Goal: Communication & Community: Answer question/provide support

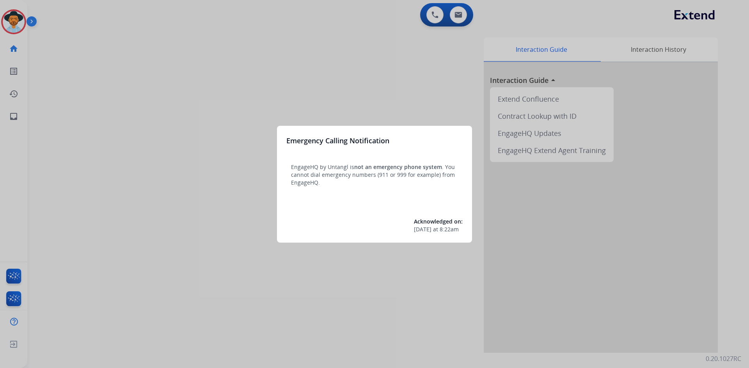
click at [198, 145] on div at bounding box center [374, 184] width 749 height 368
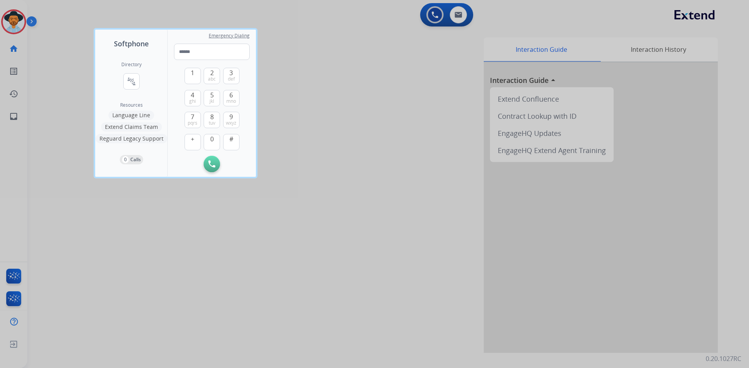
click at [239, 306] on div at bounding box center [374, 184] width 749 height 368
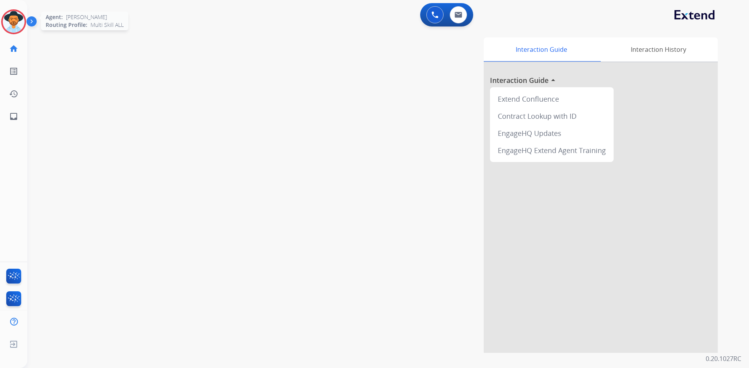
click at [16, 24] on img at bounding box center [14, 22] width 22 height 22
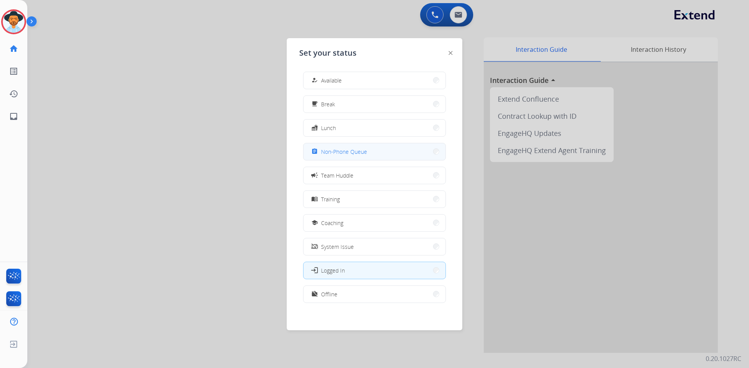
click at [367, 152] on button "assignment Non-Phone Queue" at bounding box center [374, 151] width 142 height 17
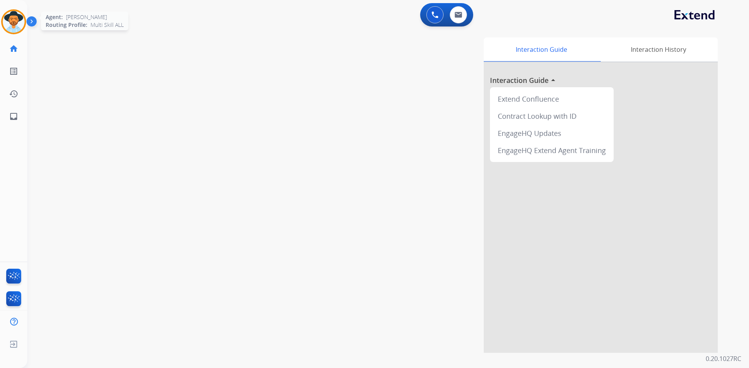
click at [17, 21] on img at bounding box center [14, 22] width 22 height 22
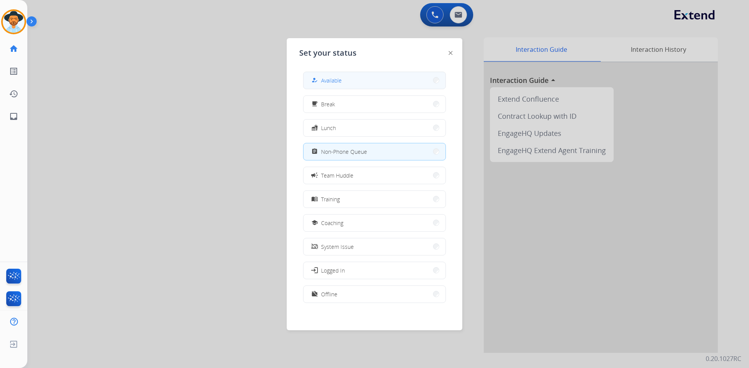
click at [347, 83] on button "how_to_reg Available" at bounding box center [374, 80] width 142 height 17
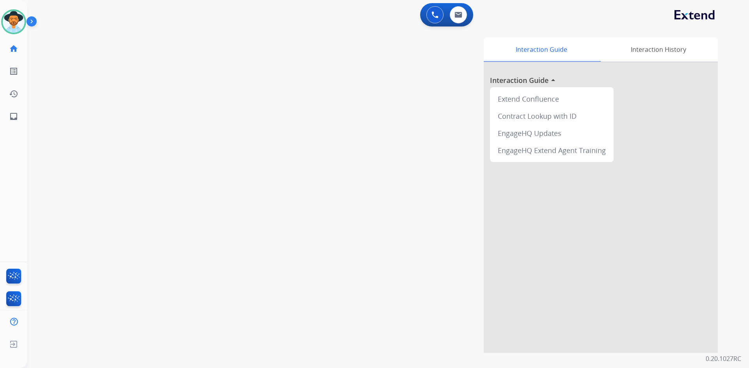
click at [37, 24] on img at bounding box center [33, 23] width 13 height 15
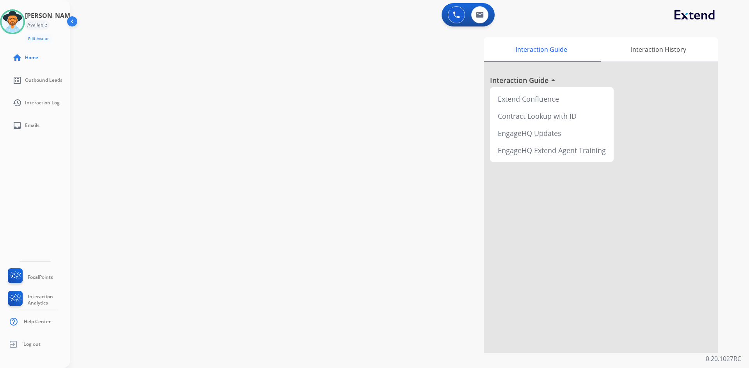
click at [75, 23] on img at bounding box center [73, 23] width 15 height 15
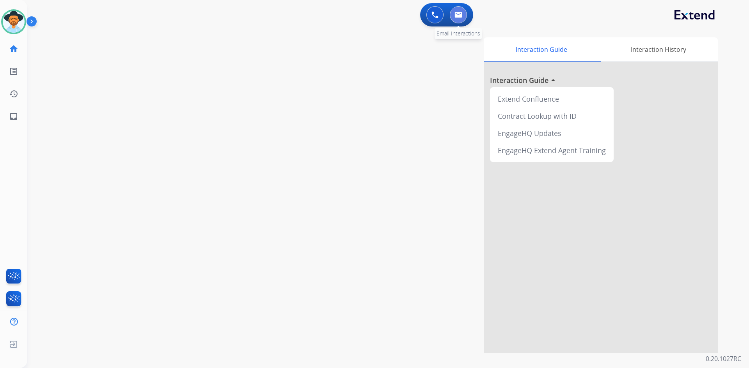
click at [461, 18] on button at bounding box center [458, 14] width 17 height 17
select select "**********"
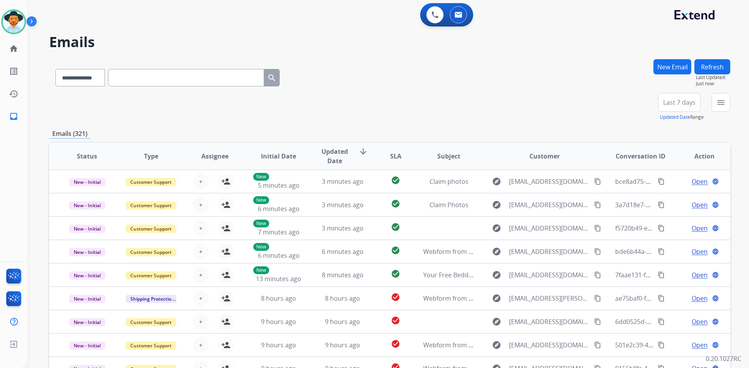
click at [698, 103] on button "Last 7 days" at bounding box center [679, 102] width 43 height 19
click at [683, 200] on div "Last 90 days" at bounding box center [676, 197] width 43 height 12
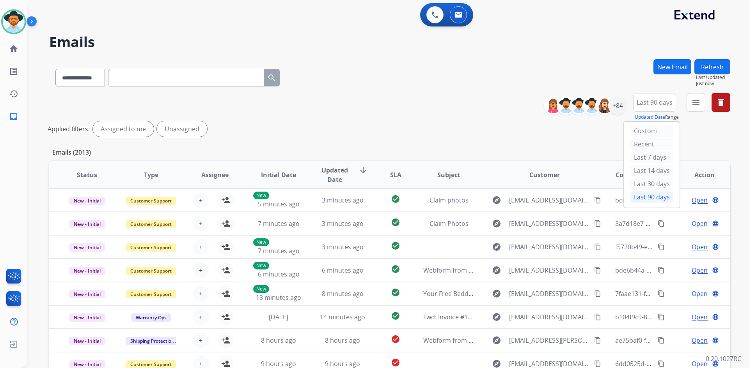
click at [437, 96] on div "**********" at bounding box center [389, 116] width 681 height 47
click at [614, 106] on div "+138" at bounding box center [617, 105] width 19 height 19
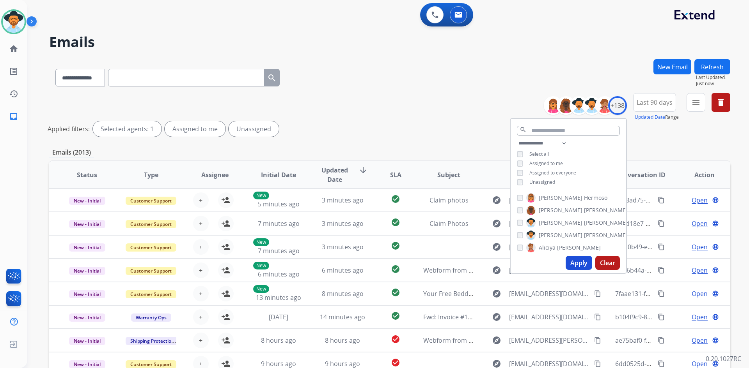
click at [542, 181] on span "Unassigned" at bounding box center [542, 182] width 26 height 7
click at [573, 262] on button "Apply" at bounding box center [578, 263] width 27 height 14
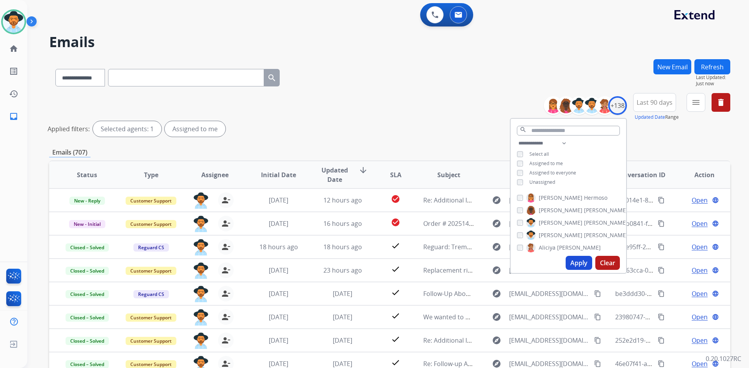
click at [399, 85] on div "**********" at bounding box center [389, 76] width 681 height 34
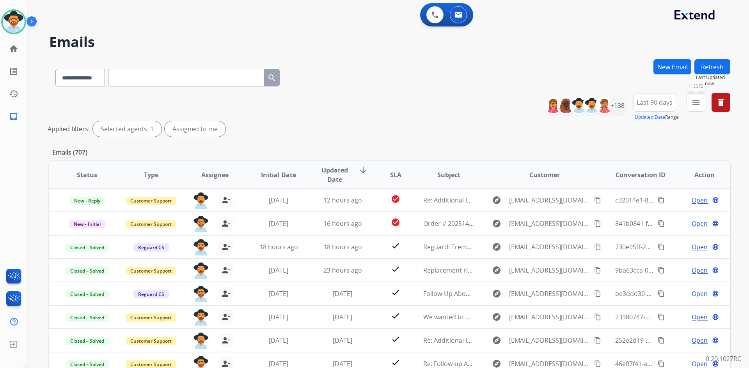
click at [691, 104] on mat-icon "menu" at bounding box center [695, 102] width 9 height 9
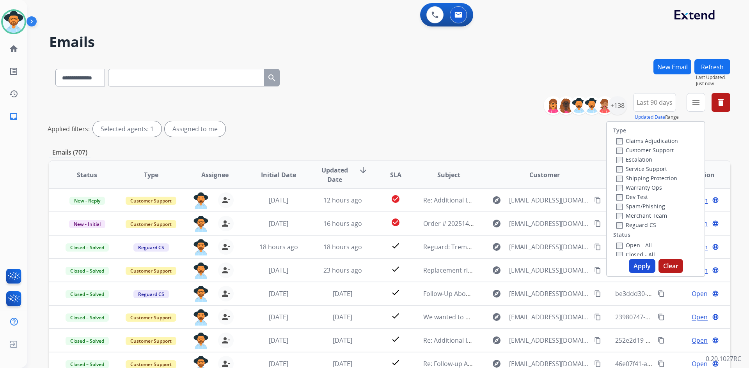
click at [628, 247] on label "Open - All" at bounding box center [633, 245] width 35 height 7
click at [639, 265] on button "Apply" at bounding box center [642, 266] width 27 height 14
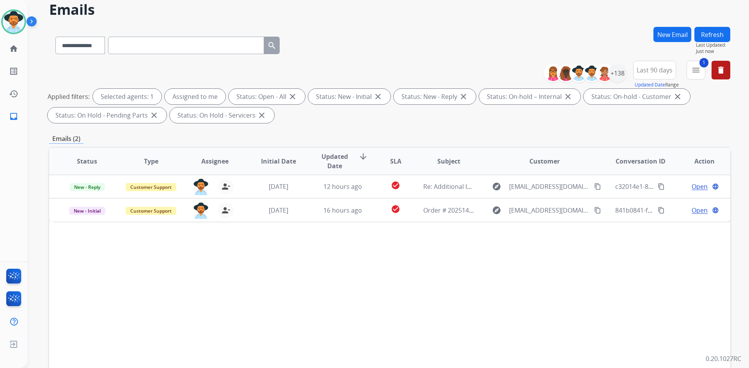
scroll to position [39, 0]
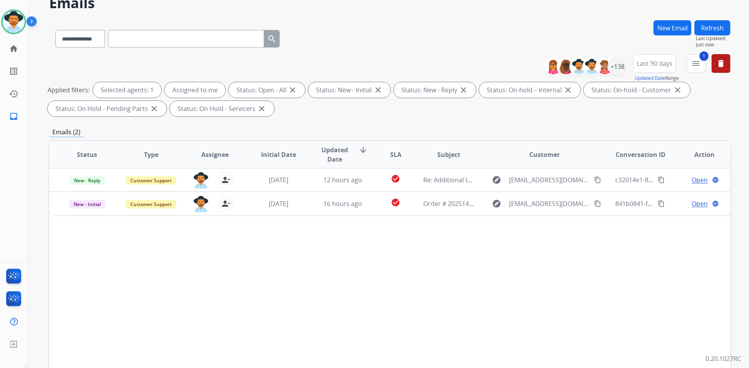
drag, startPoint x: 582, startPoint y: 180, endPoint x: 445, endPoint y: 225, distance: 144.4
click at [594, 180] on mat-icon "content_copy" at bounding box center [597, 180] width 7 height 7
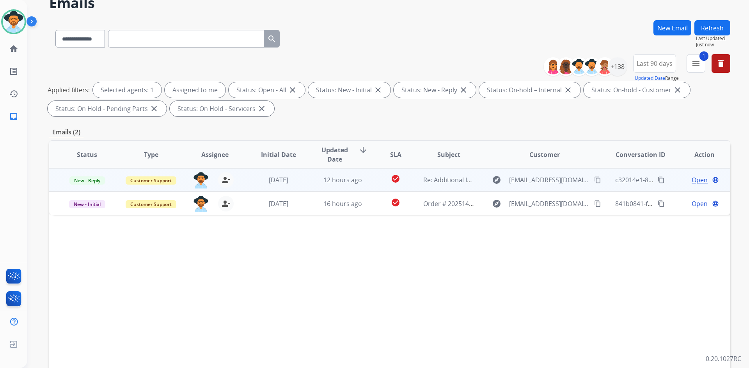
click at [594, 181] on mat-icon "content_copy" at bounding box center [597, 180] width 7 height 7
click at [691, 180] on span "Open" at bounding box center [699, 179] width 16 height 9
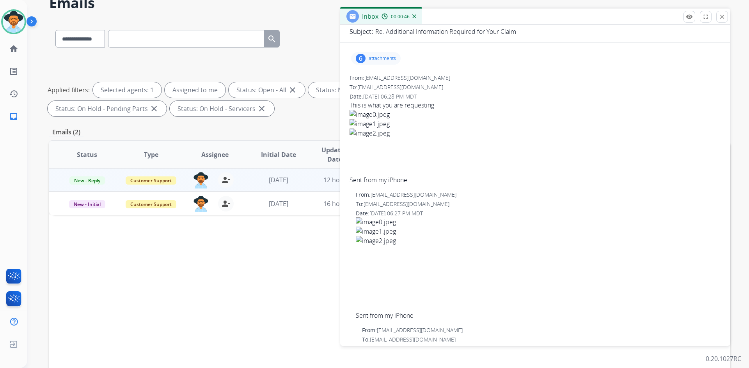
scroll to position [0, 0]
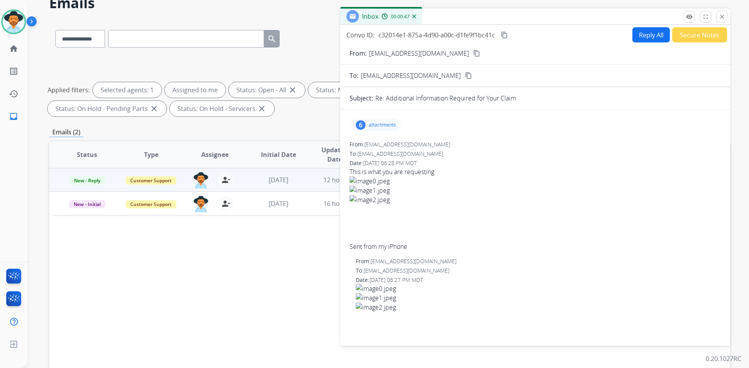
click at [372, 124] on p "attachments" at bounding box center [381, 125] width 27 height 6
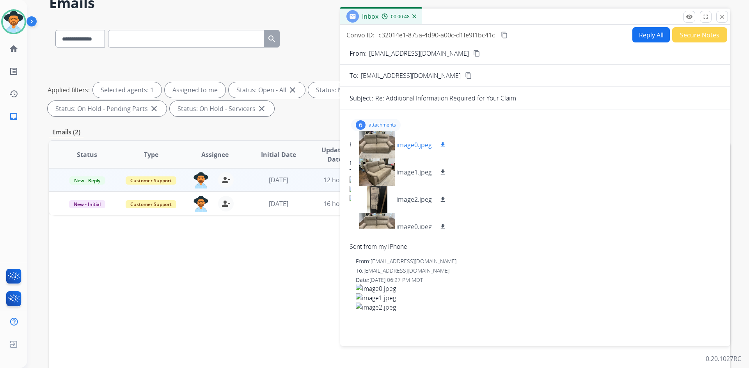
click at [417, 146] on p "image0.jpeg" at bounding box center [413, 144] width 35 height 9
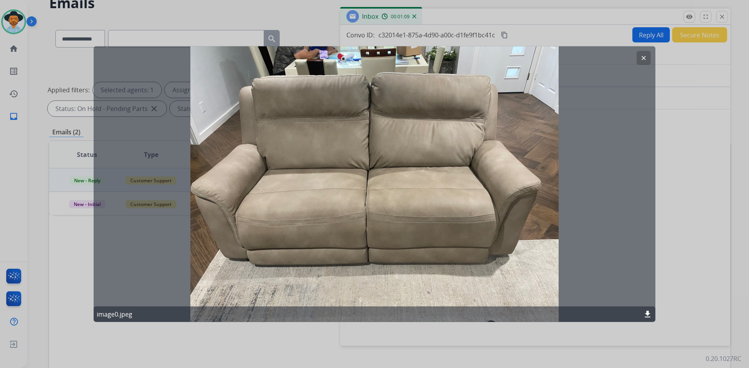
drag, startPoint x: 641, startPoint y: 56, endPoint x: 637, endPoint y: 57, distance: 4.1
click at [641, 56] on mat-icon "clear" at bounding box center [643, 57] width 7 height 7
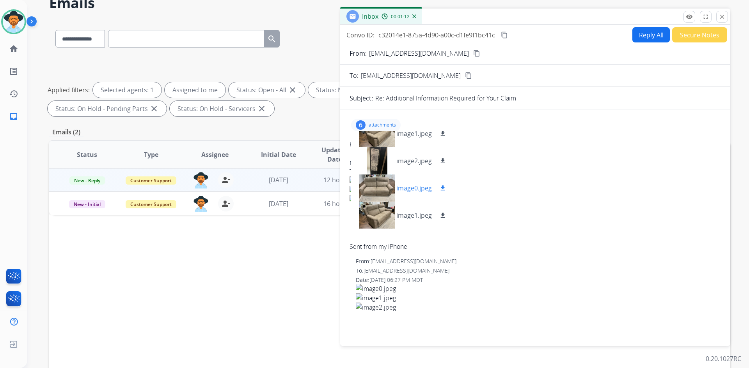
scroll to position [27, 0]
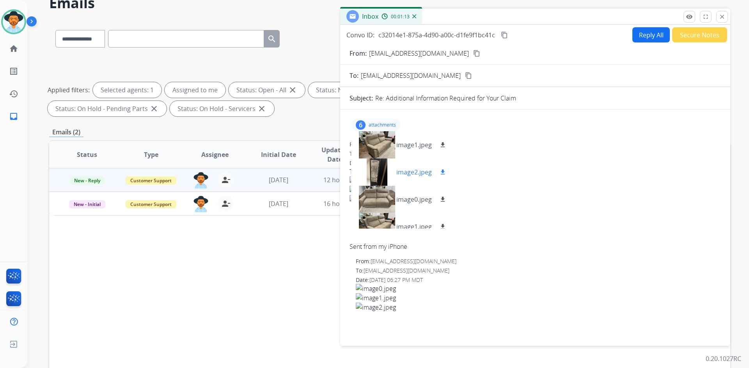
click at [416, 170] on p "image2.jpeg" at bounding box center [413, 172] width 35 height 9
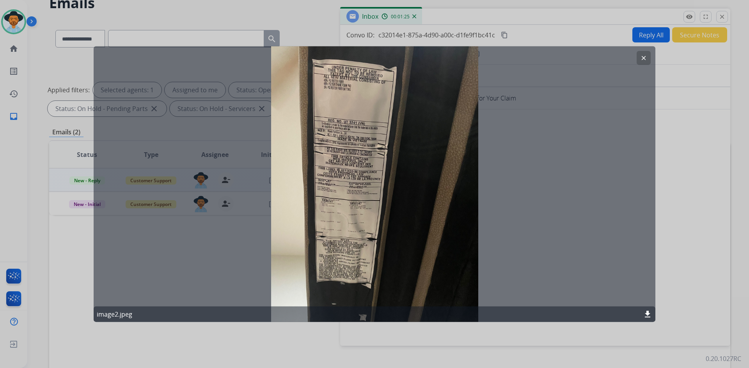
drag, startPoint x: 641, startPoint y: 56, endPoint x: 635, endPoint y: 58, distance: 5.9
click at [641, 56] on mat-icon "clear" at bounding box center [643, 57] width 7 height 7
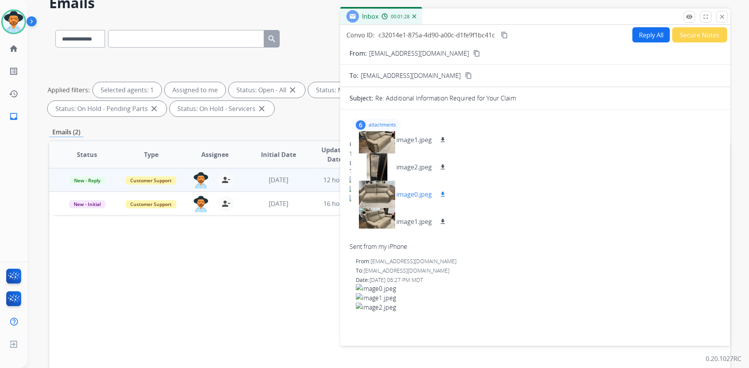
scroll to position [0, 0]
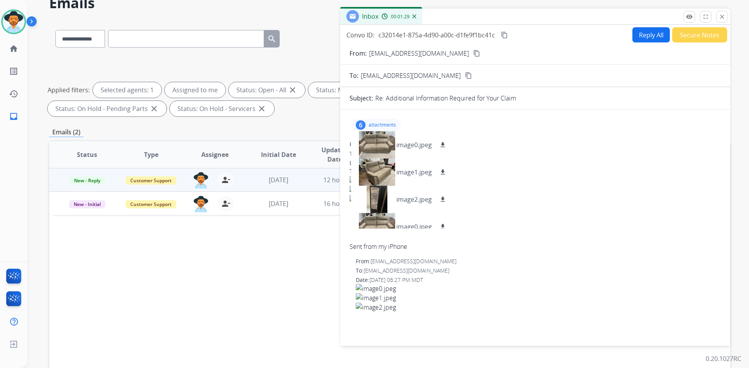
click at [386, 125] on p "attachments" at bounding box center [381, 125] width 27 height 6
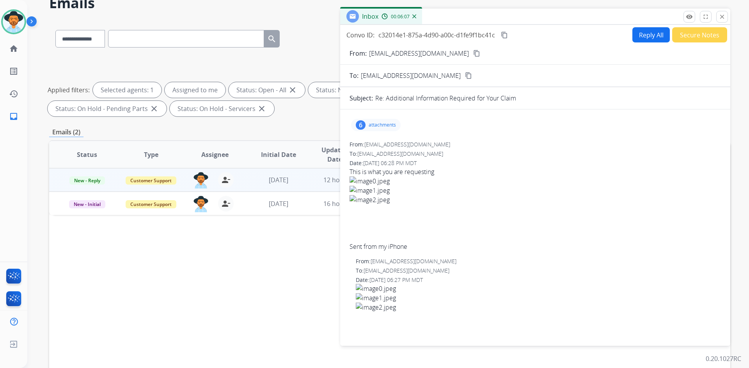
drag, startPoint x: 505, startPoint y: 35, endPoint x: 343, endPoint y: 78, distance: 167.9
click at [505, 35] on mat-icon "content_copy" at bounding box center [504, 35] width 7 height 7
click at [378, 127] on p "attachments" at bounding box center [381, 125] width 27 height 6
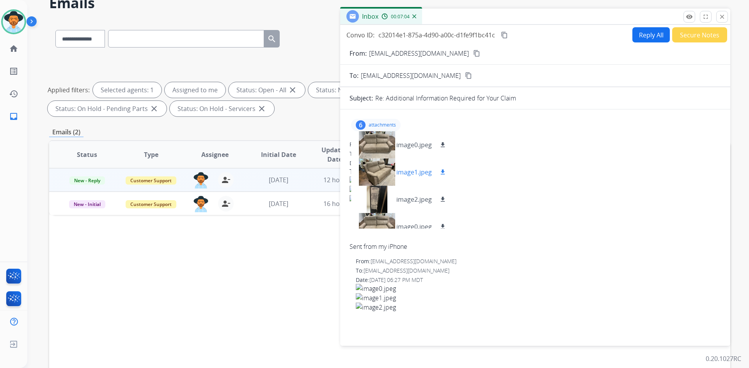
click at [413, 170] on p "image1.jpeg" at bounding box center [413, 172] width 35 height 9
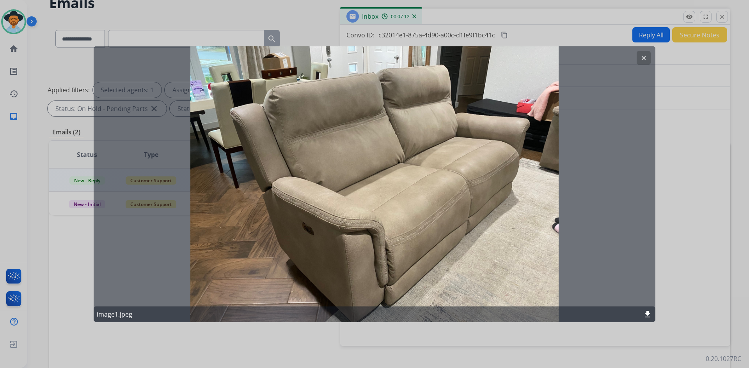
click at [638, 60] on button "clear" at bounding box center [643, 58] width 14 height 14
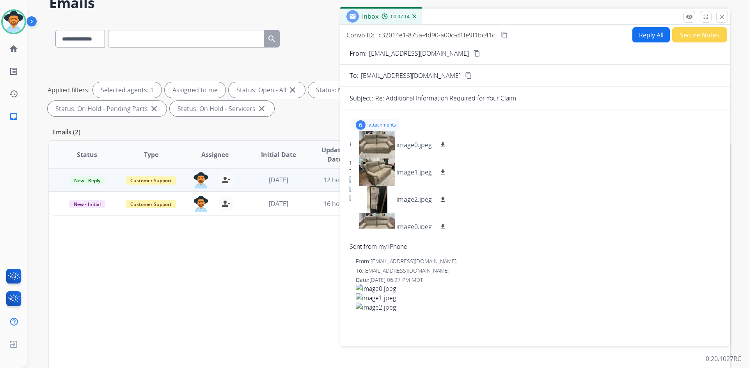
click at [373, 125] on p "attachments" at bounding box center [381, 125] width 27 height 6
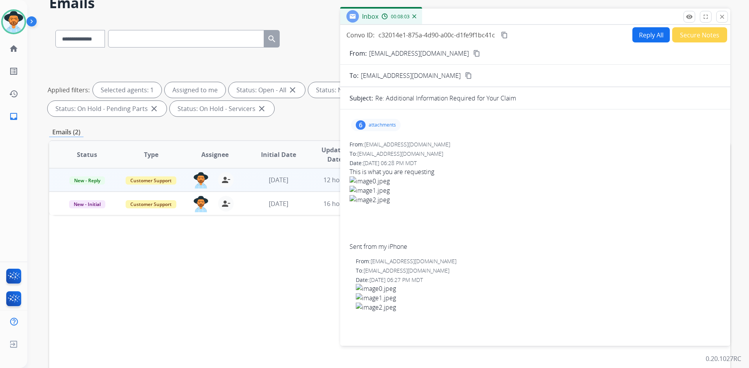
click at [644, 37] on button "Reply All" at bounding box center [650, 34] width 37 height 15
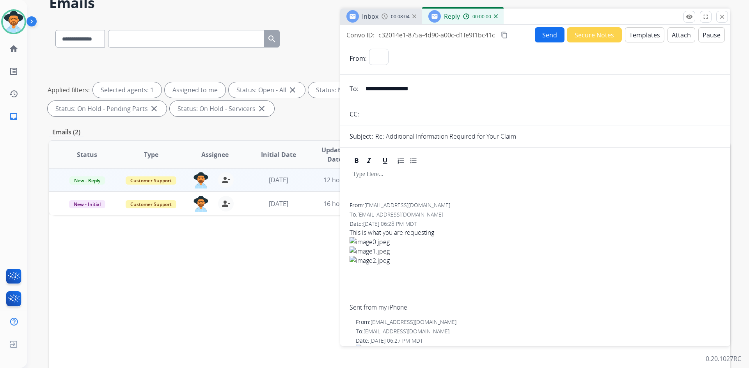
select select "**********"
click at [639, 40] on button "Templates" at bounding box center [644, 34] width 39 height 15
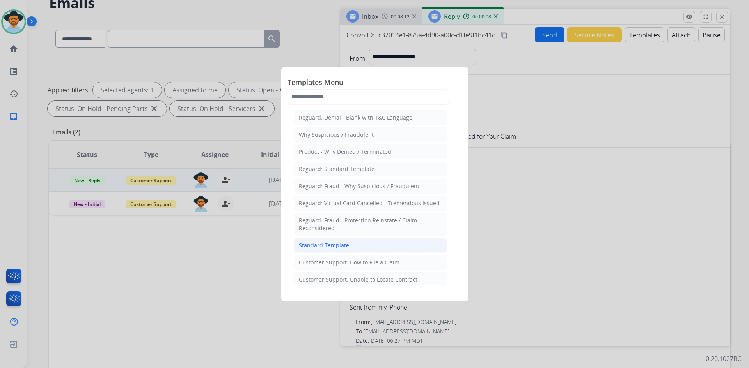
click at [356, 247] on li "Standard Template" at bounding box center [370, 245] width 153 height 15
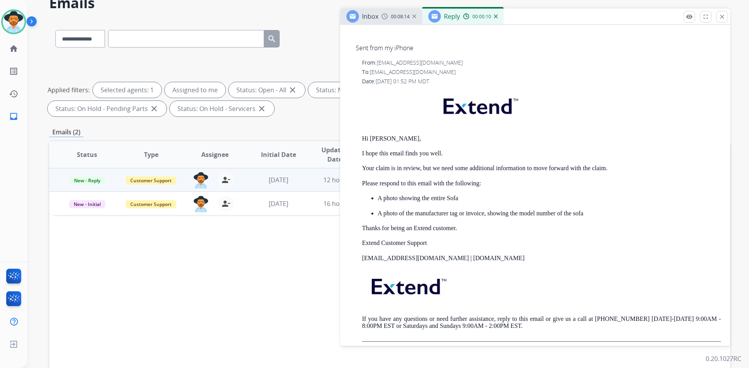
scroll to position [686, 0]
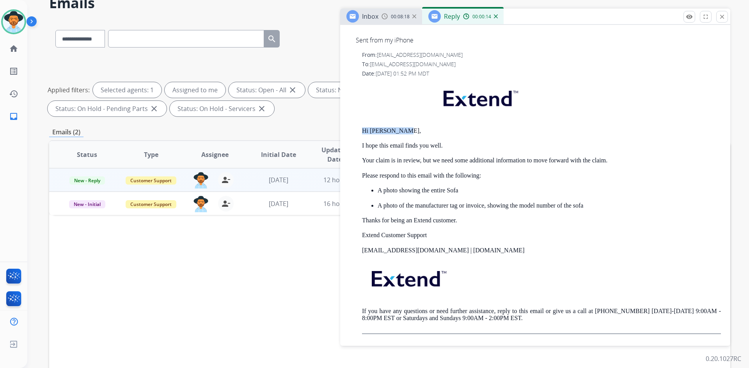
drag, startPoint x: 358, startPoint y: 129, endPoint x: 474, endPoint y: 130, distance: 116.2
click at [474, 130] on div "From: [EMAIL_ADDRESS][DOMAIN_NAME] To: [EMAIL_ADDRESS][DOMAIN_NAME] Date: [DATE…" at bounding box center [534, 192] width 371 height 283
copy p "Hi [PERSON_NAME],"
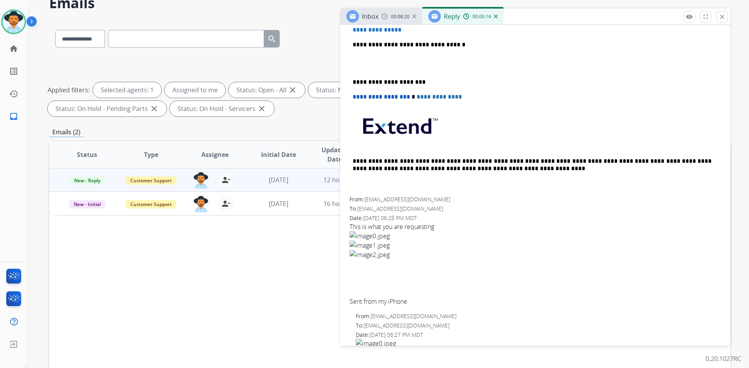
scroll to position [179, 0]
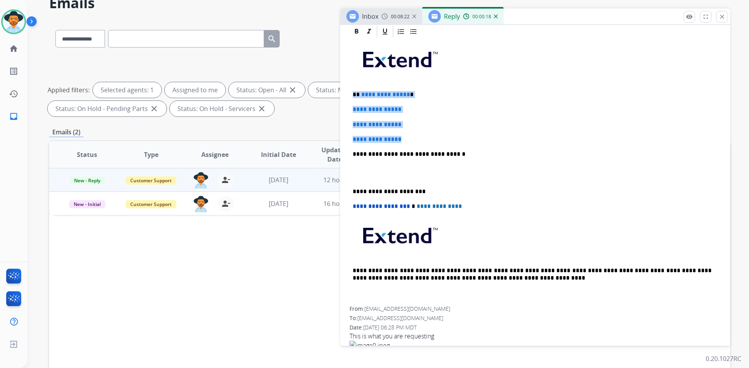
drag, startPoint x: 351, startPoint y: 93, endPoint x: 411, endPoint y: 139, distance: 75.6
click at [411, 139] on div "**********" at bounding box center [534, 173] width 371 height 268
paste div
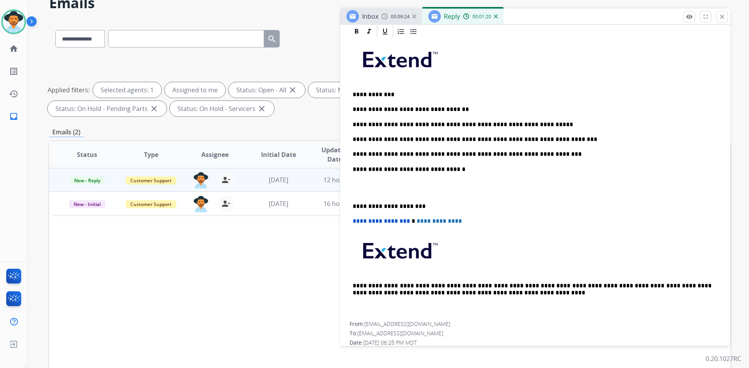
click at [363, 191] on p at bounding box center [534, 188] width 365 height 14
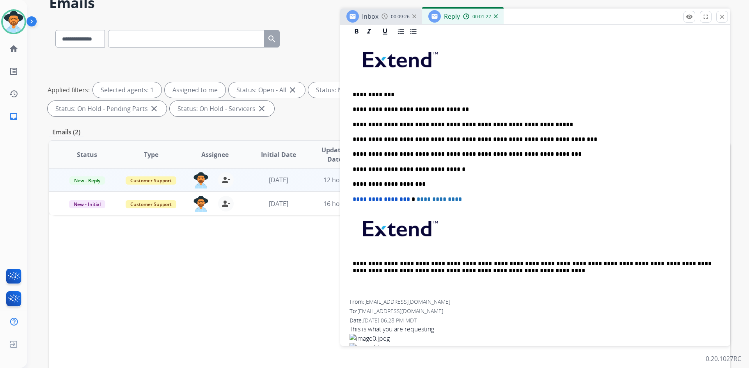
scroll to position [0, 0]
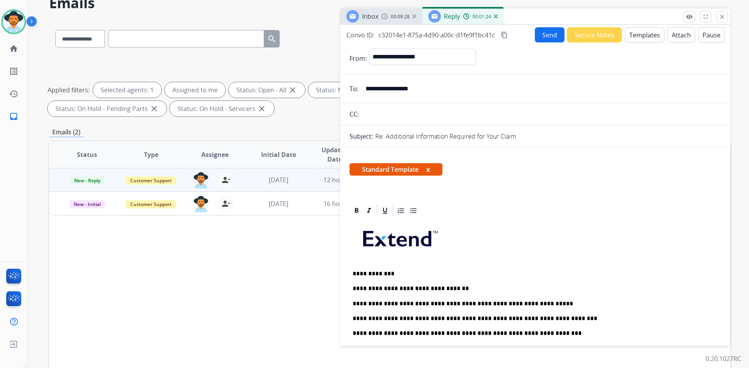
click at [544, 35] on button "Send" at bounding box center [550, 34] width 30 height 15
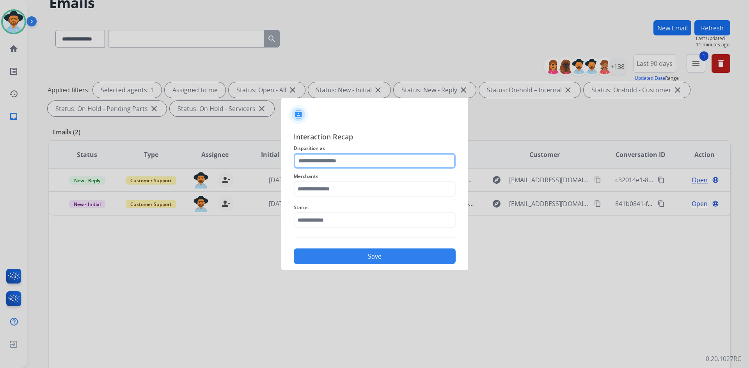
click at [345, 158] on input "text" at bounding box center [375, 161] width 162 height 16
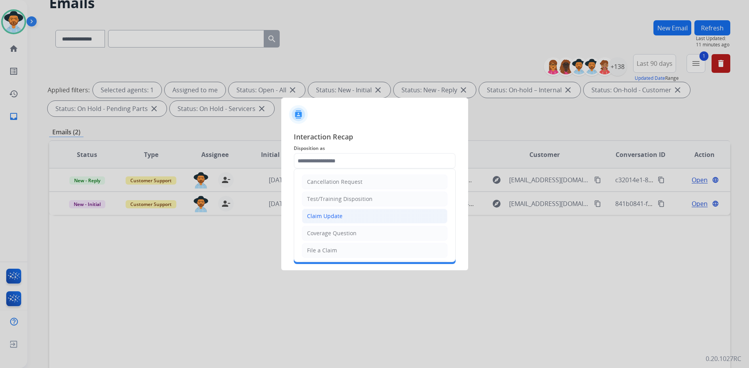
click at [350, 216] on li "Claim Update" at bounding box center [374, 216] width 145 height 15
type input "**********"
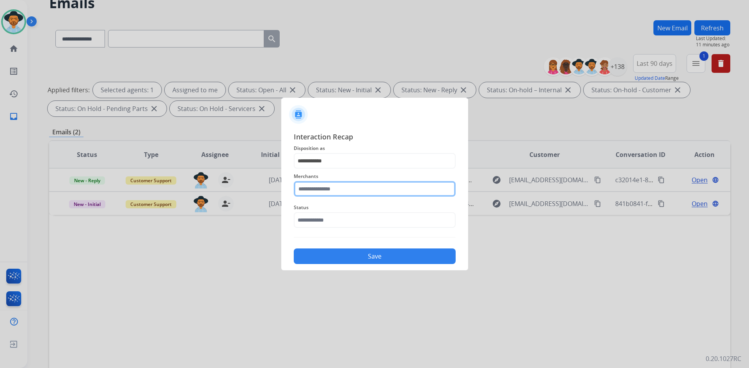
click at [341, 185] on input "text" at bounding box center [375, 189] width 162 height 16
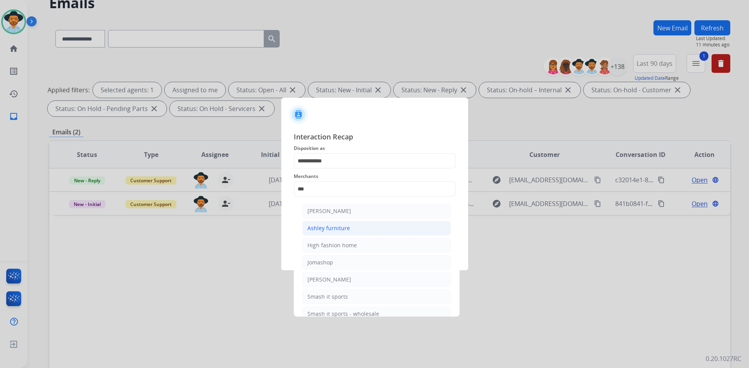
click at [353, 229] on li "Ashley furniture" at bounding box center [376, 228] width 149 height 15
type input "**********"
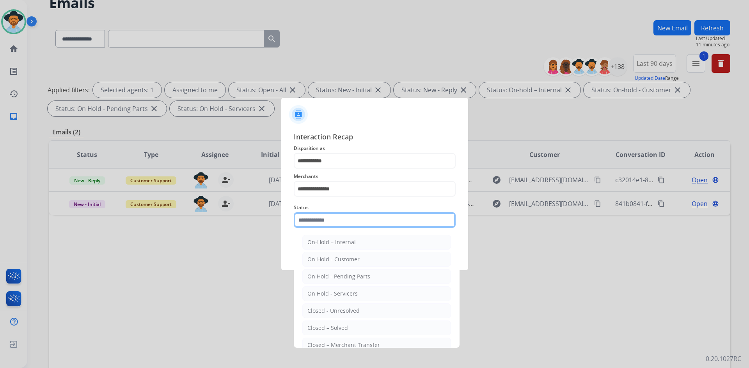
click at [346, 213] on input "text" at bounding box center [375, 221] width 162 height 16
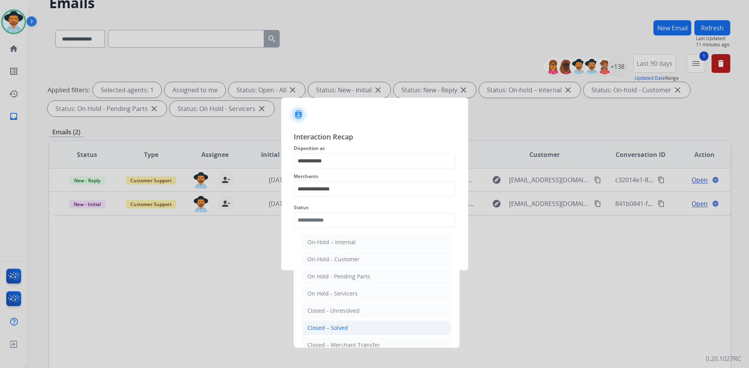
click at [350, 324] on li "Closed – Solved" at bounding box center [376, 328] width 149 height 15
type input "**********"
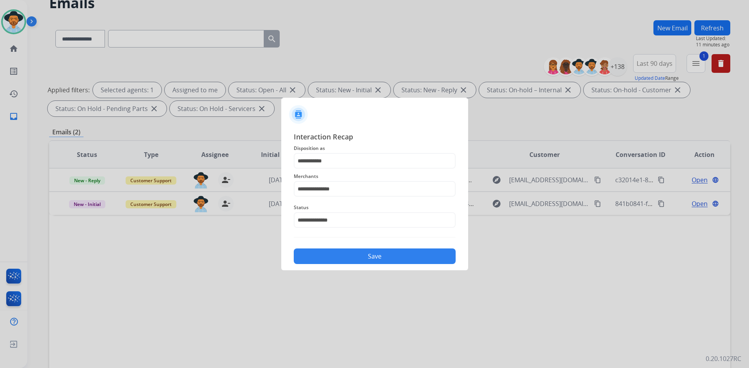
click at [361, 260] on button "Save" at bounding box center [375, 257] width 162 height 16
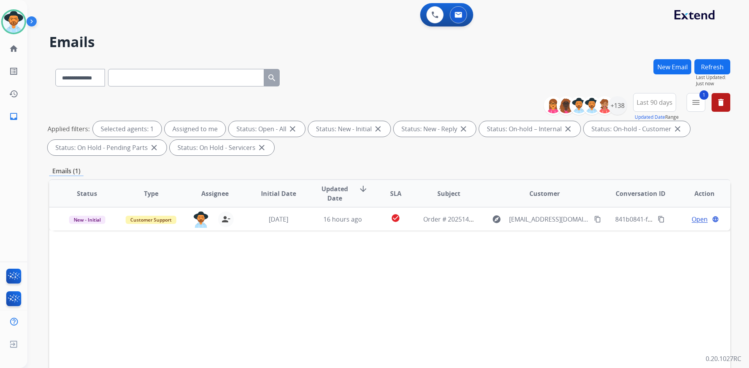
drag, startPoint x: 34, startPoint y: 21, endPoint x: 101, endPoint y: 25, distance: 67.6
click at [34, 21] on img at bounding box center [33, 23] width 13 height 15
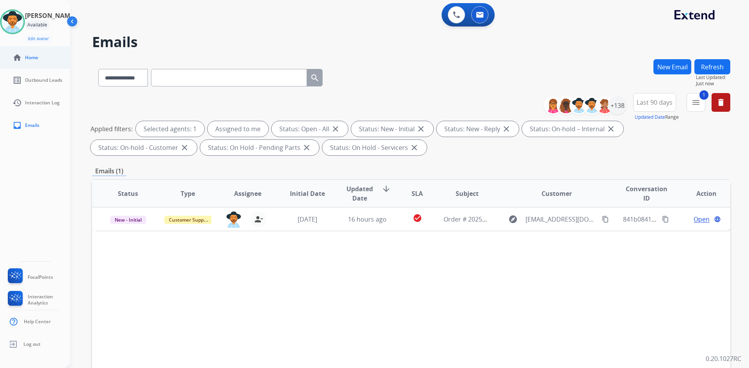
drag, startPoint x: 15, startPoint y: 25, endPoint x: 70, endPoint y: 53, distance: 61.2
click at [15, 25] on img at bounding box center [13, 22] width 22 height 22
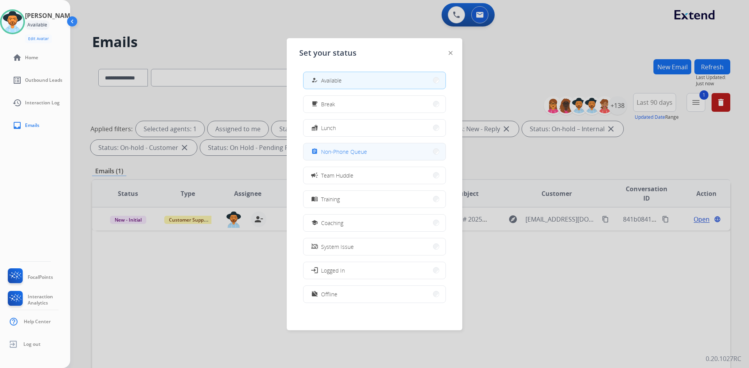
click at [392, 150] on button "assignment Non-Phone Queue" at bounding box center [374, 151] width 142 height 17
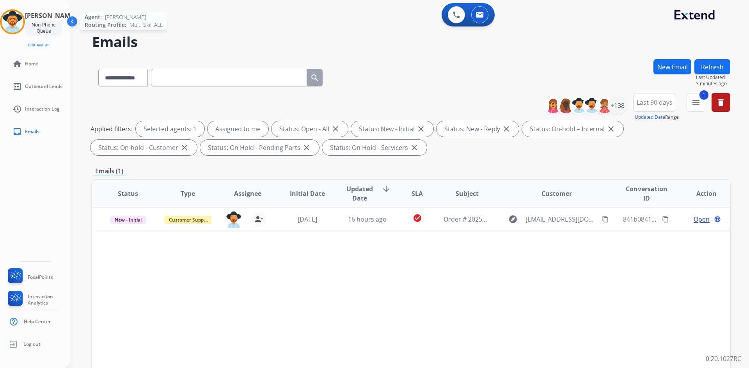
click at [15, 27] on img at bounding box center [13, 22] width 22 height 22
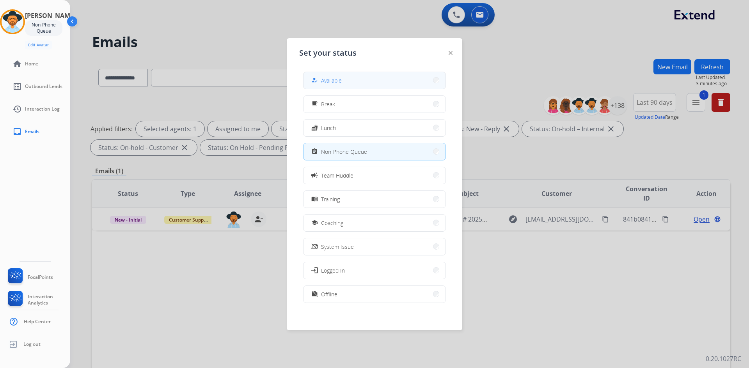
click at [350, 80] on button "how_to_reg Available" at bounding box center [374, 80] width 142 height 17
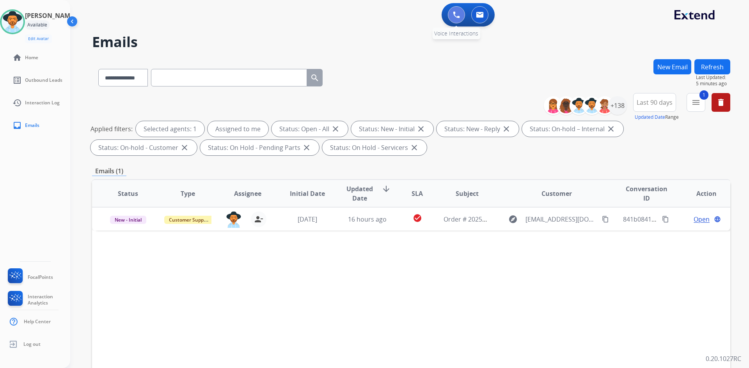
click at [455, 16] on img at bounding box center [456, 14] width 7 height 7
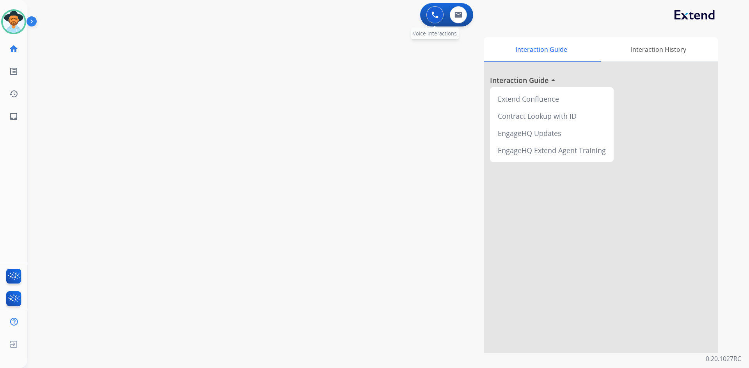
click at [432, 17] on img at bounding box center [434, 14] width 7 height 7
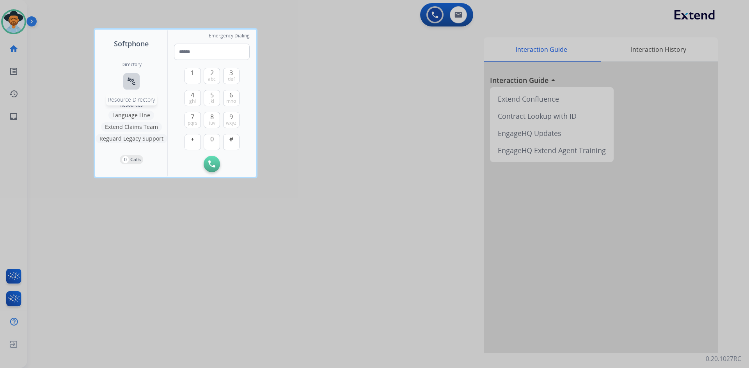
click at [129, 82] on mat-icon "connect_without_contact" at bounding box center [131, 81] width 9 height 9
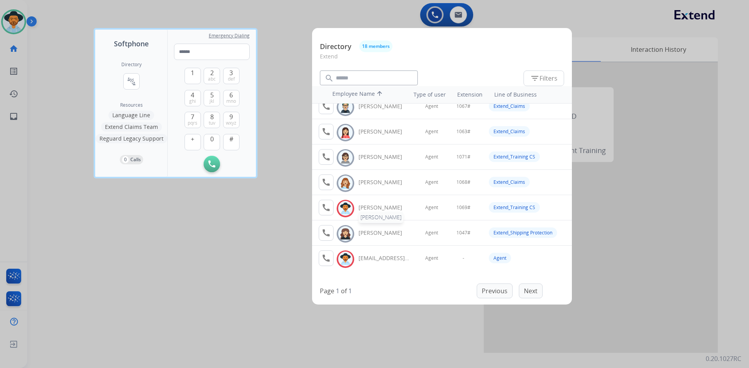
scroll to position [297, 0]
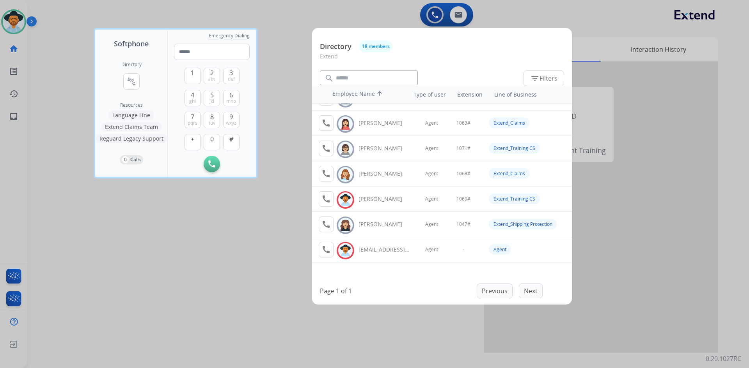
click at [137, 257] on div at bounding box center [374, 184] width 749 height 368
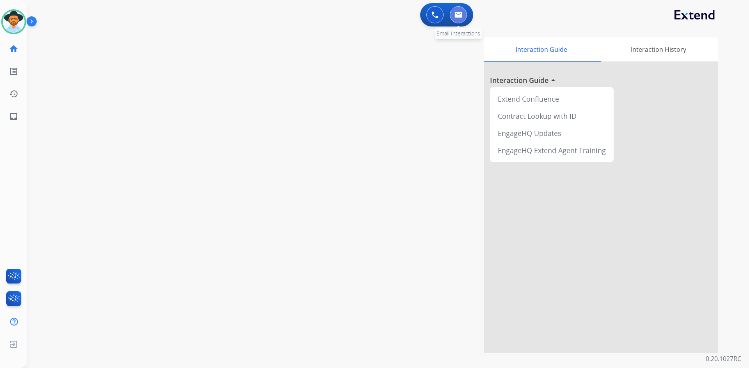
click at [459, 16] on img at bounding box center [458, 15] width 8 height 6
select select "**********"
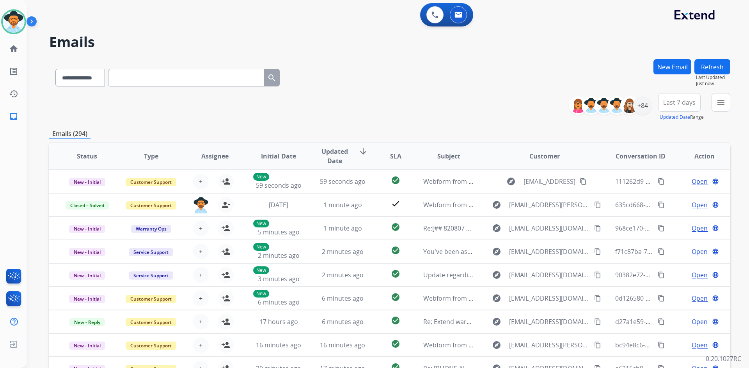
click at [178, 78] on input "text" at bounding box center [186, 78] width 156 height 18
paste input "**********"
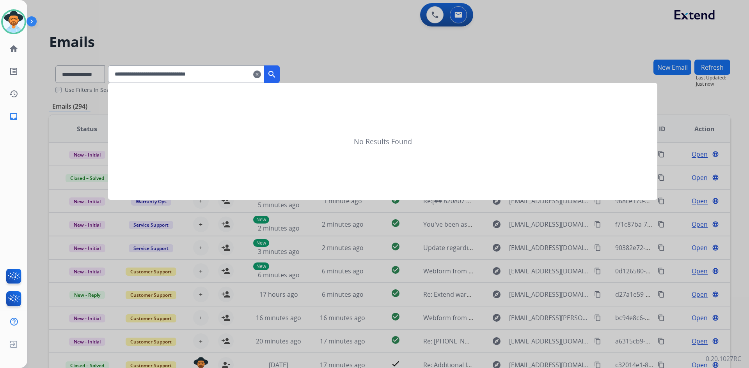
type input "**********"
click at [276, 74] on mat-icon "search" at bounding box center [271, 74] width 9 height 9
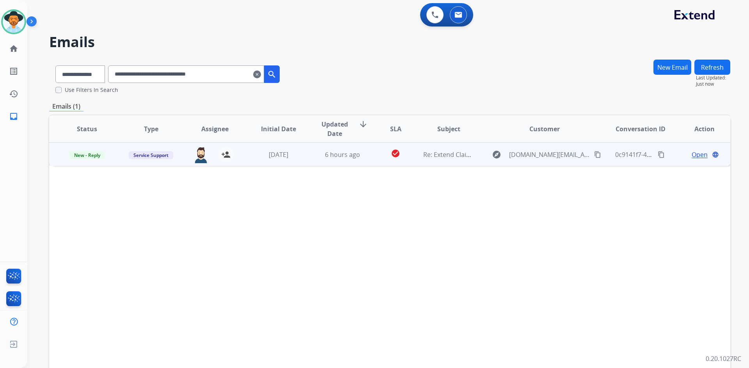
click at [316, 164] on td "6 hours ago" at bounding box center [337, 154] width 64 height 23
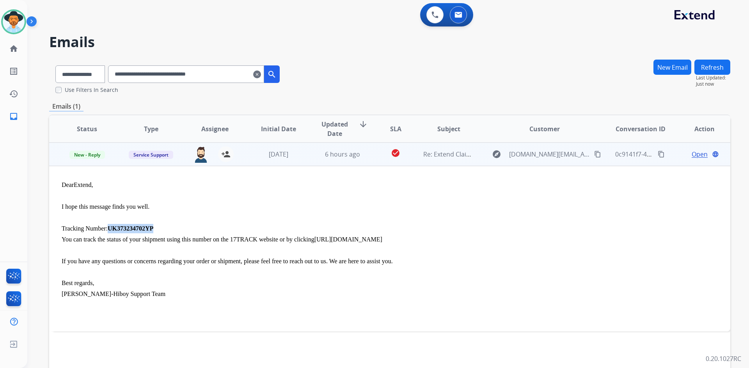
drag, startPoint x: 107, startPoint y: 230, endPoint x: 149, endPoint y: 229, distance: 41.3
click at [149, 229] on span "UK373234702YP" at bounding box center [131, 228] width 46 height 7
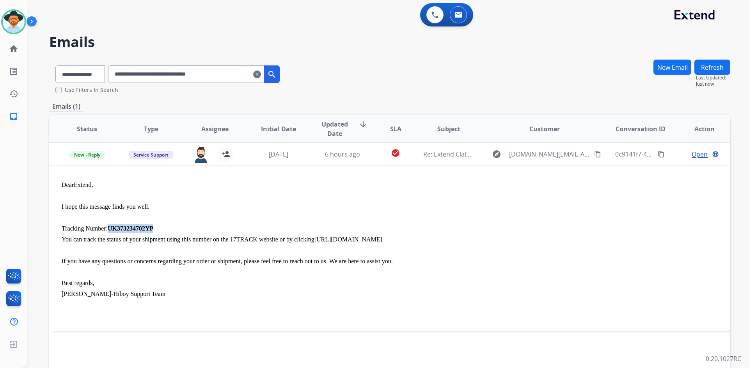
copy span "UK373234702YP"
click at [88, 76] on select "**********" at bounding box center [79, 75] width 49 height 18
select select "**********"
click at [55, 66] on select "**********" at bounding box center [79, 75] width 49 height 18
click at [181, 73] on input "**********" at bounding box center [186, 75] width 156 height 18
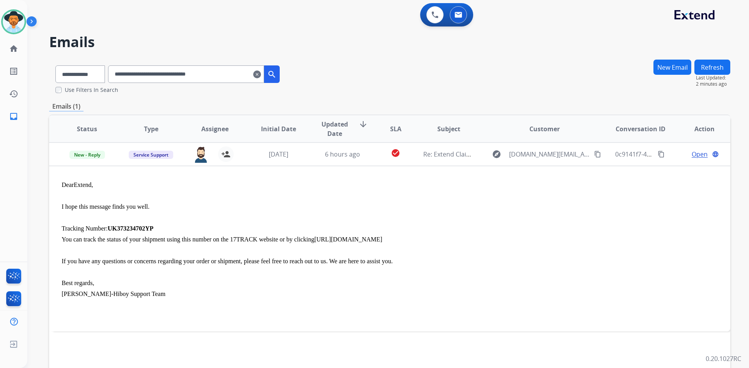
click at [181, 73] on input "**********" at bounding box center [186, 75] width 156 height 18
paste input "text"
type input "**********"
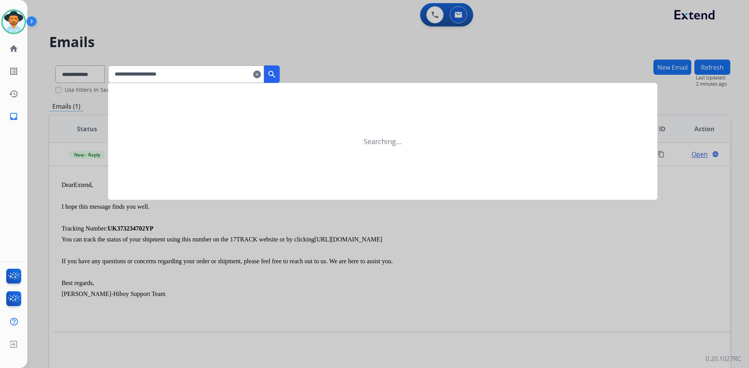
click at [276, 75] on mat-icon "search" at bounding box center [271, 74] width 9 height 9
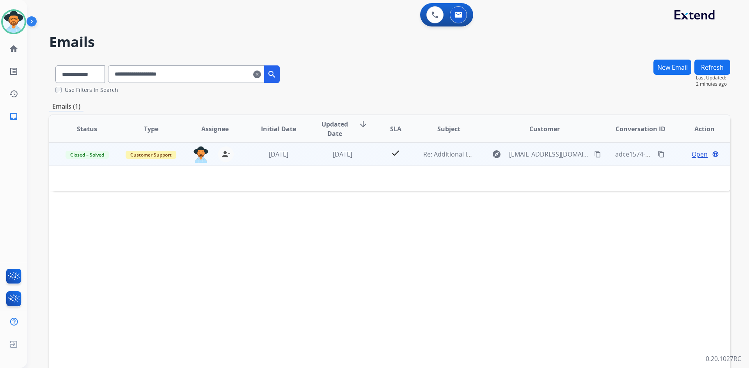
click at [694, 152] on span "Open" at bounding box center [699, 154] width 16 height 9
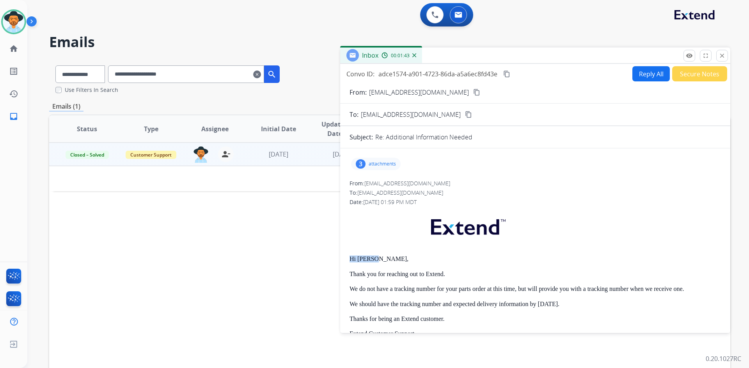
drag, startPoint x: 353, startPoint y: 260, endPoint x: 387, endPoint y: 260, distance: 33.5
click at [387, 260] on p "Hi [PERSON_NAME]," at bounding box center [534, 259] width 371 height 7
copy p "Hi [PERSON_NAME],"
click at [645, 78] on button "Reply All" at bounding box center [650, 73] width 37 height 15
select select "**********"
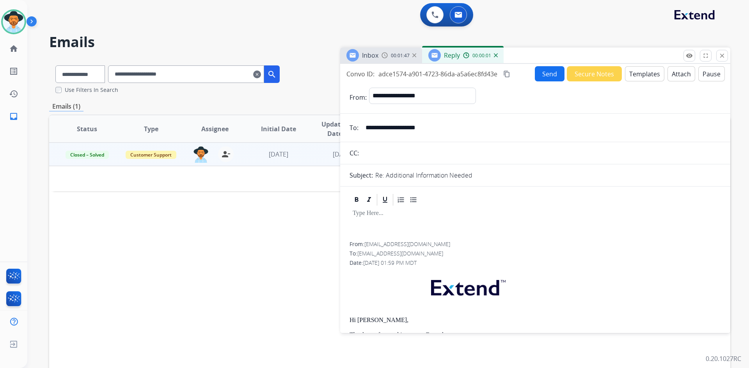
click at [644, 78] on button "Templates" at bounding box center [644, 73] width 39 height 15
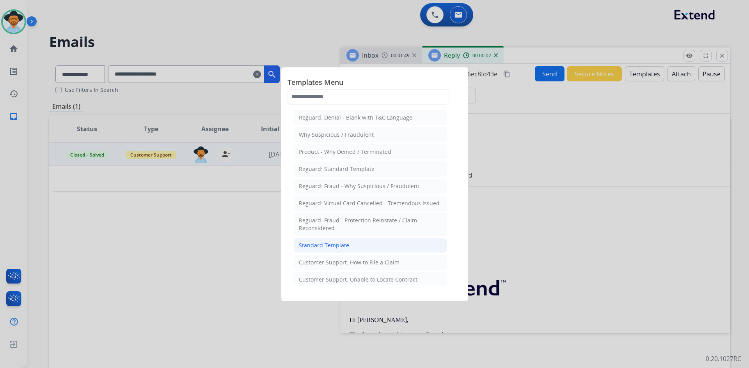
click at [354, 249] on li "Standard Template" at bounding box center [370, 245] width 153 height 15
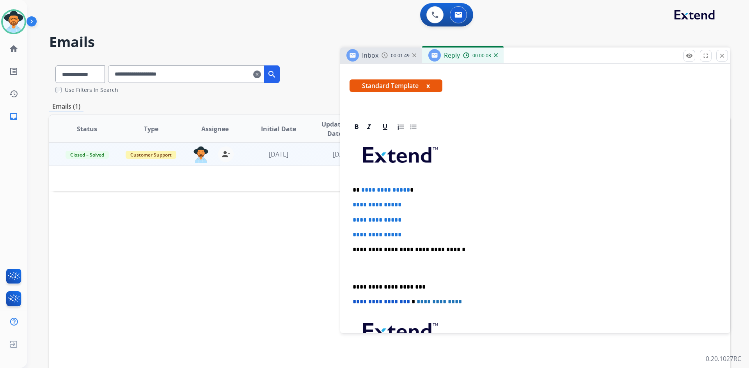
scroll to position [156, 0]
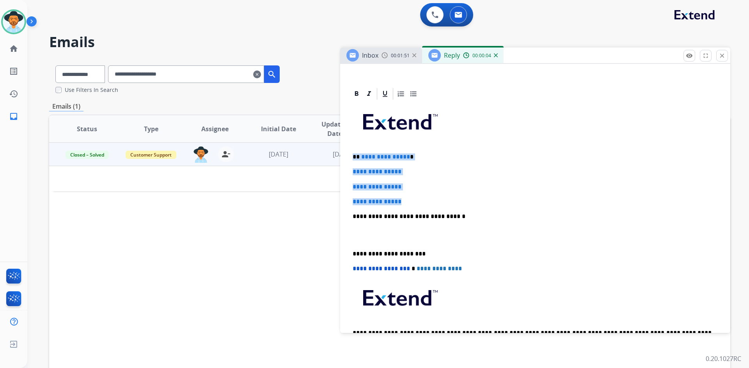
drag, startPoint x: 349, startPoint y: 152, endPoint x: 432, endPoint y: 196, distance: 93.5
click at [432, 196] on div "**********" at bounding box center [534, 235] width 371 height 268
paste div
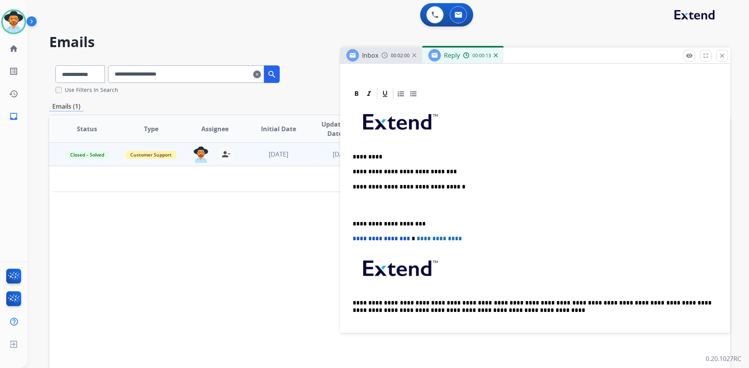
click at [354, 171] on p "**********" at bounding box center [531, 171] width 359 height 7
click at [450, 172] on p "**********" at bounding box center [531, 171] width 359 height 7
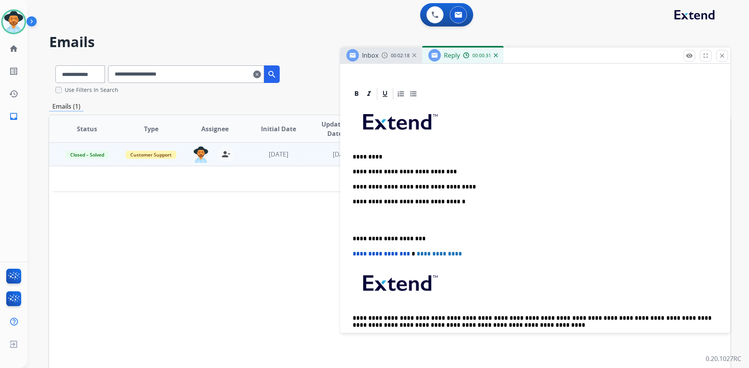
click at [492, 188] on p "**********" at bounding box center [531, 187] width 359 height 7
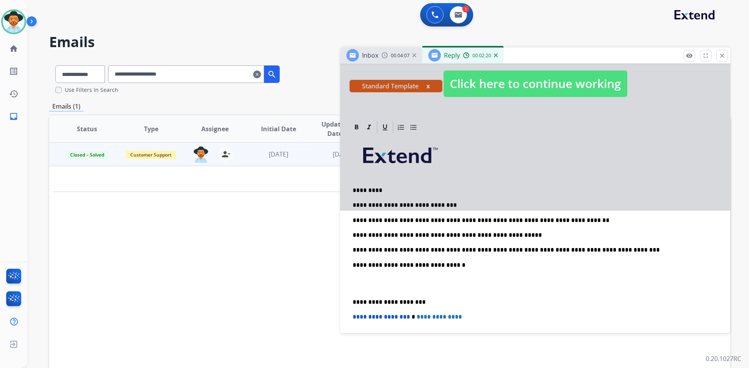
scroll to position [78, 0]
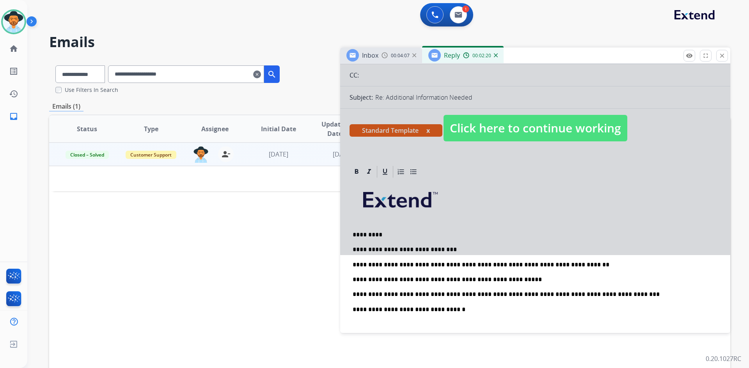
click at [510, 130] on span "Click here to continue working" at bounding box center [535, 128] width 184 height 27
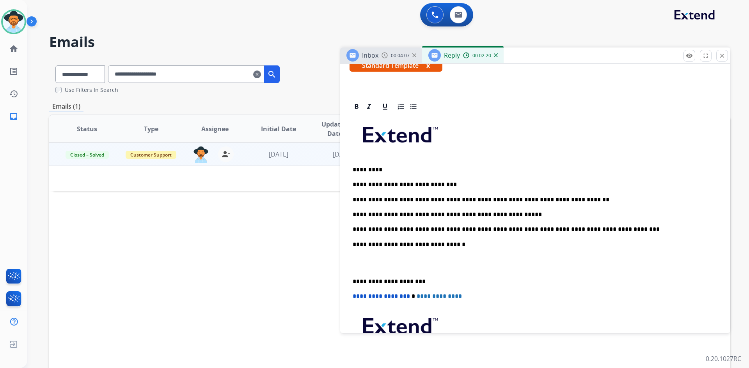
scroll to position [156, 0]
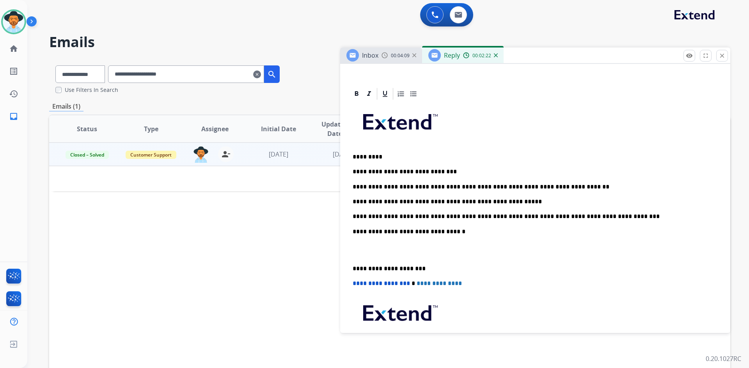
click at [604, 218] on p "**********" at bounding box center [531, 216] width 359 height 7
click at [367, 253] on p at bounding box center [534, 250] width 365 height 14
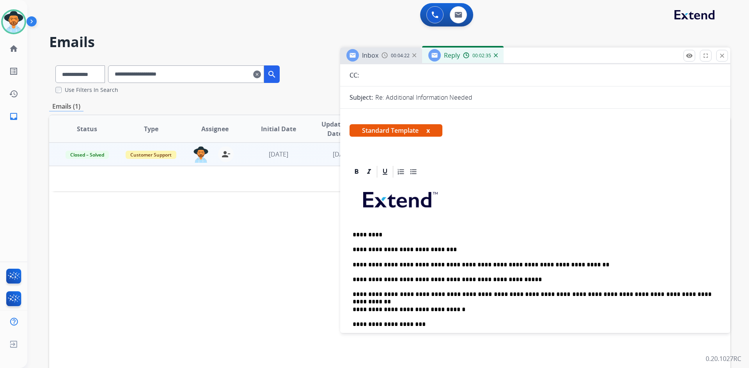
scroll to position [0, 0]
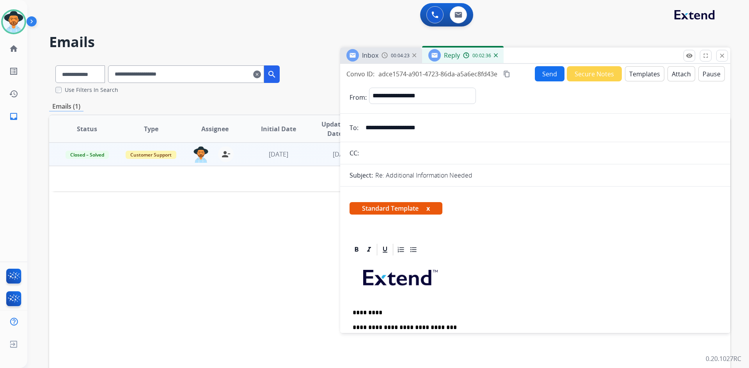
click at [509, 73] on mat-icon "content_copy" at bounding box center [506, 74] width 7 height 7
drag, startPoint x: 506, startPoint y: 75, endPoint x: 493, endPoint y: 75, distance: 13.3
click at [506, 75] on mat-icon "content_copy" at bounding box center [506, 74] width 7 height 7
click at [544, 76] on button "Send" at bounding box center [550, 73] width 30 height 15
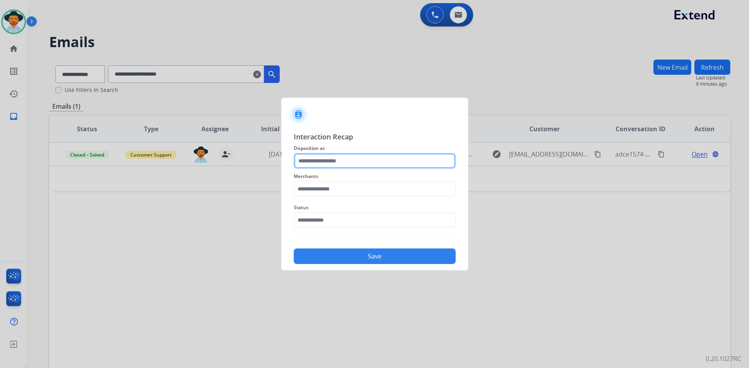
click at [319, 160] on input "text" at bounding box center [375, 161] width 162 height 16
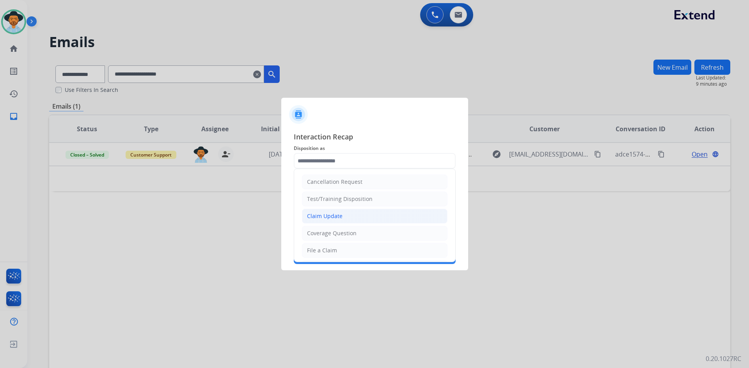
click at [371, 214] on li "Claim Update" at bounding box center [374, 216] width 145 height 15
type input "**********"
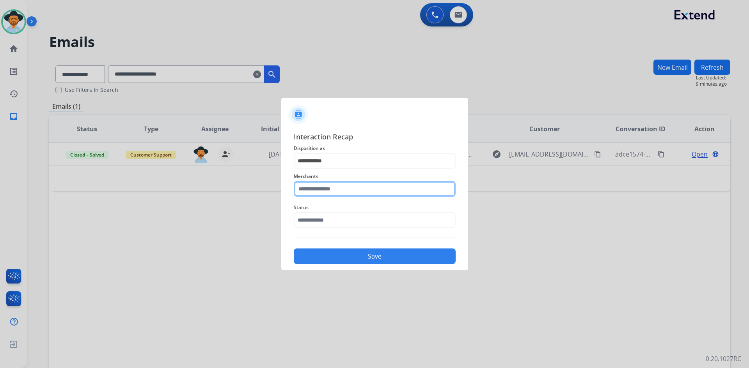
click at [337, 193] on input "text" at bounding box center [375, 189] width 162 height 16
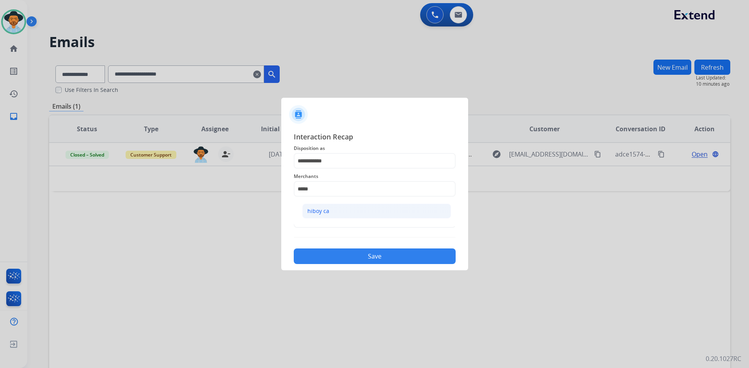
click at [338, 216] on li "hiboy ca" at bounding box center [376, 211] width 149 height 15
type input "********"
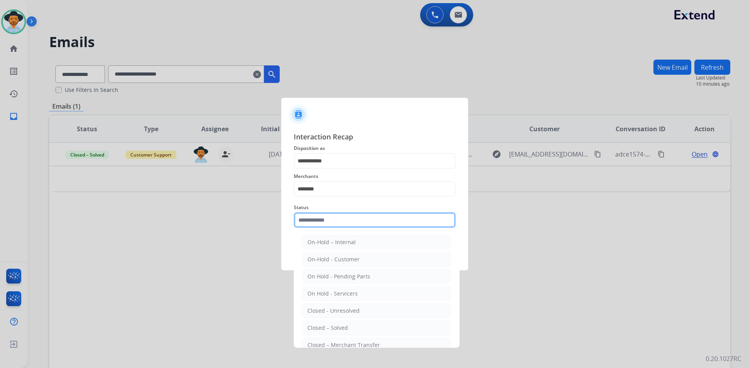
click at [339, 220] on input "text" at bounding box center [375, 221] width 162 height 16
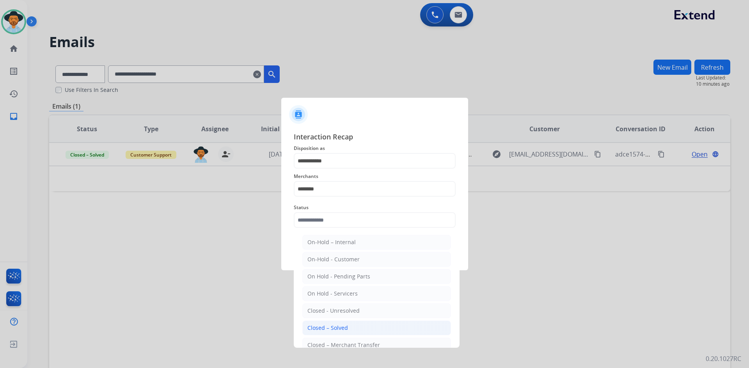
click at [351, 332] on li "Closed – Solved" at bounding box center [376, 328] width 149 height 15
type input "**********"
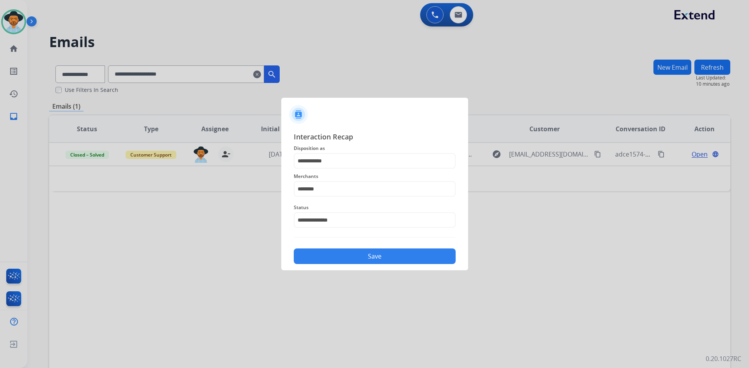
click at [394, 258] on button "Save" at bounding box center [375, 257] width 162 height 16
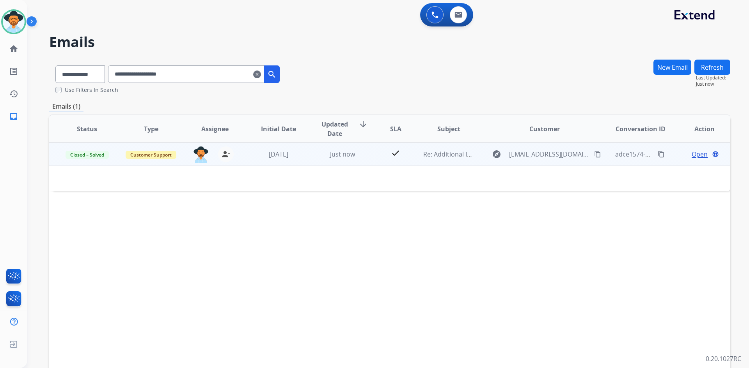
click at [368, 159] on td "check" at bounding box center [389, 154] width 43 height 23
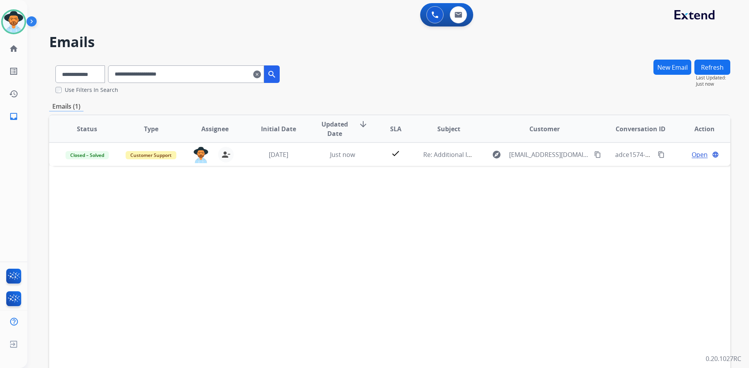
click at [261, 73] on mat-icon "clear" at bounding box center [257, 74] width 8 height 9
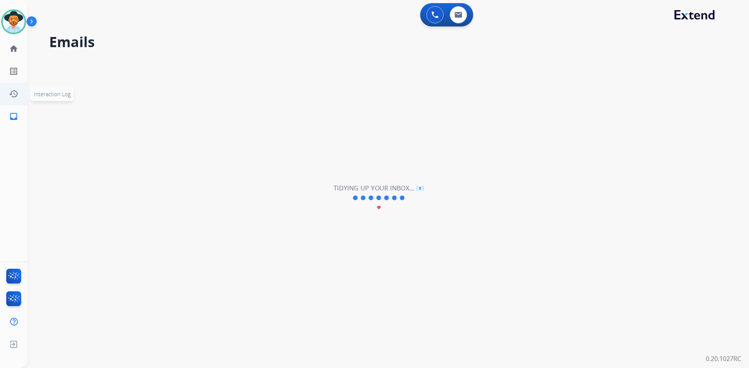
select select "**********"
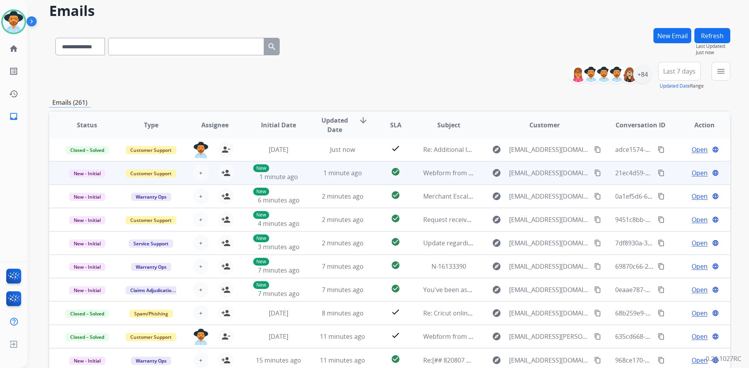
scroll to position [39, 0]
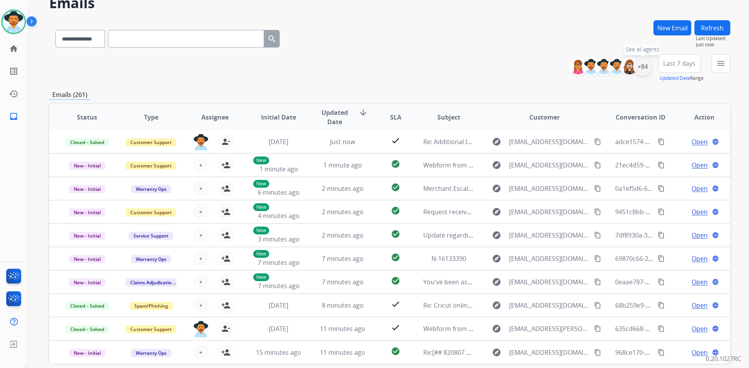
click at [642, 68] on div "+84" at bounding box center [642, 66] width 19 height 19
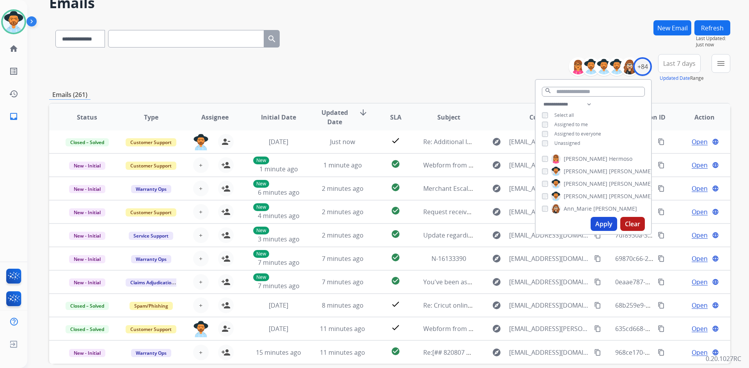
click at [556, 142] on span "Unassigned" at bounding box center [567, 143] width 26 height 7
click at [602, 226] on button "Apply" at bounding box center [603, 224] width 27 height 14
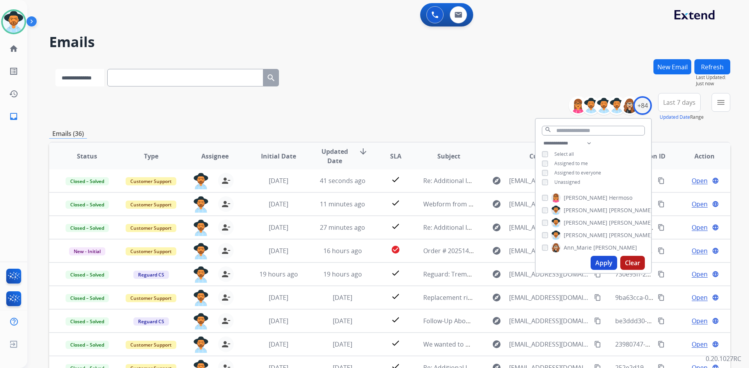
drag, startPoint x: 71, startPoint y: 80, endPoint x: 76, endPoint y: 80, distance: 5.5
click at [71, 80] on select "**********" at bounding box center [79, 78] width 49 height 18
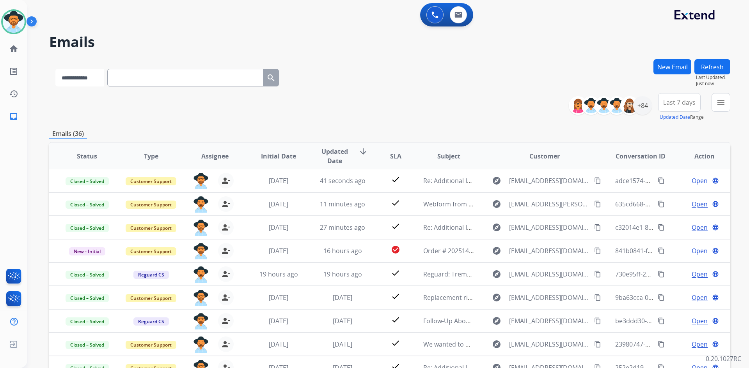
click at [55, 69] on select "**********" at bounding box center [79, 78] width 49 height 18
click at [186, 81] on input "text" at bounding box center [186, 78] width 156 height 18
drag, startPoint x: 68, startPoint y: 75, endPoint x: 71, endPoint y: 81, distance: 7.0
click at [68, 75] on select "**********" at bounding box center [79, 78] width 49 height 18
select select "**********"
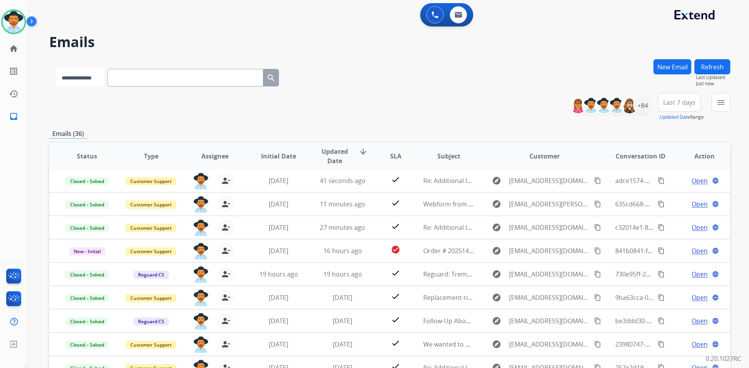
click at [55, 69] on select "**********" at bounding box center [79, 78] width 49 height 18
click at [164, 76] on input "text" at bounding box center [186, 78] width 156 height 18
paste input "**********"
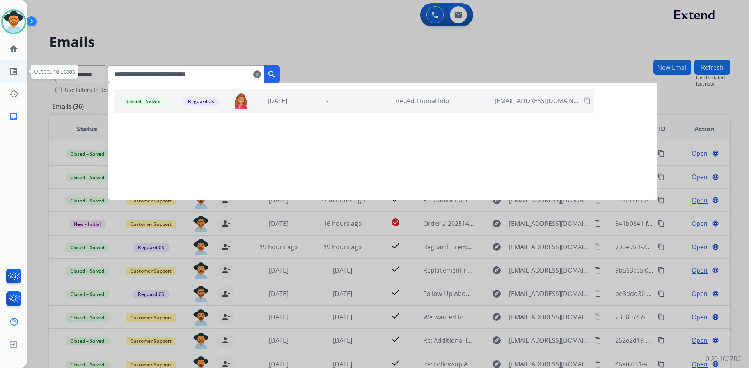
type input "**********"
click at [361, 108] on div "Closed – Solved Reguard CS [EMAIL_ADDRESS][DOMAIN_NAME] [DATE] - Re: Additional…" at bounding box center [354, 100] width 480 height 23
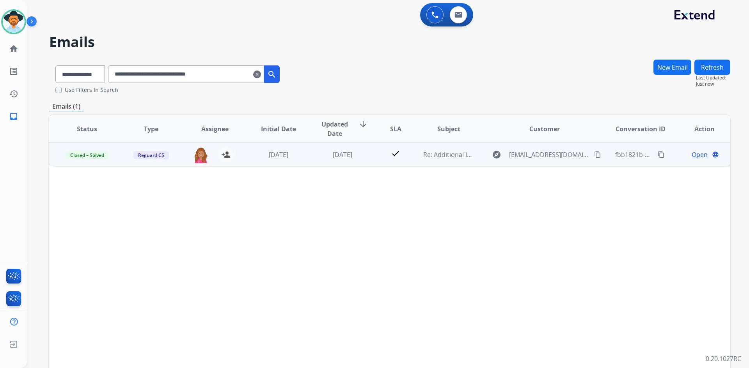
click at [698, 156] on span "Open" at bounding box center [699, 154] width 16 height 9
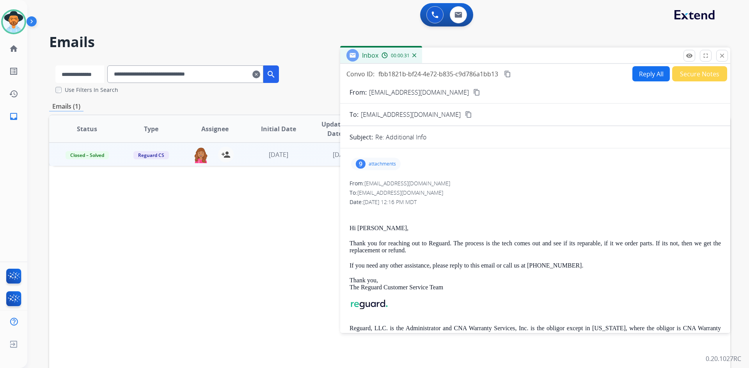
click at [87, 76] on select "**********" at bounding box center [79, 75] width 49 height 18
select select "**********"
click at [55, 66] on select "**********" at bounding box center [79, 75] width 49 height 18
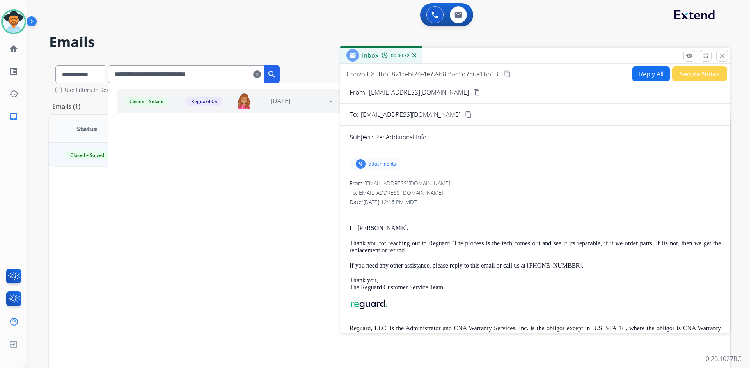
click at [205, 71] on input "**********" at bounding box center [186, 75] width 156 height 18
paste input "text"
type input "**********"
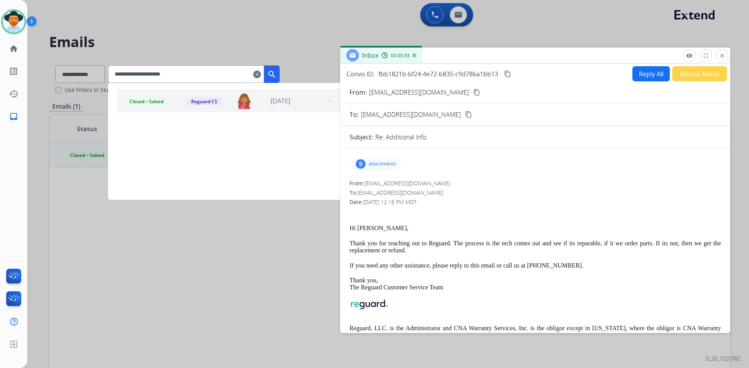
click at [276, 71] on mat-icon "search" at bounding box center [271, 74] width 9 height 9
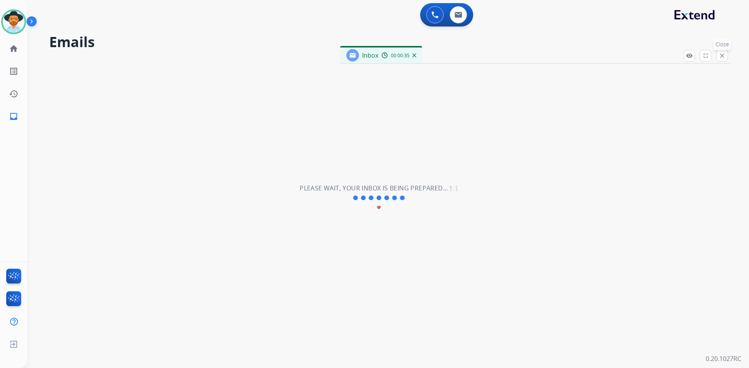
click at [721, 60] on button "close Close" at bounding box center [722, 56] width 12 height 12
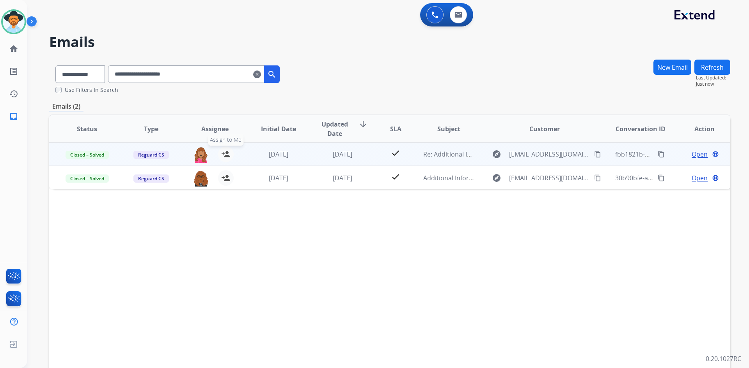
click at [226, 155] on mat-icon "person_add" at bounding box center [225, 154] width 9 height 9
click at [693, 157] on span "Open" at bounding box center [699, 154] width 16 height 9
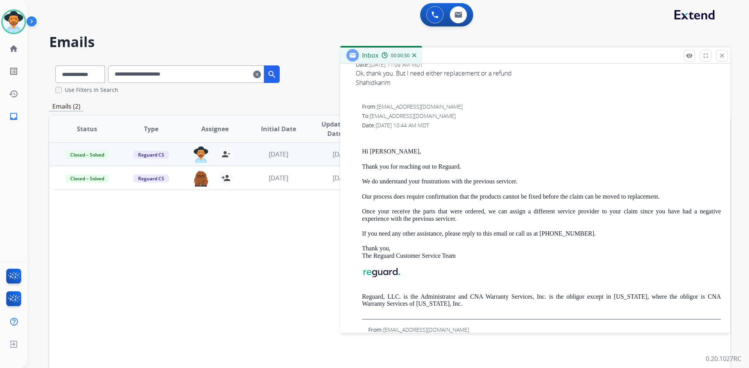
scroll to position [312, 0]
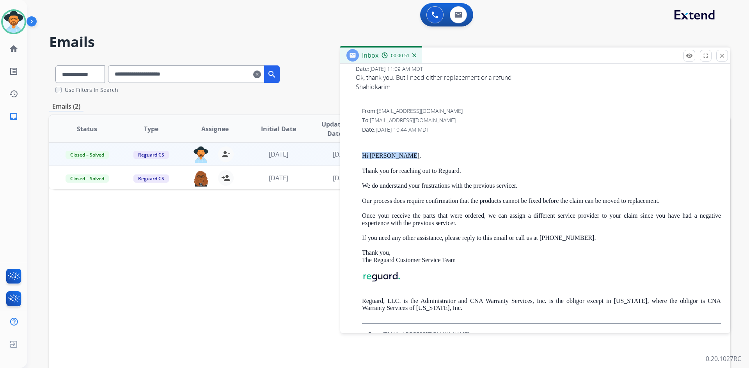
drag, startPoint x: 360, startPoint y: 158, endPoint x: 452, endPoint y: 157, distance: 92.4
click at [452, 157] on div "From: [EMAIL_ADDRESS][DOMAIN_NAME] To: [EMAIL_ADDRESS][DOMAIN_NAME] Date: [DATE…" at bounding box center [534, 215] width 371 height 217
copy p "Hi [PERSON_NAME],"
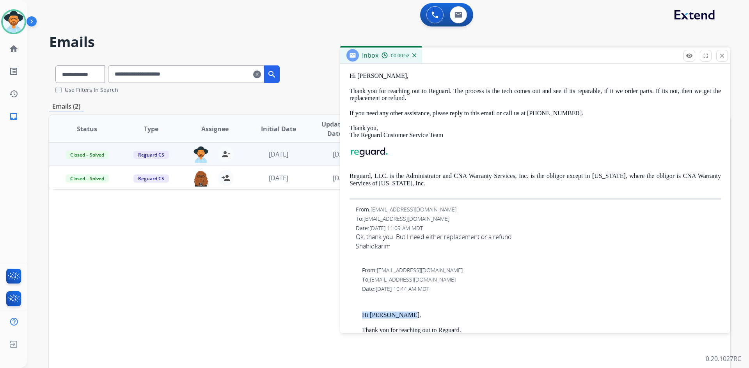
scroll to position [0, 0]
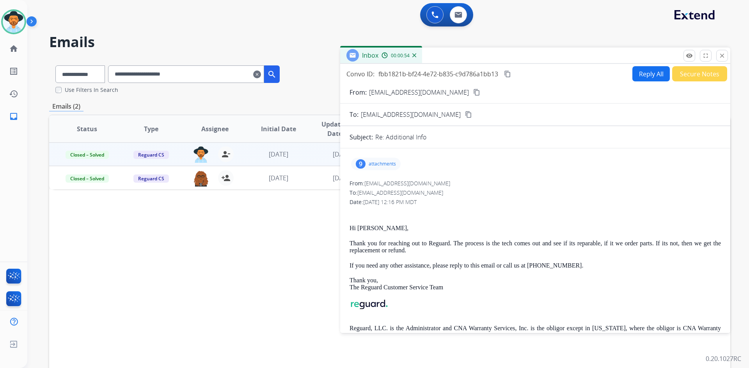
click at [640, 73] on button "Reply All" at bounding box center [650, 73] width 37 height 15
select select "**********"
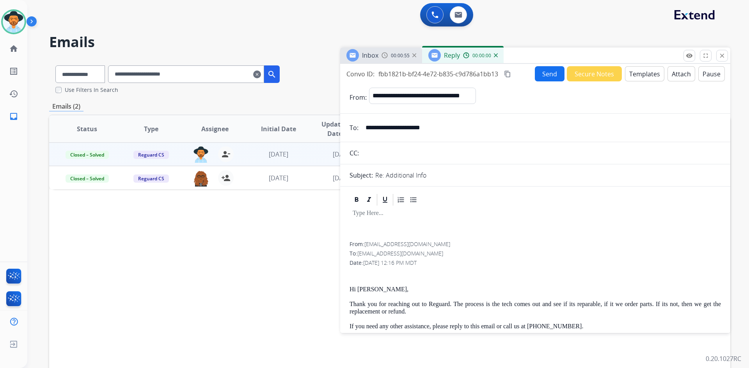
click at [635, 72] on button "Templates" at bounding box center [644, 73] width 39 height 15
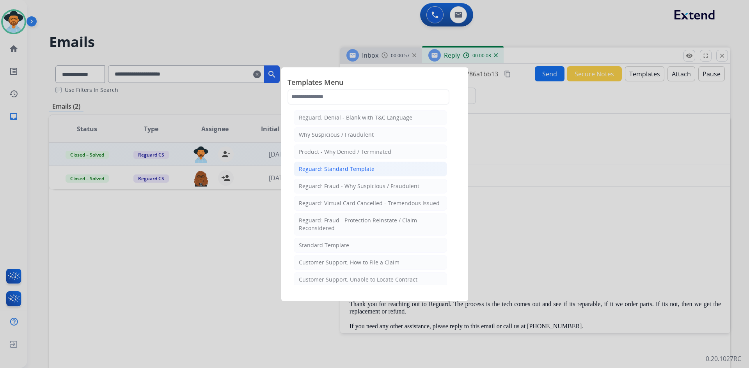
click at [377, 170] on li "Reguard: Standard Template" at bounding box center [370, 169] width 153 height 15
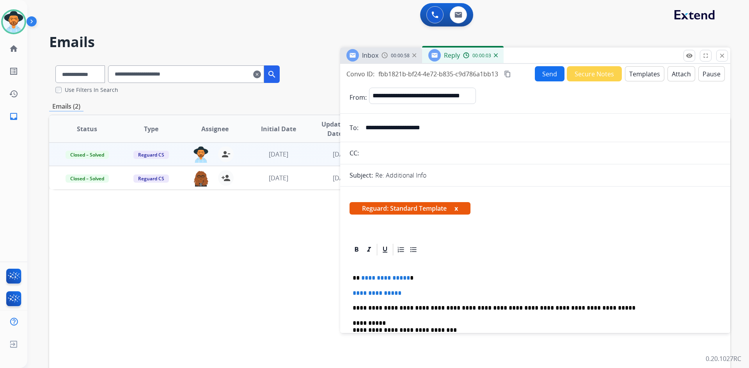
scroll to position [78, 0]
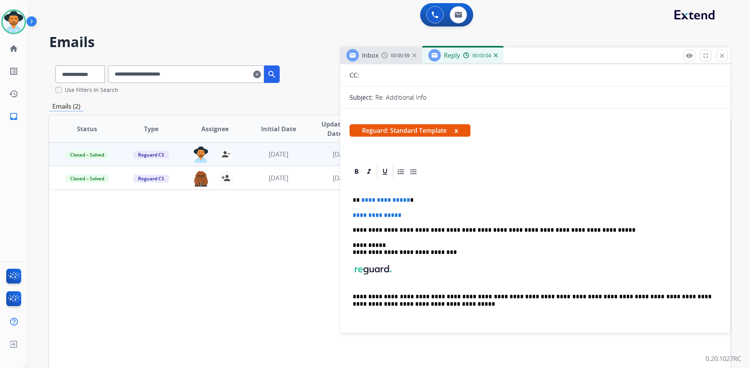
drag, startPoint x: 350, startPoint y: 198, endPoint x: 427, endPoint y: 213, distance: 79.1
click at [427, 213] on div "**********" at bounding box center [534, 256] width 371 height 154
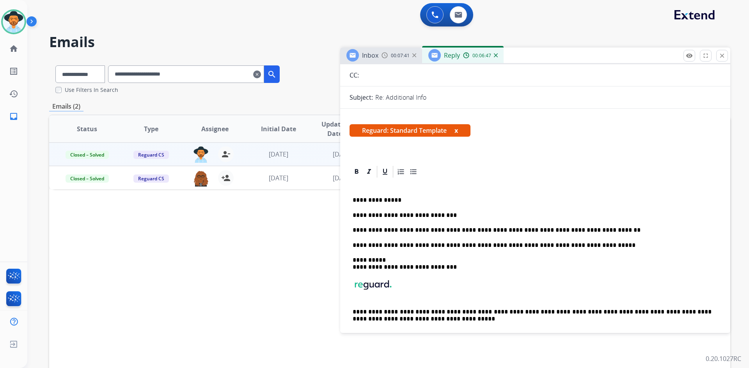
click at [590, 228] on p "**********" at bounding box center [531, 230] width 359 height 7
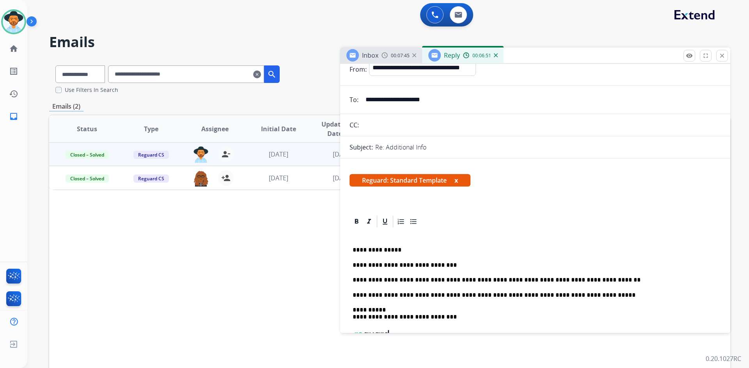
scroll to position [0, 0]
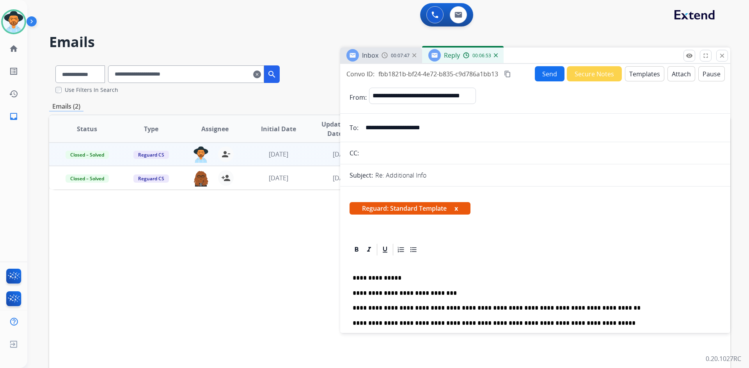
click at [508, 73] on mat-icon "content_copy" at bounding box center [507, 74] width 7 height 7
drag, startPoint x: 507, startPoint y: 74, endPoint x: 494, endPoint y: 79, distance: 13.6
click at [507, 74] on mat-icon "content_copy" at bounding box center [507, 74] width 7 height 7
click at [546, 76] on button "Send" at bounding box center [550, 73] width 30 height 15
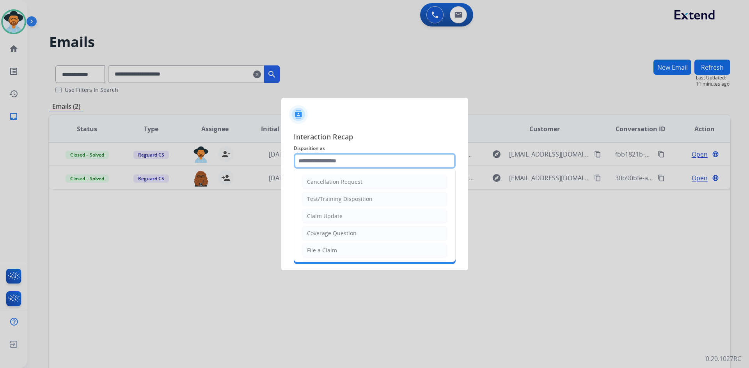
click at [358, 164] on input "text" at bounding box center [375, 161] width 162 height 16
click at [364, 215] on li "Claim Update" at bounding box center [374, 216] width 145 height 15
type input "**********"
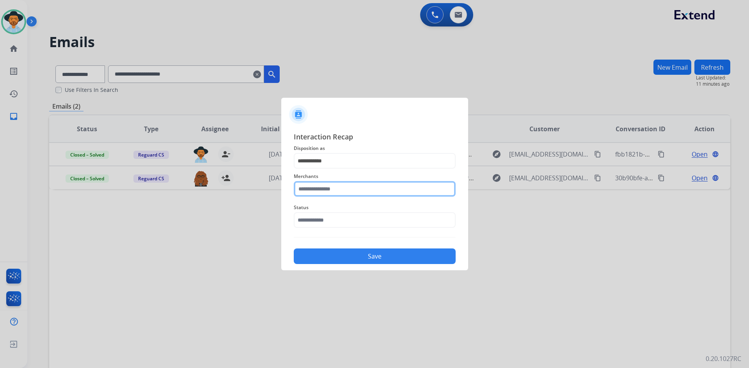
click at [335, 186] on input "text" at bounding box center [375, 189] width 162 height 16
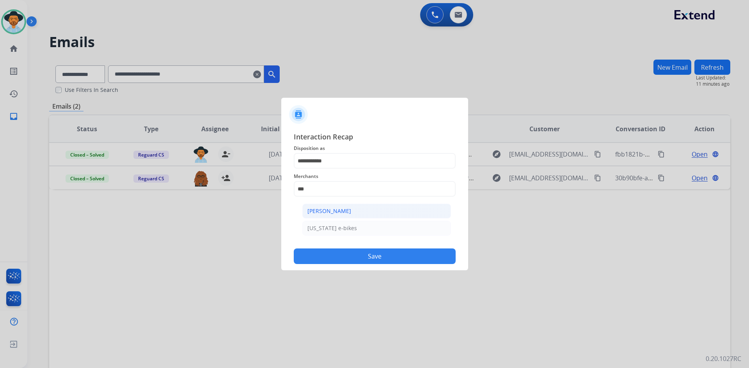
click at [365, 208] on li "[PERSON_NAME]" at bounding box center [376, 211] width 149 height 15
type input "**********"
click at [349, 217] on input "text" at bounding box center [375, 221] width 162 height 16
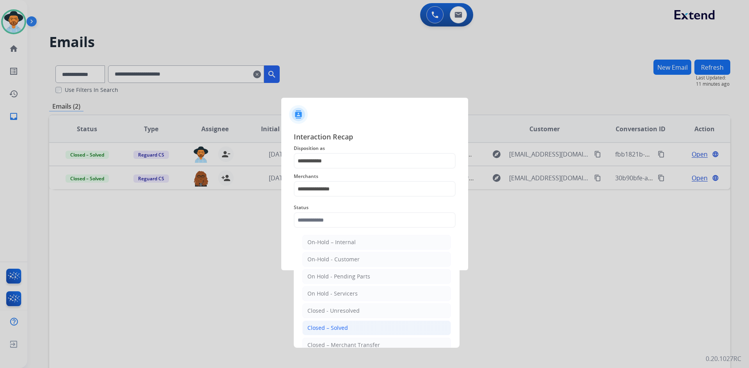
click at [358, 330] on li "Closed – Solved" at bounding box center [376, 328] width 149 height 15
type input "**********"
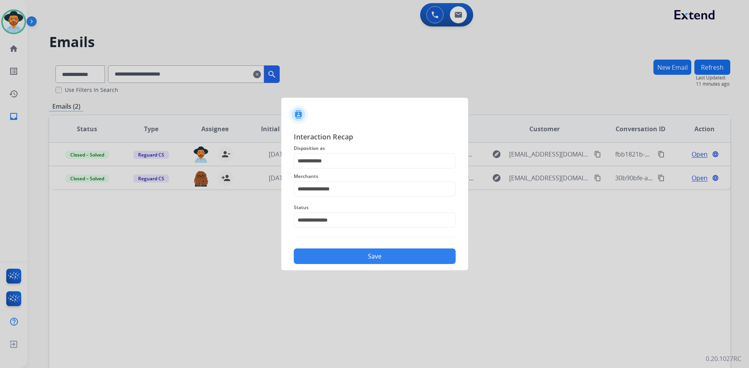
click at [360, 264] on div "Save" at bounding box center [375, 254] width 162 height 20
click at [369, 255] on button "Save" at bounding box center [375, 257] width 162 height 16
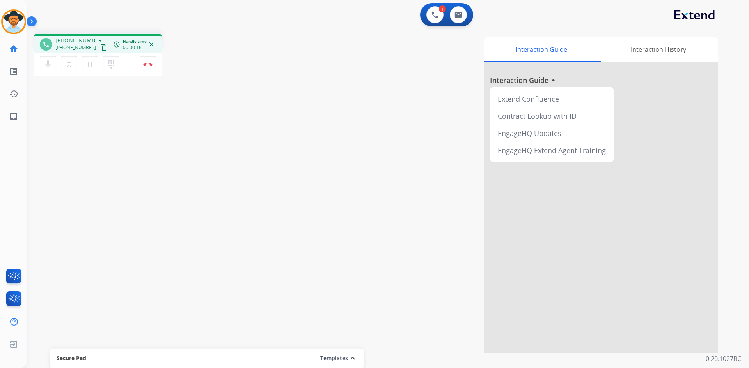
click at [99, 48] on button "content_copy" at bounding box center [103, 47] width 9 height 9
click at [152, 67] on button "Disconnect" at bounding box center [148, 64] width 16 height 16
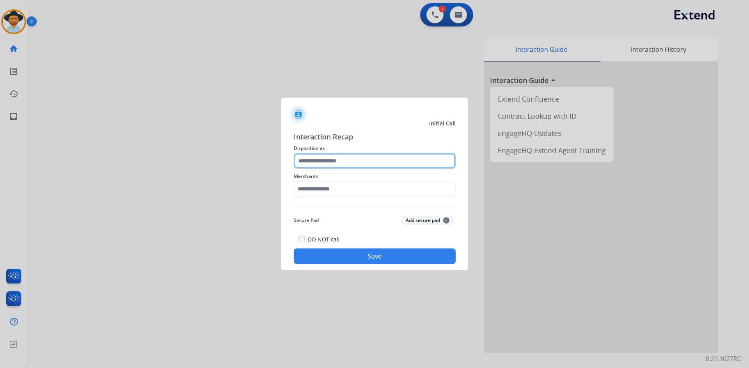
click at [340, 159] on input "text" at bounding box center [375, 161] width 162 height 16
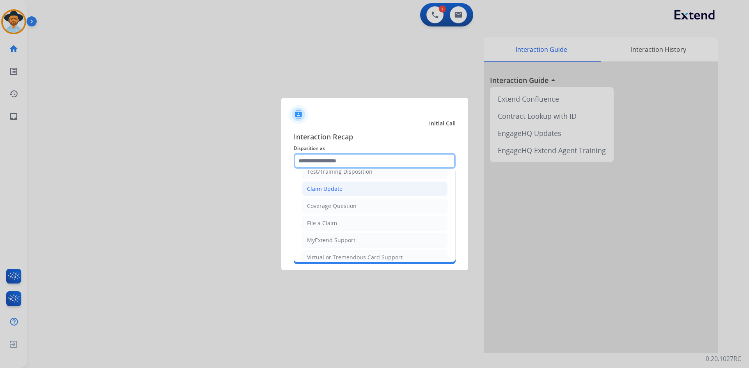
scroll to position [39, 0]
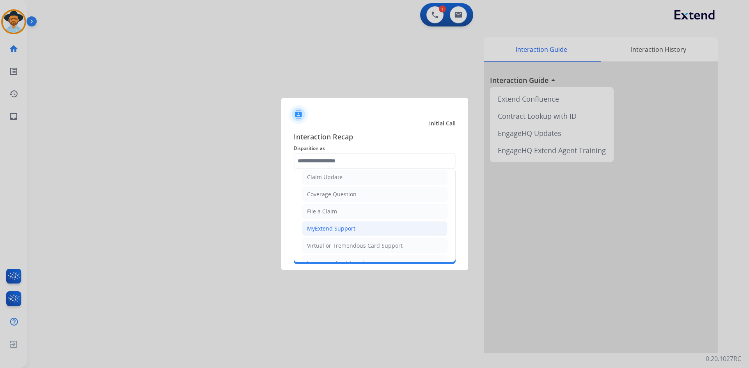
click at [358, 231] on li "MyExtend Support" at bounding box center [374, 228] width 145 height 15
type input "**********"
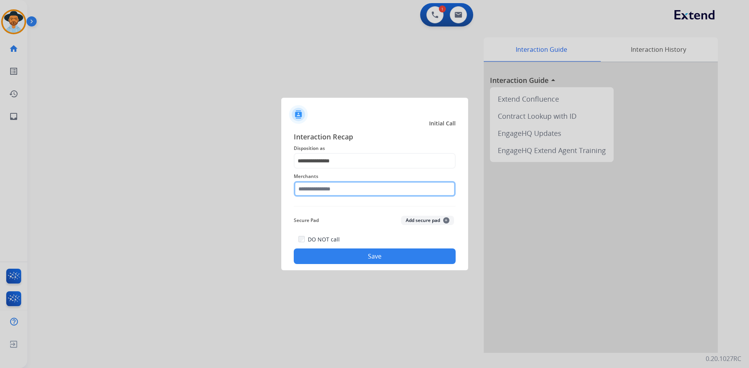
click at [345, 190] on input "text" at bounding box center [375, 189] width 162 height 16
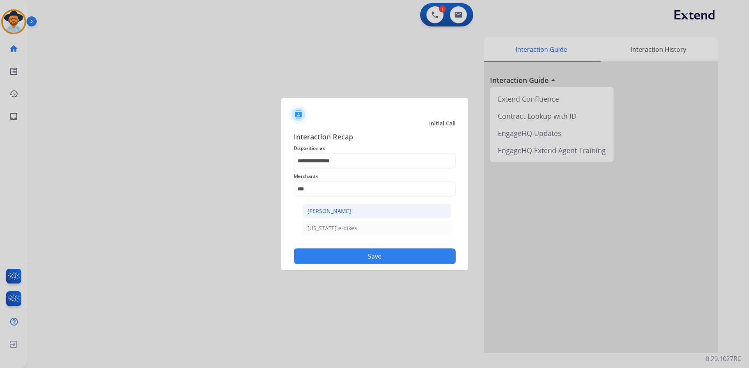
click at [356, 213] on li "[PERSON_NAME]" at bounding box center [376, 211] width 149 height 15
type input "**********"
click at [353, 259] on button "Save" at bounding box center [375, 257] width 162 height 16
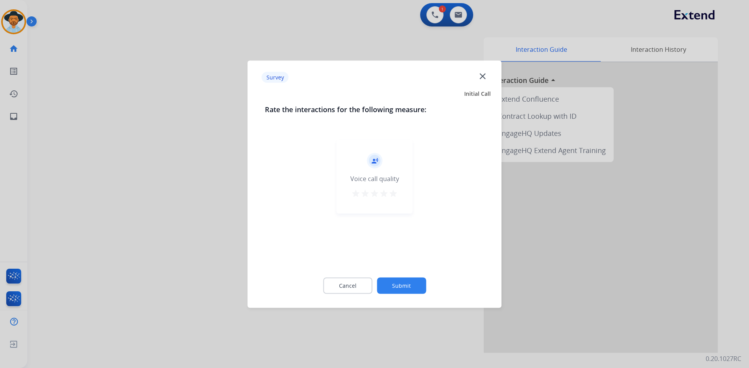
click at [395, 197] on mat-icon "star" at bounding box center [392, 193] width 9 height 9
click at [400, 283] on button "Submit" at bounding box center [401, 286] width 49 height 16
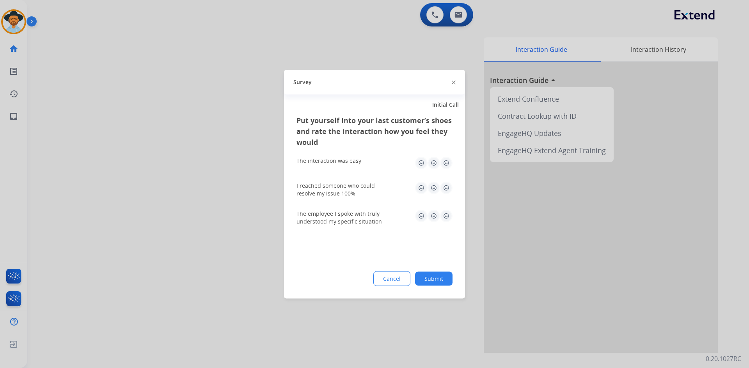
click at [443, 163] on img at bounding box center [446, 163] width 12 height 12
click at [445, 186] on img at bounding box center [446, 188] width 12 height 12
click at [445, 220] on img at bounding box center [446, 216] width 12 height 12
click at [436, 280] on button "Submit" at bounding box center [433, 279] width 37 height 14
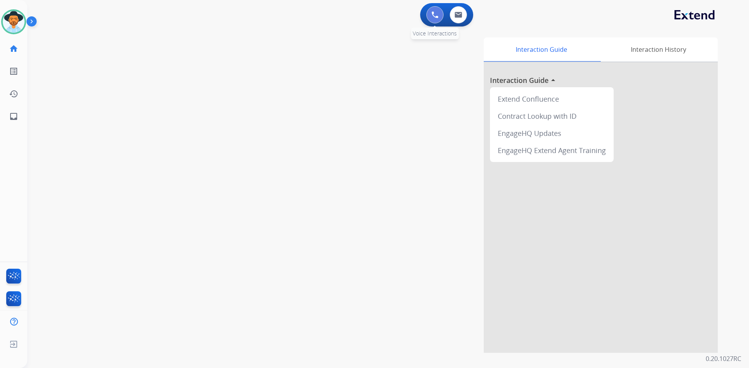
click at [437, 14] on img at bounding box center [434, 14] width 7 height 7
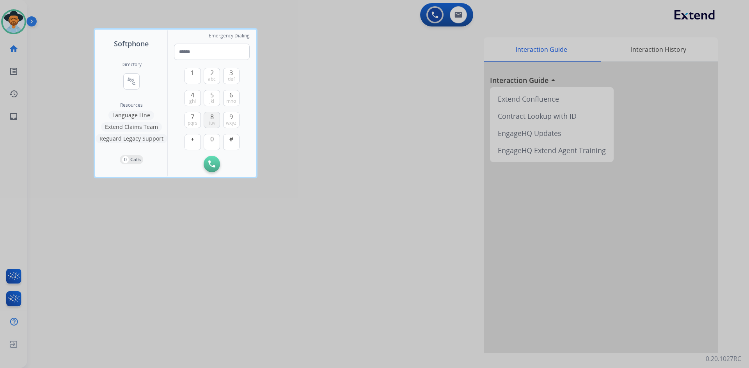
click at [215, 121] on span "tuv" at bounding box center [212, 123] width 7 height 6
click at [212, 149] on button "0" at bounding box center [212, 142] width 16 height 16
click at [192, 95] on span "4" at bounding box center [193, 94] width 4 height 9
click at [192, 120] on span "pqrs" at bounding box center [193, 123] width 10 height 6
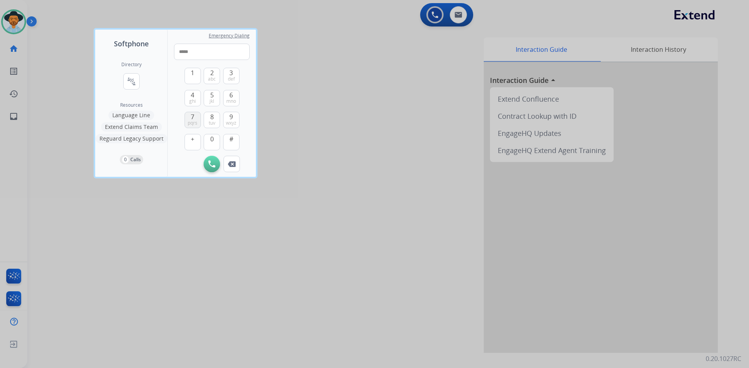
click at [192, 120] on span "pqrs" at bounding box center [193, 123] width 10 height 6
click at [211, 142] on span "0" at bounding box center [212, 139] width 4 height 9
click at [230, 119] on span "9" at bounding box center [231, 116] width 4 height 9
click at [191, 119] on span "7" at bounding box center [193, 116] width 4 height 9
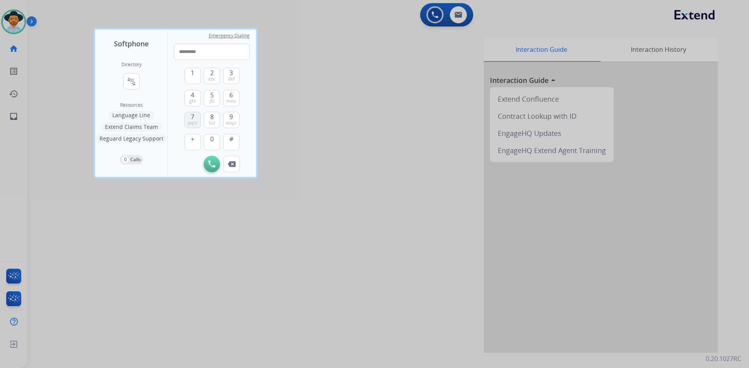
type input "**********"
click at [213, 168] on button "Initiate Call" at bounding box center [212, 164] width 16 height 16
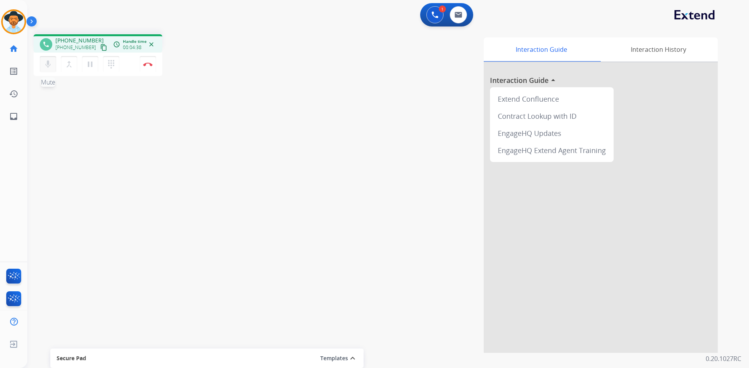
click at [45, 68] on mat-icon "mic" at bounding box center [47, 64] width 9 height 9
drag, startPoint x: 51, startPoint y: 67, endPoint x: 49, endPoint y: 124, distance: 57.0
click at [51, 67] on mat-icon "mic_off" at bounding box center [47, 64] width 9 height 9
click at [150, 69] on button "Disconnect" at bounding box center [148, 64] width 16 height 16
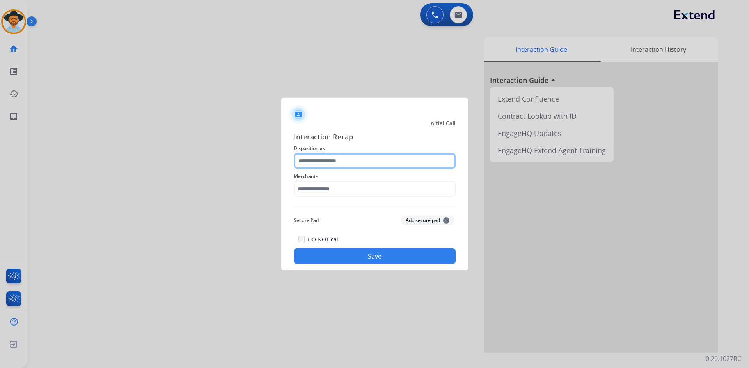
click at [348, 163] on input "text" at bounding box center [375, 161] width 162 height 16
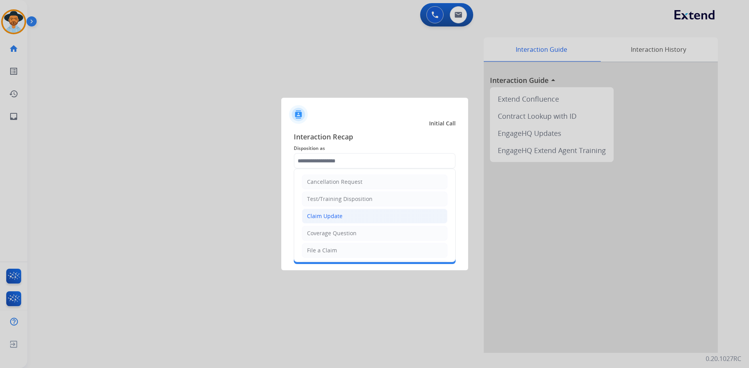
click at [342, 214] on li "Claim Update" at bounding box center [374, 216] width 145 height 15
type input "**********"
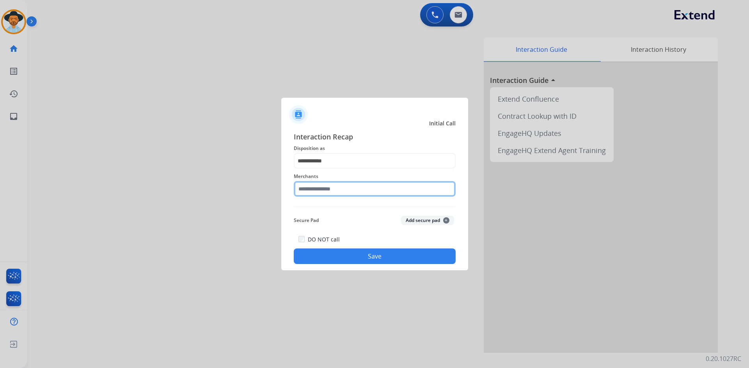
click at [347, 188] on input "text" at bounding box center [375, 189] width 162 height 16
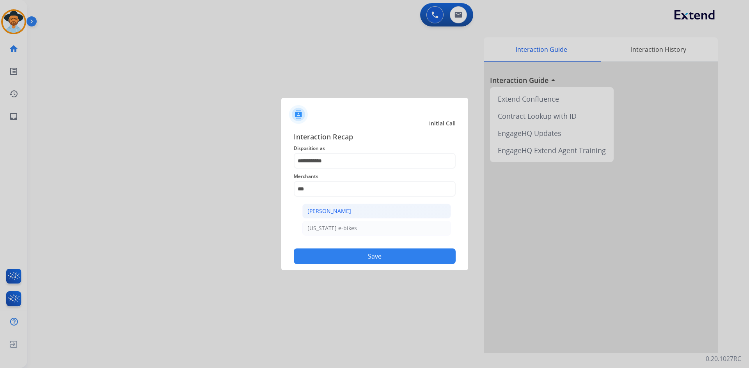
click at [362, 215] on li "[PERSON_NAME]" at bounding box center [376, 211] width 149 height 15
type input "**********"
click at [362, 253] on button "Save" at bounding box center [375, 257] width 162 height 16
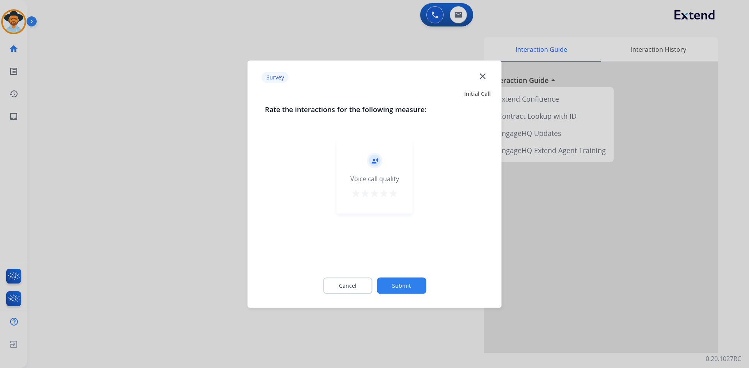
click at [393, 195] on mat-icon "star" at bounding box center [392, 193] width 9 height 9
click at [391, 280] on button "Submit" at bounding box center [401, 286] width 49 height 16
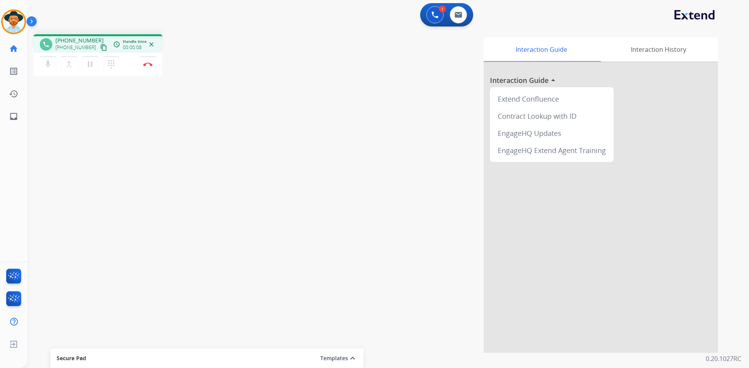
click at [100, 48] on mat-icon "content_copy" at bounding box center [103, 47] width 7 height 7
click at [148, 66] on img at bounding box center [147, 64] width 9 height 4
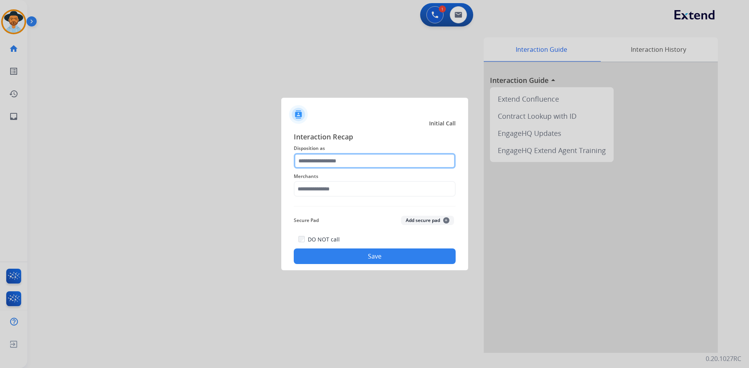
click at [347, 161] on input "text" at bounding box center [375, 161] width 162 height 16
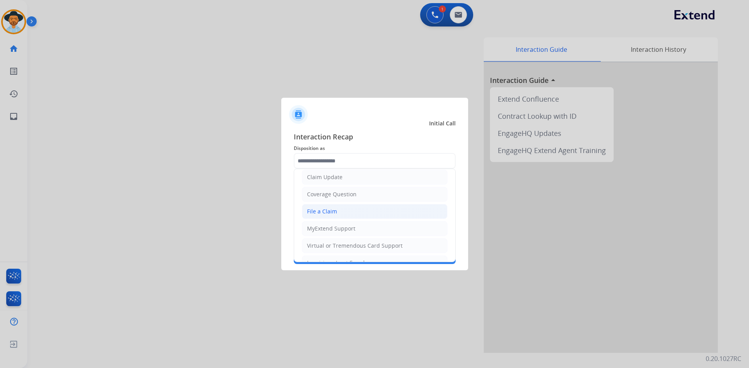
click at [372, 214] on li "File a Claim" at bounding box center [374, 211] width 145 height 15
type input "**********"
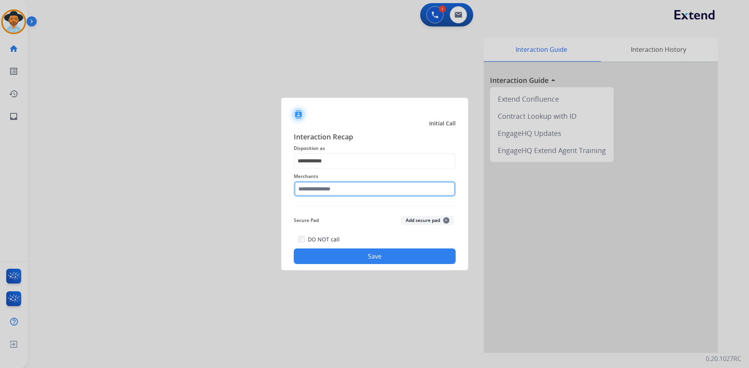
click at [324, 190] on input "text" at bounding box center [375, 189] width 162 height 16
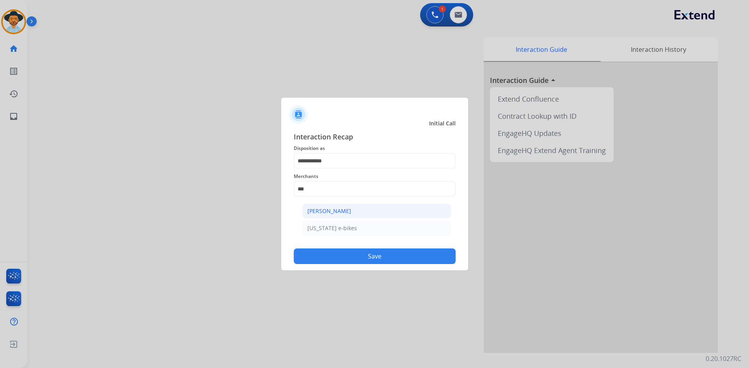
click at [372, 209] on li "[PERSON_NAME]" at bounding box center [376, 211] width 149 height 15
type input "**********"
click at [404, 256] on button "Save" at bounding box center [375, 257] width 162 height 16
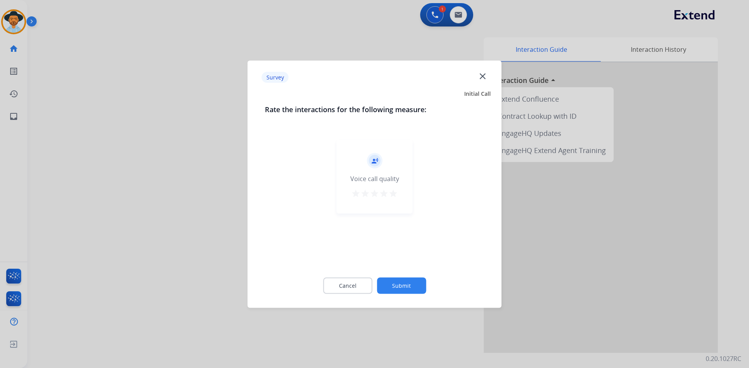
click at [397, 194] on mat-icon "star" at bounding box center [392, 193] width 9 height 9
click at [403, 288] on button "Submit" at bounding box center [401, 286] width 49 height 16
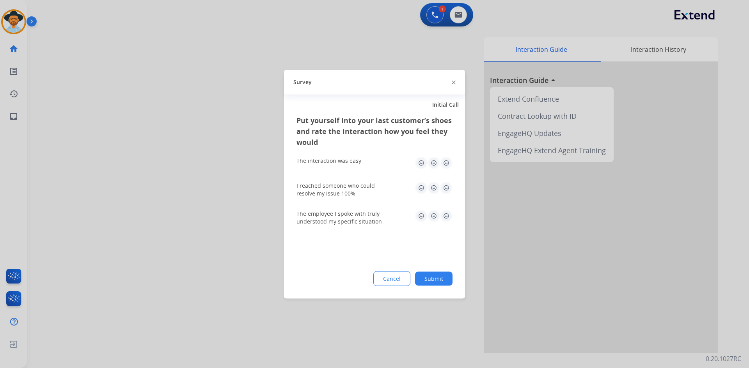
click at [445, 163] on img at bounding box center [446, 163] width 12 height 12
click at [448, 186] on img at bounding box center [446, 188] width 12 height 12
click at [445, 216] on img at bounding box center [446, 216] width 12 height 12
click at [432, 277] on button "Submit" at bounding box center [433, 279] width 37 height 14
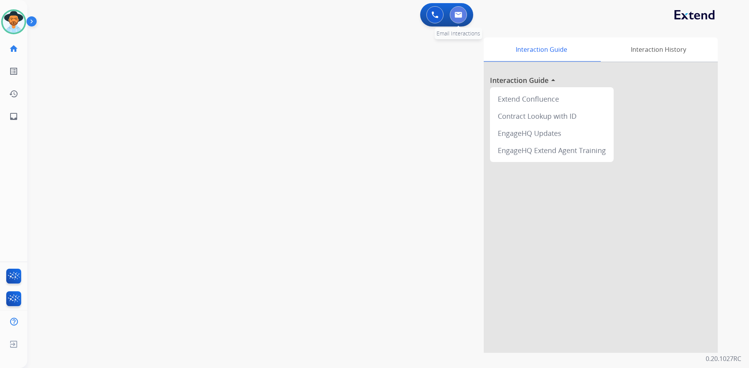
click at [453, 15] on button at bounding box center [458, 14] width 17 height 17
select select "**********"
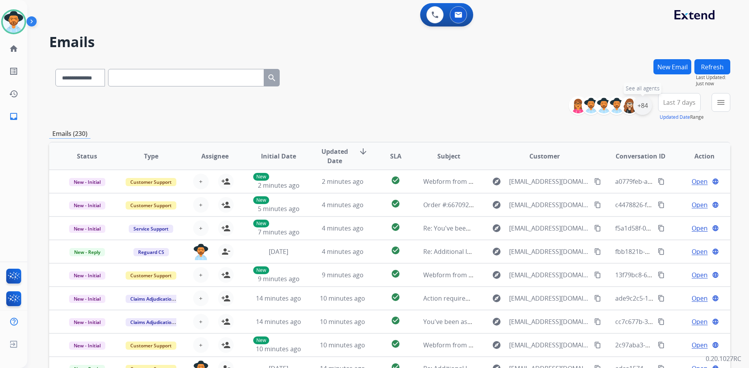
click at [642, 109] on div "+84" at bounding box center [642, 105] width 19 height 19
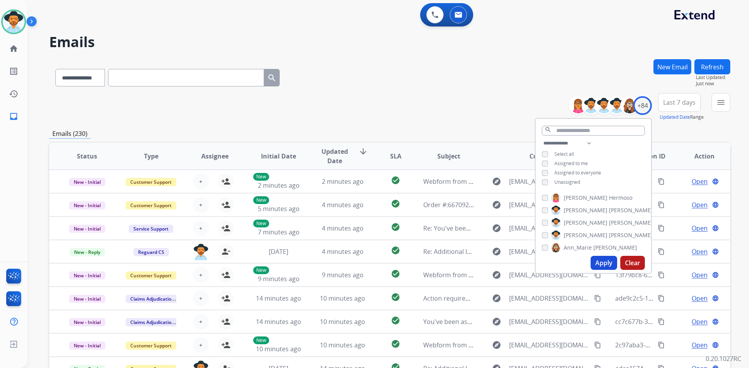
click at [567, 181] on span "Unassigned" at bounding box center [567, 182] width 26 height 7
click at [602, 260] on button "Apply" at bounding box center [603, 263] width 27 height 14
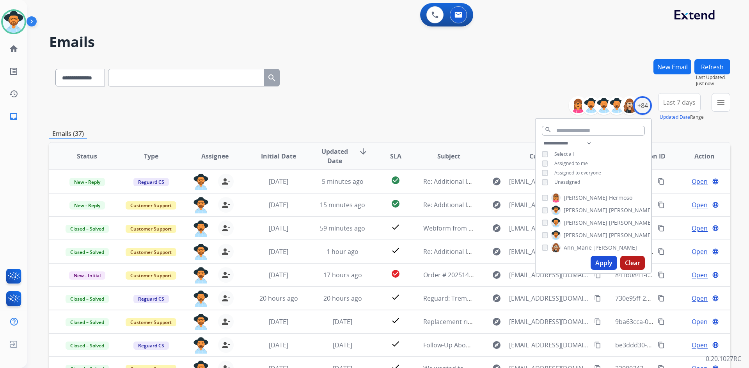
click at [405, 95] on div "**********" at bounding box center [389, 107] width 681 height 28
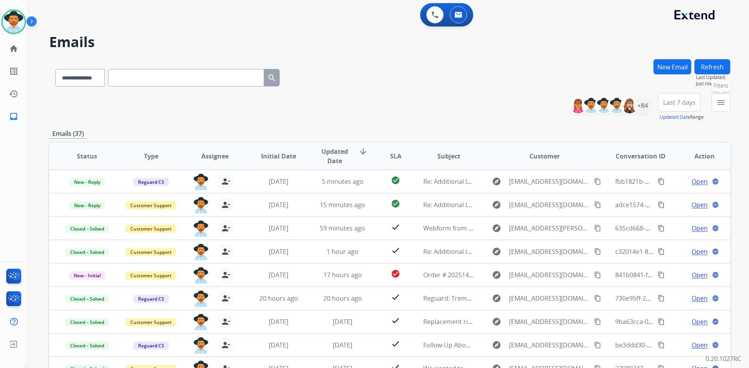
click at [720, 104] on mat-icon "menu" at bounding box center [720, 102] width 9 height 9
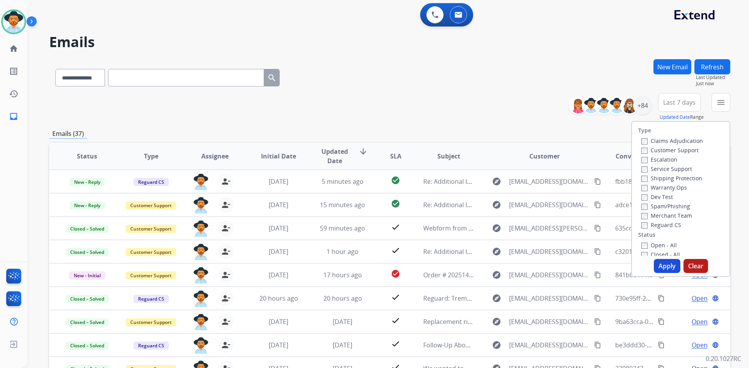
click at [660, 247] on label "Open - All" at bounding box center [658, 245] width 35 height 7
click at [664, 268] on button "Apply" at bounding box center [667, 266] width 27 height 14
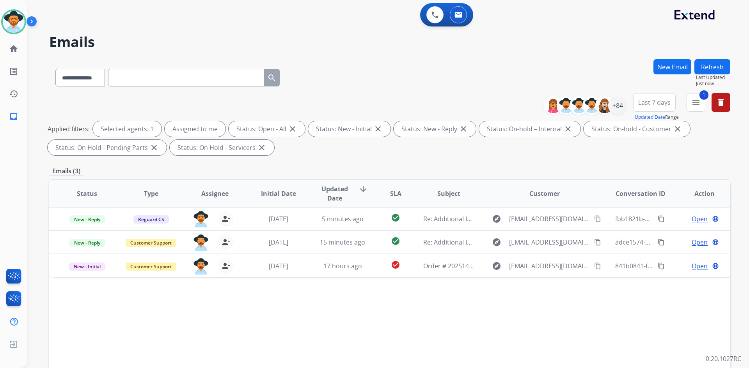
scroll to position [78, 0]
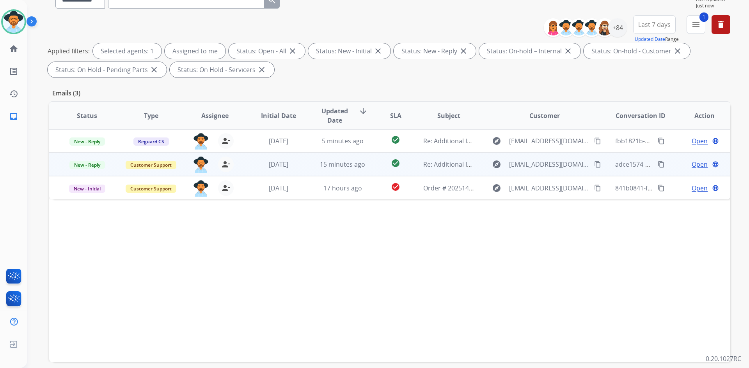
click at [694, 168] on span "Open" at bounding box center [699, 164] width 16 height 9
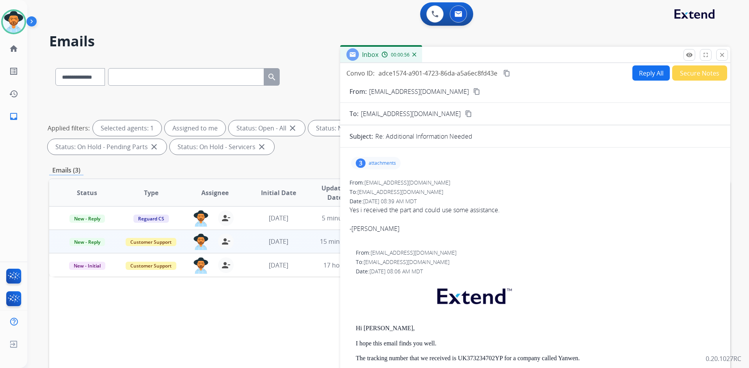
scroll to position [0, 0]
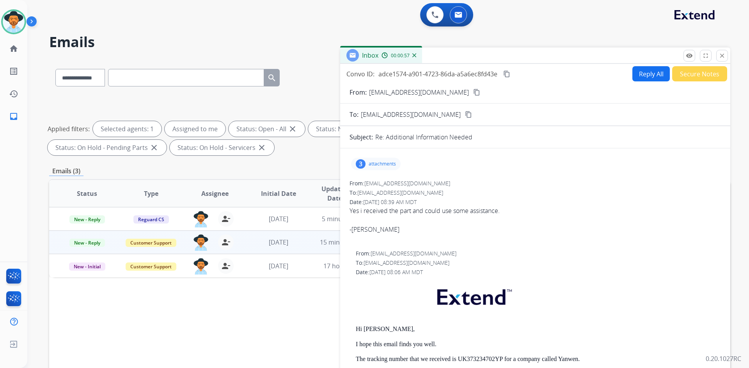
drag, startPoint x: 441, startPoint y: 95, endPoint x: 344, endPoint y: 101, distance: 97.7
click at [473, 95] on mat-icon "content_copy" at bounding box center [476, 92] width 7 height 7
drag, startPoint x: 508, startPoint y: 75, endPoint x: 485, endPoint y: 76, distance: 23.0
click at [508, 75] on mat-icon "content_copy" at bounding box center [506, 74] width 7 height 7
click at [646, 74] on button "Reply All" at bounding box center [650, 73] width 37 height 15
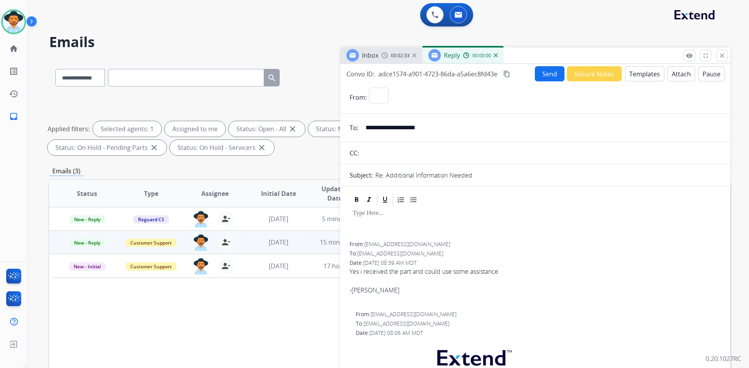
select select "**********"
click at [642, 78] on button "Templates" at bounding box center [644, 73] width 39 height 15
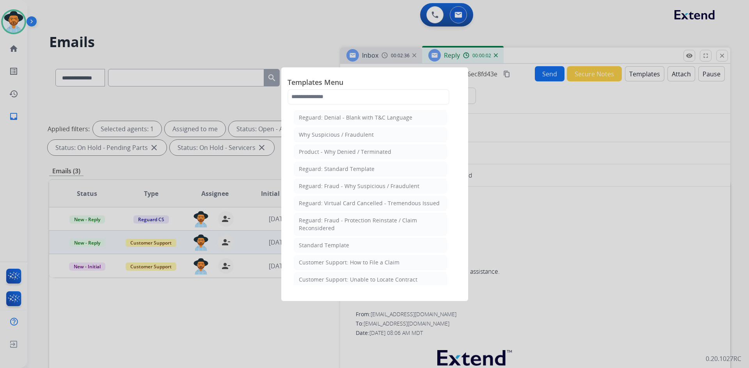
click at [335, 247] on div "Standard Template" at bounding box center [324, 246] width 50 height 8
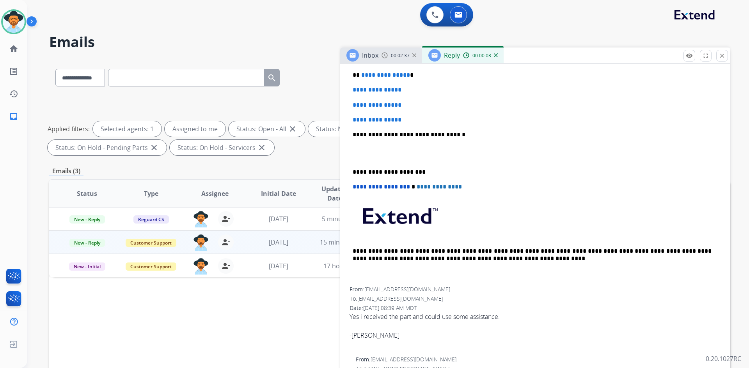
scroll to position [351, 0]
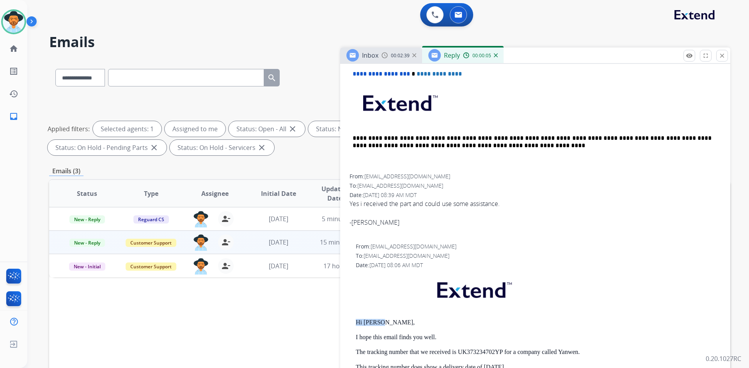
drag, startPoint x: 354, startPoint y: 321, endPoint x: 421, endPoint y: 321, distance: 66.7
copy p "Hi [PERSON_NAME],"
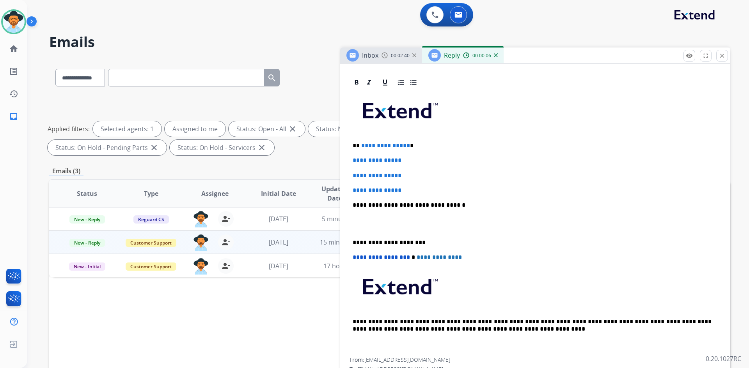
scroll to position [78, 0]
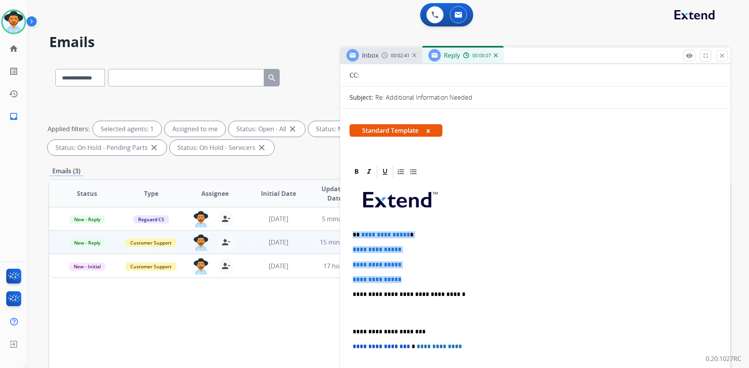
drag, startPoint x: 350, startPoint y: 234, endPoint x: 429, endPoint y: 276, distance: 89.0
click at [429, 276] on div "**********" at bounding box center [534, 313] width 371 height 268
paste div
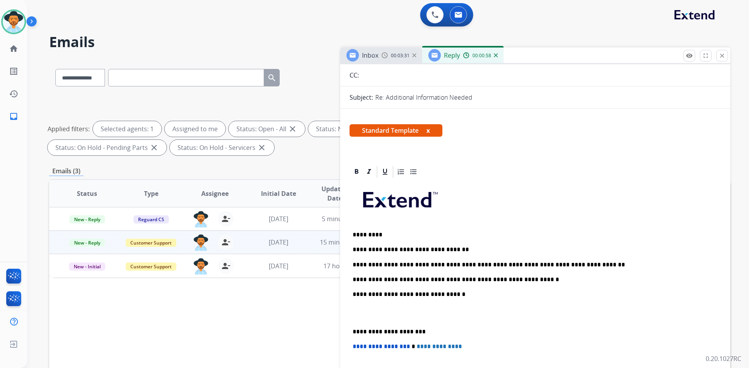
click at [398, 318] on p at bounding box center [534, 313] width 365 height 14
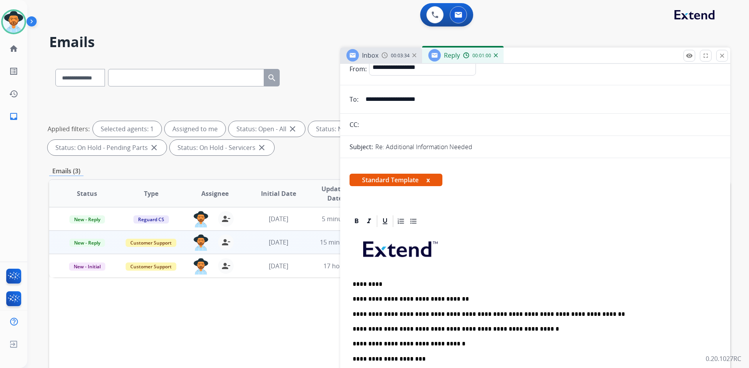
scroll to position [0, 0]
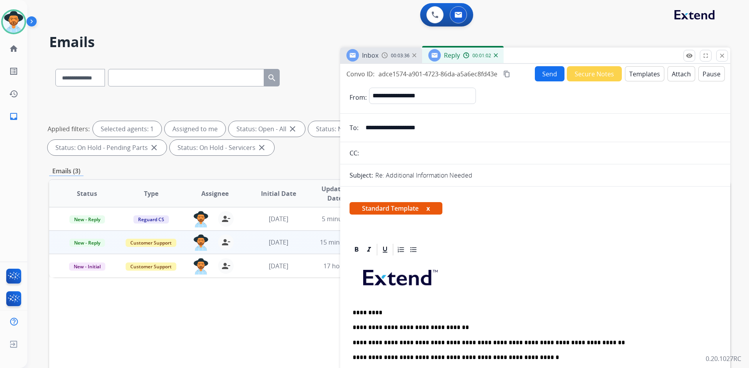
click at [547, 78] on button "Send" at bounding box center [550, 73] width 30 height 15
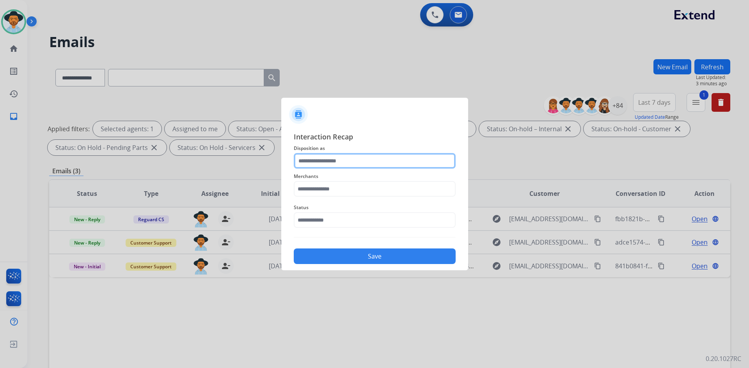
click at [348, 159] on input "text" at bounding box center [375, 161] width 162 height 16
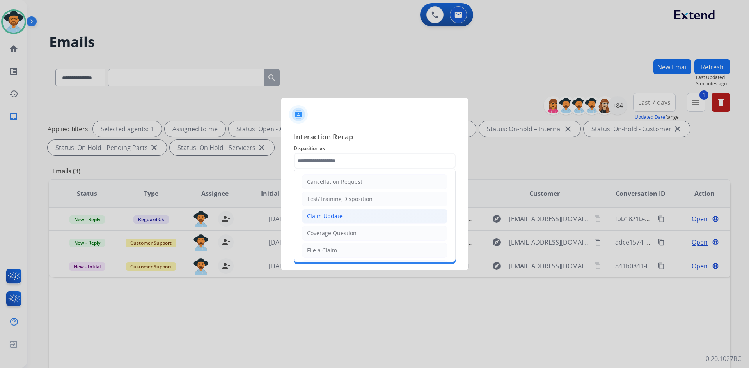
click at [354, 211] on li "Claim Update" at bounding box center [374, 216] width 145 height 15
type input "**********"
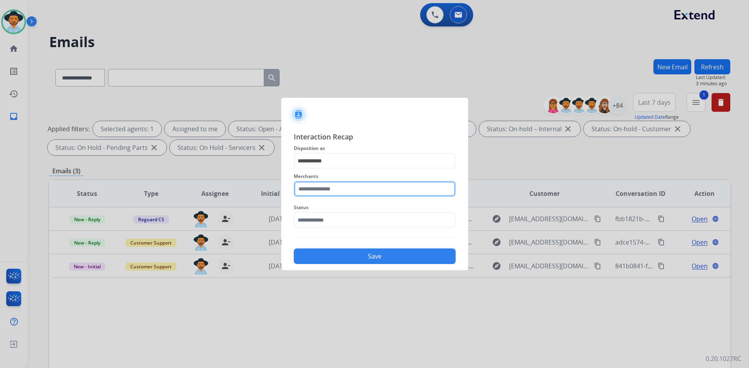
click at [349, 185] on input "text" at bounding box center [375, 189] width 162 height 16
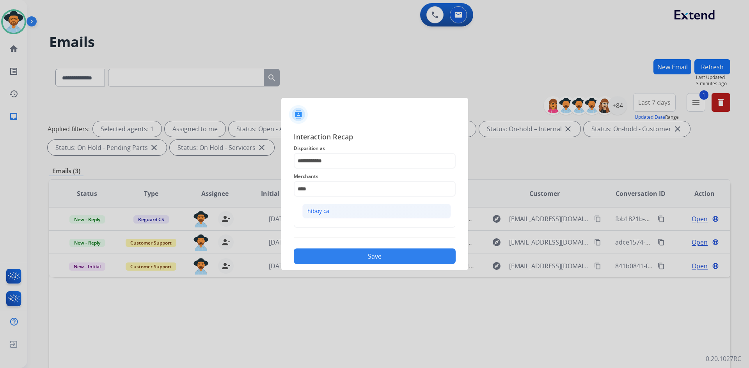
click at [360, 213] on li "hiboy ca" at bounding box center [376, 211] width 149 height 15
type input "********"
click at [376, 221] on input "text" at bounding box center [375, 221] width 162 height 16
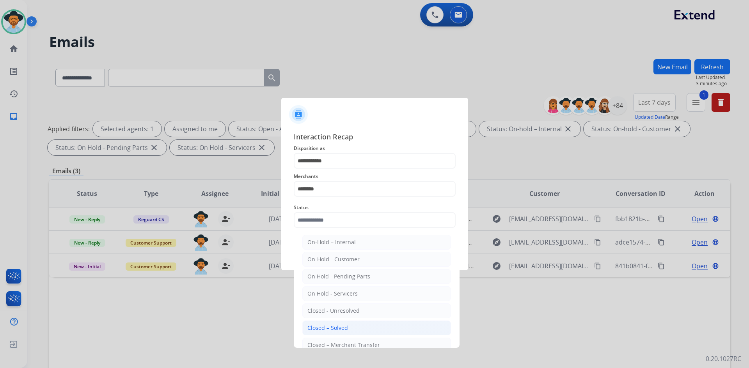
click at [354, 324] on li "Closed – Solved" at bounding box center [376, 328] width 149 height 15
type input "**********"
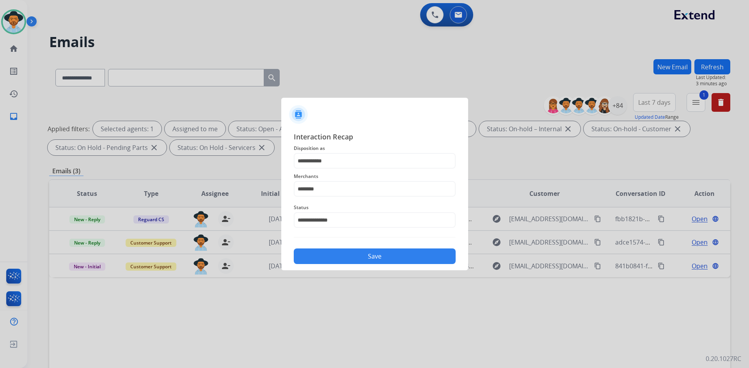
click at [357, 262] on button "Save" at bounding box center [375, 257] width 162 height 16
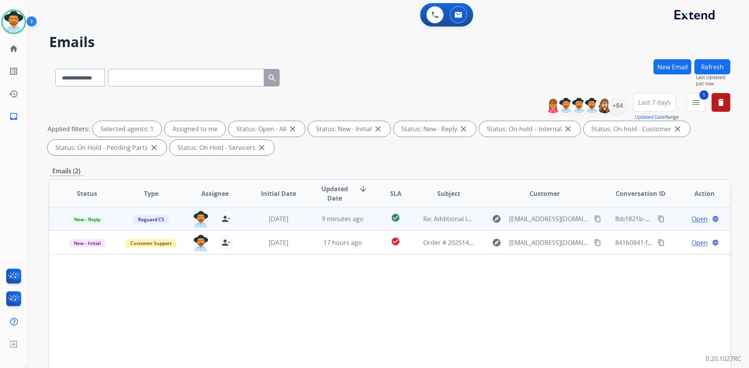
click at [595, 219] on button "content_copy" at bounding box center [597, 218] width 9 height 9
click at [695, 218] on span "Open" at bounding box center [699, 218] width 16 height 9
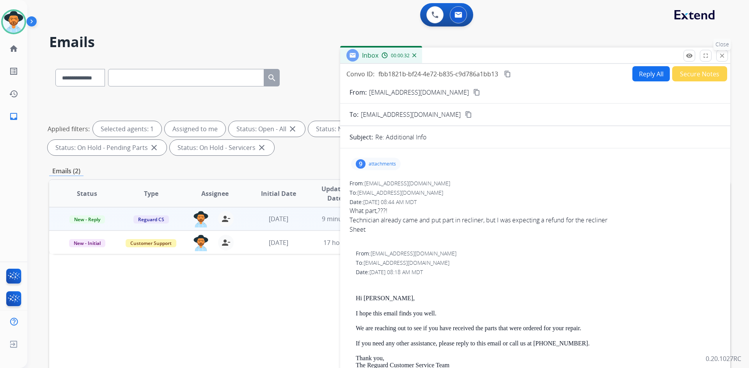
click at [726, 53] on button "close Close" at bounding box center [722, 56] width 12 height 12
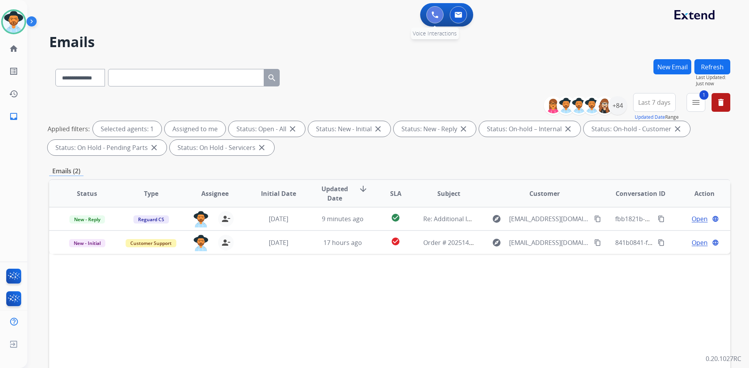
click at [429, 17] on button at bounding box center [434, 14] width 17 height 17
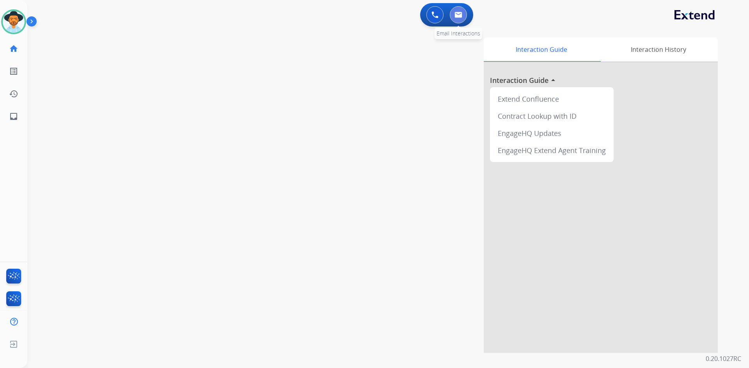
click at [459, 17] on img at bounding box center [458, 15] width 8 height 6
select select "**********"
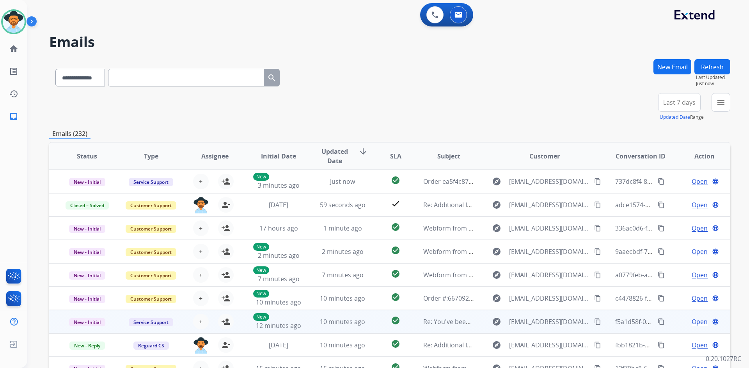
scroll to position [1, 0]
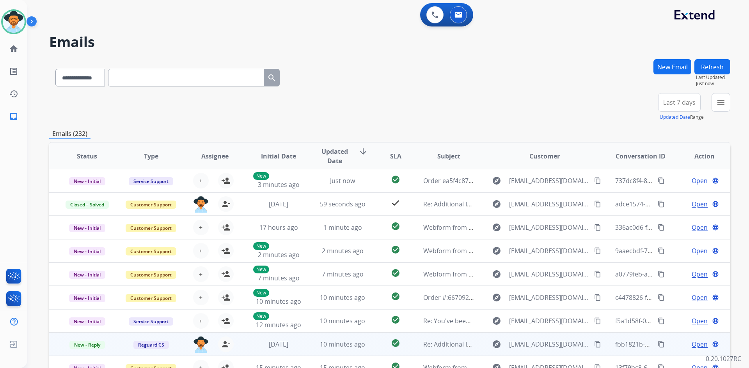
click at [691, 345] on span "Open" at bounding box center [699, 344] width 16 height 9
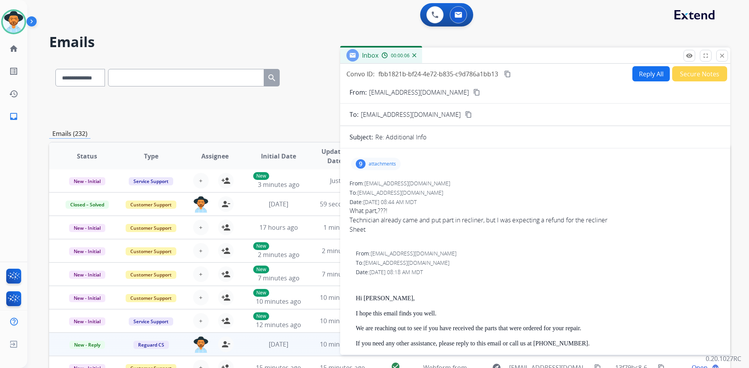
click at [643, 69] on button "Reply All" at bounding box center [650, 73] width 37 height 15
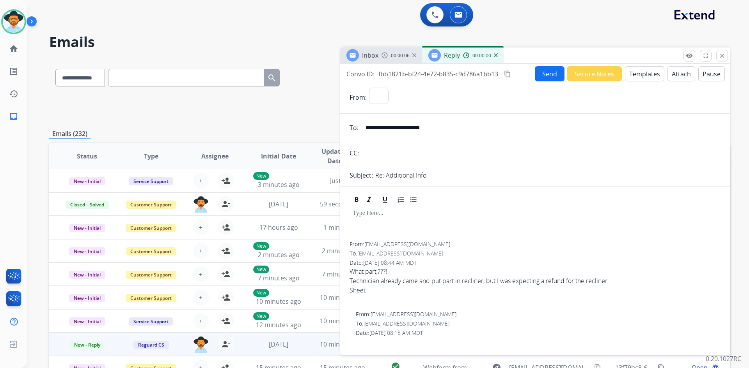
select select "**********"
click at [710, 76] on button "Pause" at bounding box center [711, 73] width 27 height 15
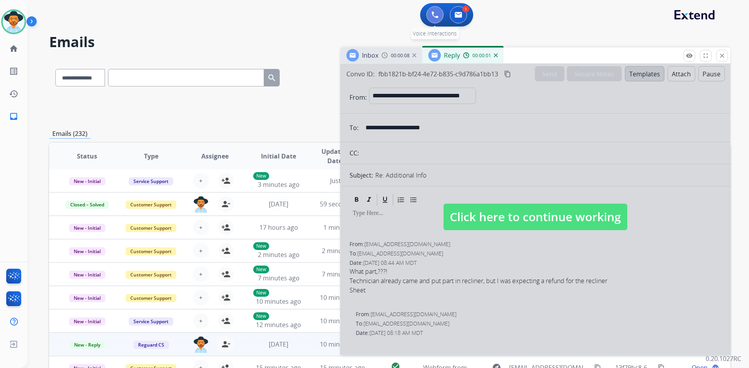
click at [432, 14] on img at bounding box center [434, 14] width 7 height 7
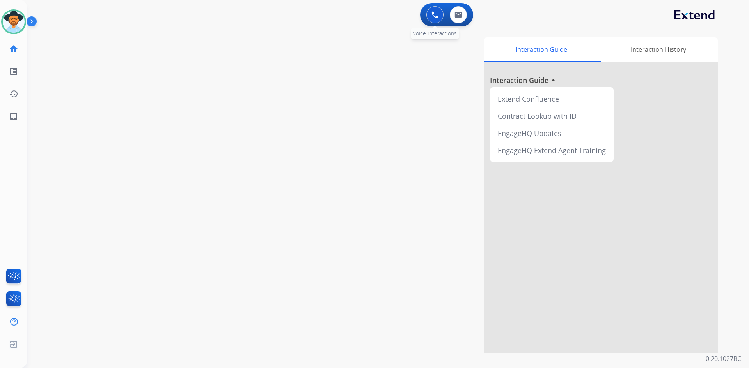
click at [432, 17] on img at bounding box center [434, 14] width 7 height 7
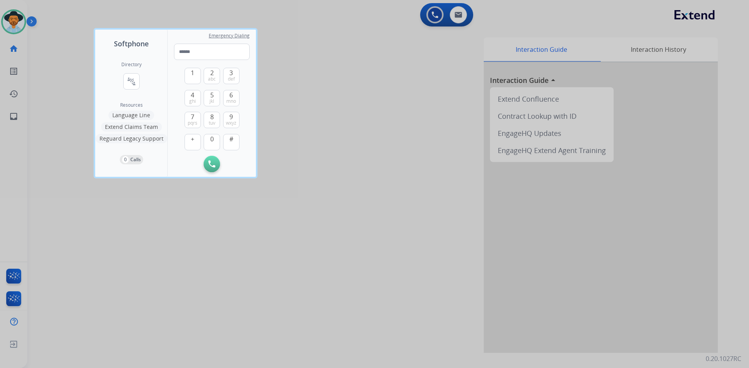
drag, startPoint x: 130, startPoint y: 78, endPoint x: 140, endPoint y: 79, distance: 10.6
click at [130, 78] on mat-icon "connect_without_contact" at bounding box center [131, 81] width 9 height 9
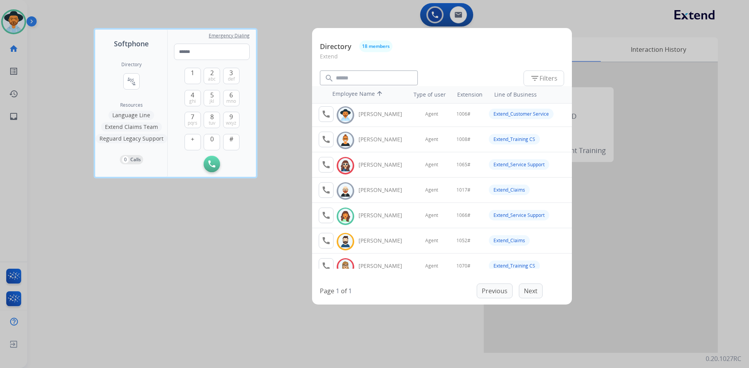
scroll to position [39, 0]
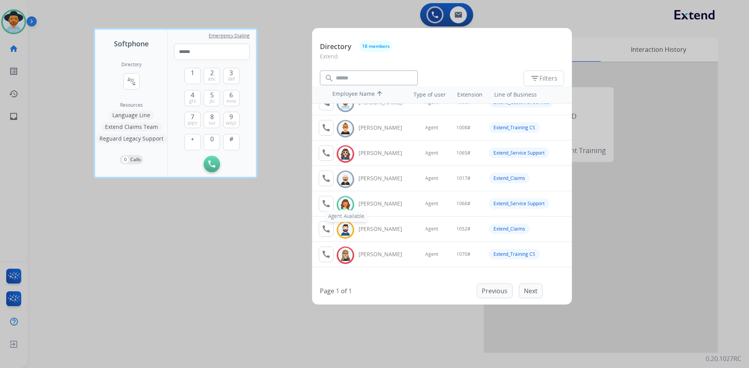
click at [327, 202] on mat-icon "call" at bounding box center [325, 203] width 9 height 9
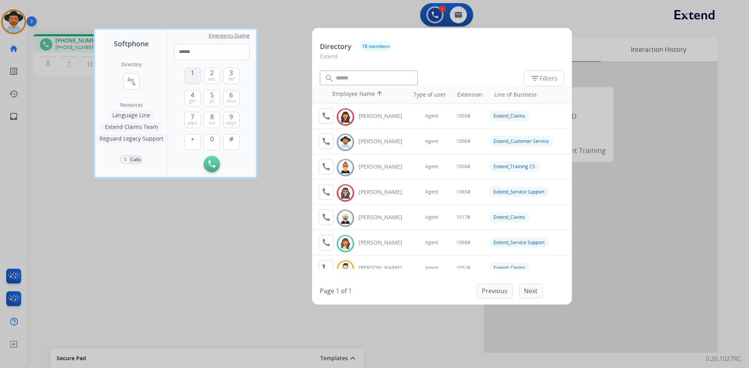
click at [197, 81] on button "1" at bounding box center [192, 76] width 16 height 16
click at [207, 142] on button "0" at bounding box center [212, 142] width 16 height 16
click at [230, 101] on span "mno" at bounding box center [231, 101] width 10 height 6
click at [230, 147] on button "#" at bounding box center [231, 142] width 16 height 16
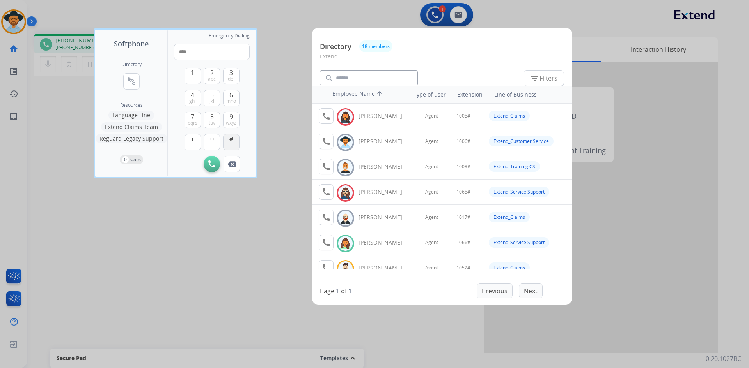
type input "*****"
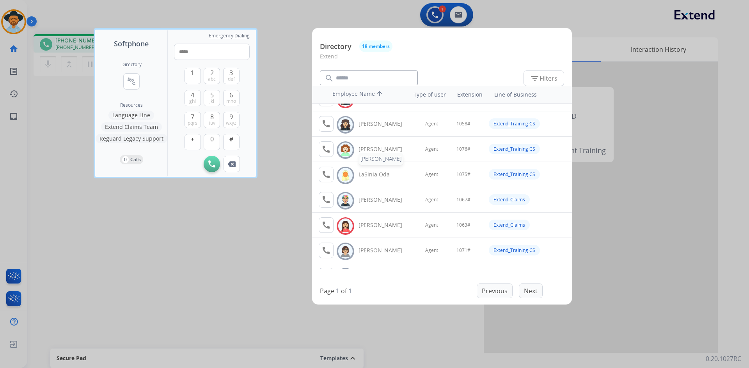
scroll to position [234, 0]
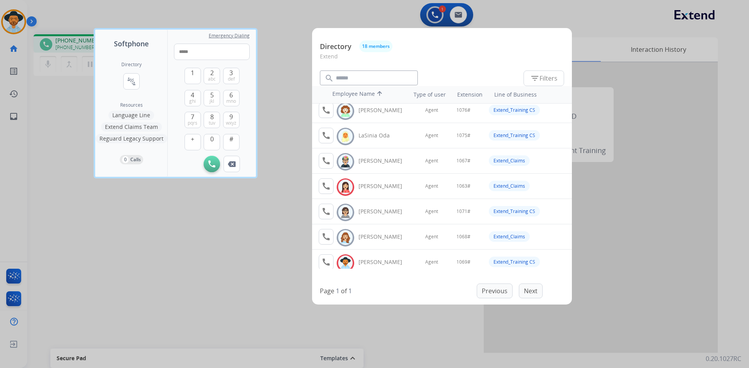
click at [193, 243] on div at bounding box center [374, 184] width 749 height 368
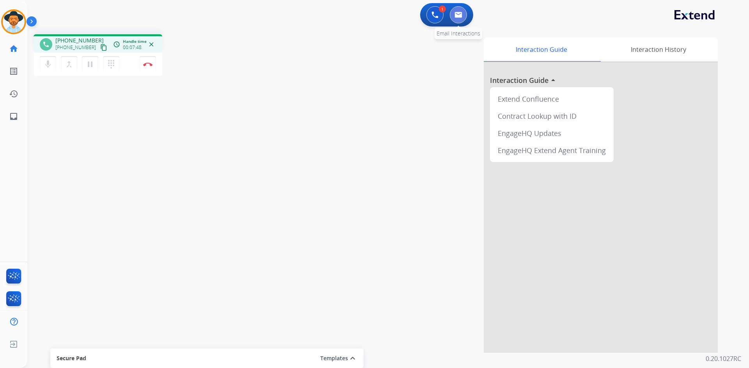
click at [456, 16] on img at bounding box center [458, 15] width 8 height 6
select select "**********"
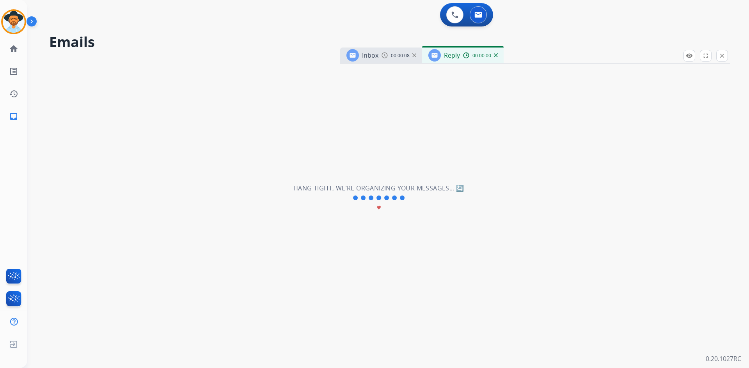
select select "**********"
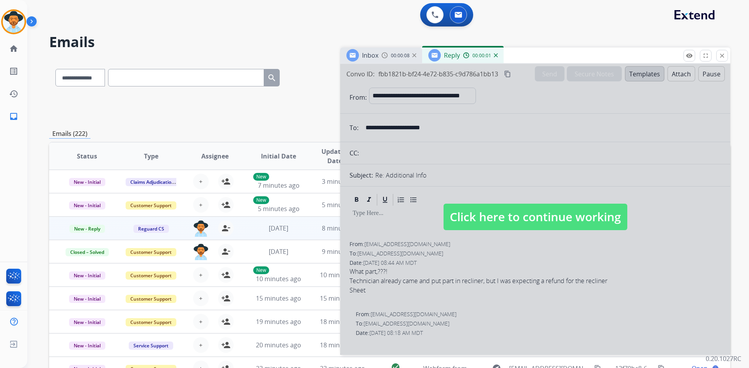
click at [523, 219] on span "Click here to continue working" at bounding box center [535, 217] width 184 height 27
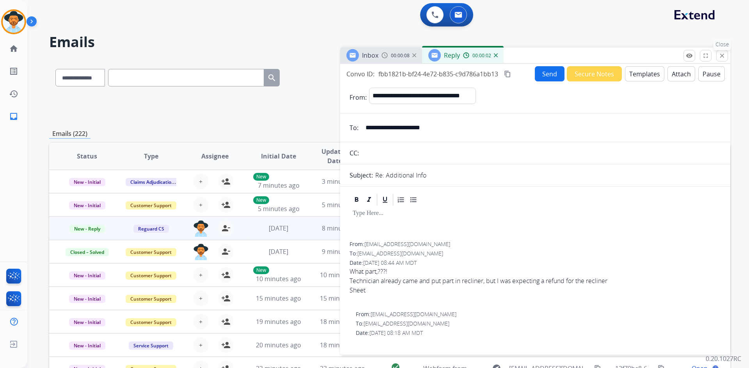
click at [726, 55] on button "close Close" at bounding box center [722, 56] width 12 height 12
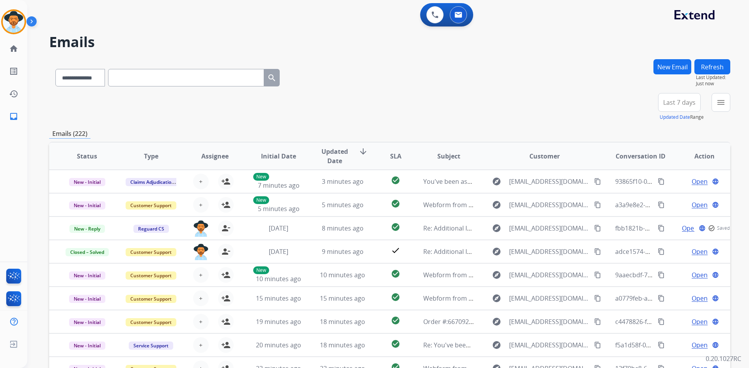
click at [170, 76] on input "text" at bounding box center [186, 78] width 156 height 18
paste input "**********"
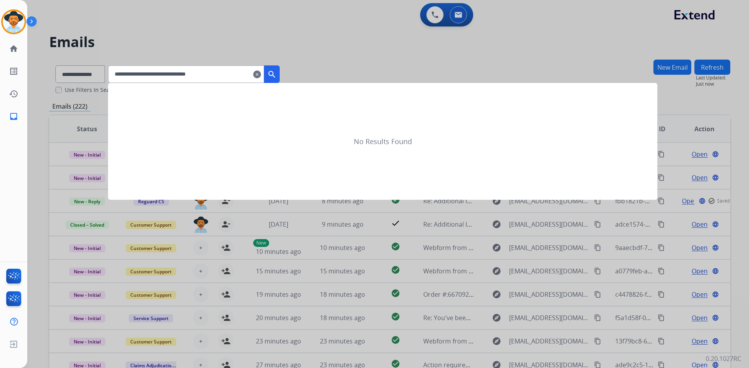
type input "**********"
click at [276, 74] on mat-icon "search" at bounding box center [271, 74] width 9 height 9
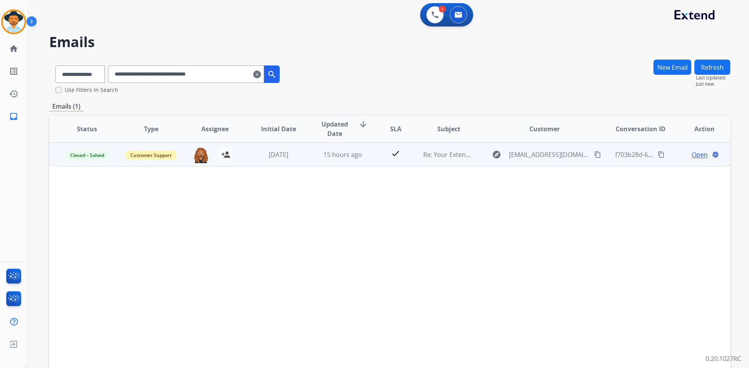
click at [691, 153] on span "Open" at bounding box center [699, 154] width 16 height 9
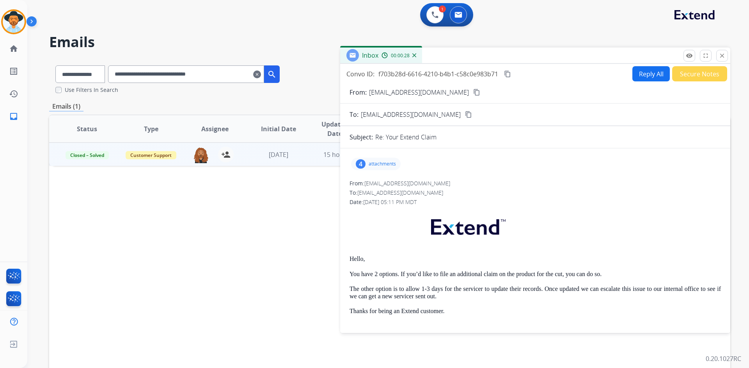
click at [696, 76] on button "Secure Notes" at bounding box center [699, 73] width 55 height 15
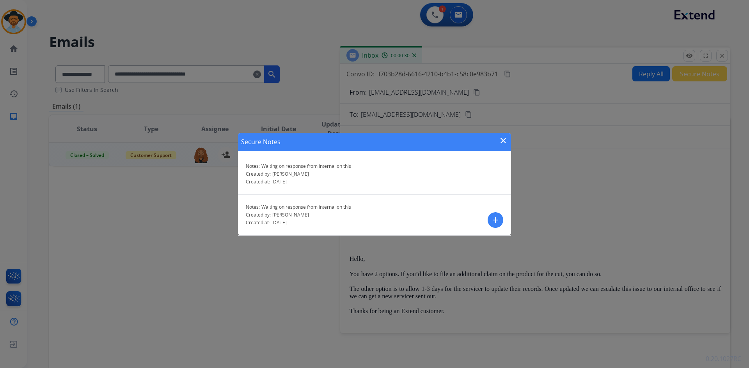
click at [505, 141] on mat-icon "close" at bounding box center [502, 140] width 9 height 9
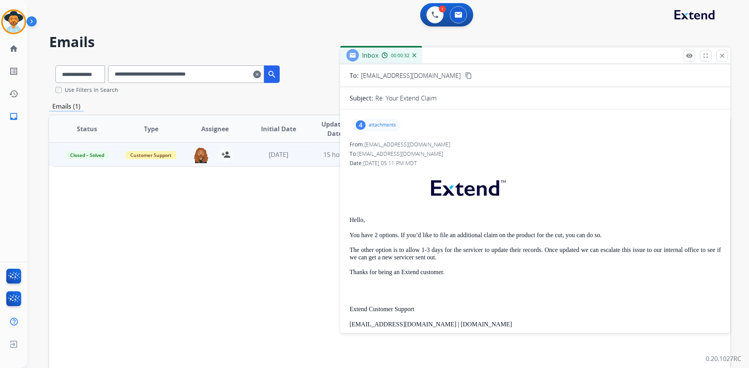
scroll to position [78, 0]
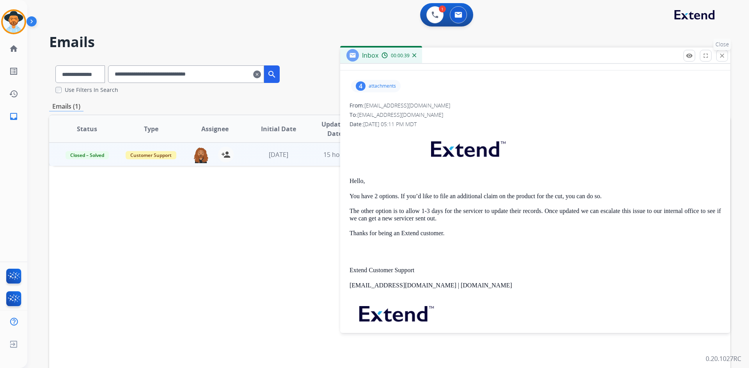
click at [722, 59] on mat-icon "close" at bounding box center [721, 55] width 7 height 7
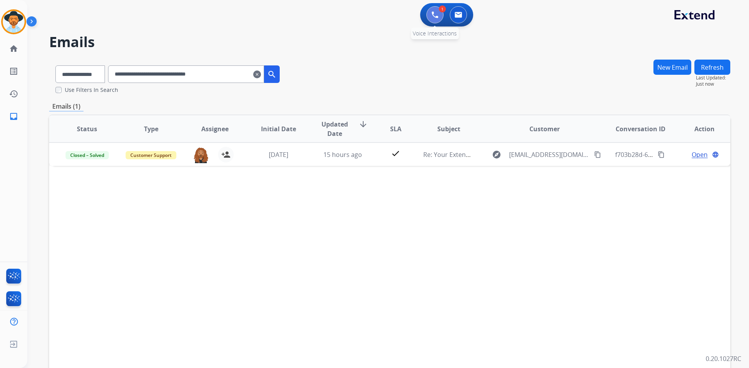
click at [436, 17] on img at bounding box center [434, 14] width 7 height 7
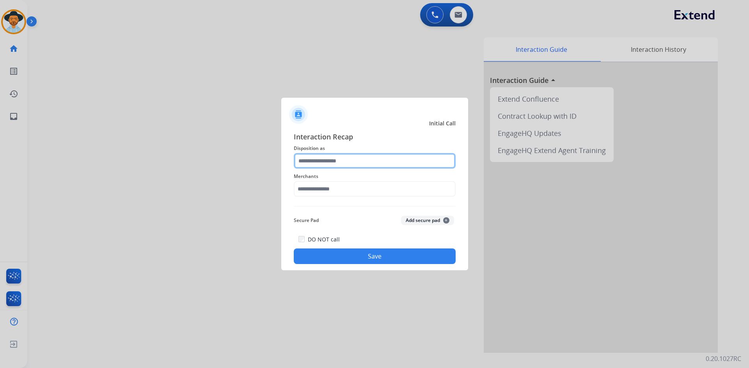
click at [324, 156] on input "text" at bounding box center [375, 161] width 162 height 16
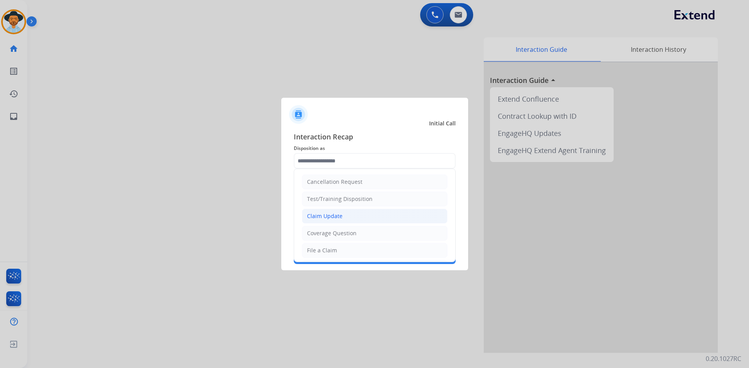
click at [368, 215] on li "Claim Update" at bounding box center [374, 216] width 145 height 15
type input "**********"
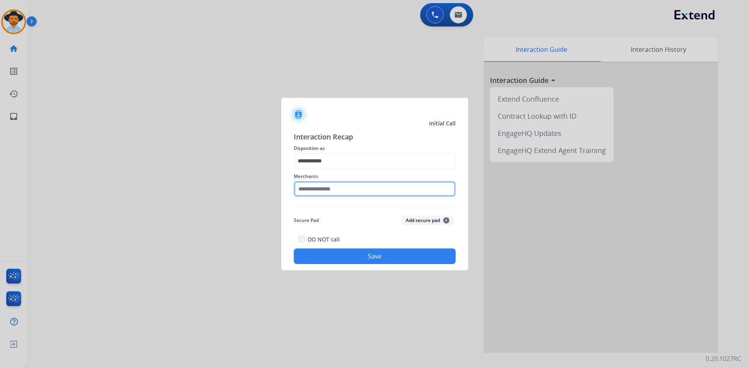
click at [349, 192] on input "text" at bounding box center [375, 189] width 162 height 16
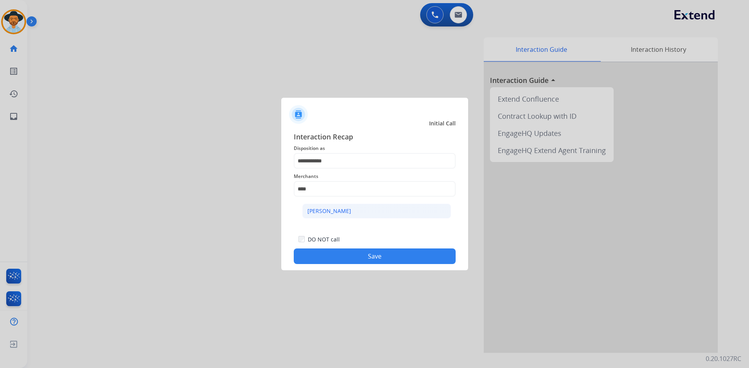
click at [369, 214] on li "[PERSON_NAME]" at bounding box center [376, 211] width 149 height 15
type input "**********"
click at [367, 259] on button "Save" at bounding box center [375, 257] width 162 height 16
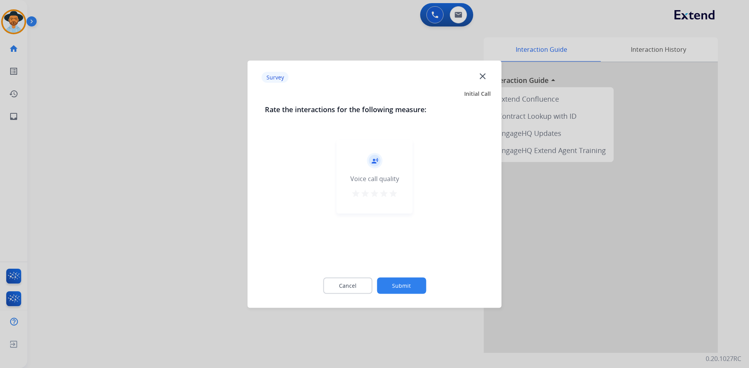
click at [391, 193] on mat-icon "star" at bounding box center [392, 193] width 9 height 9
click at [398, 285] on button "Submit" at bounding box center [401, 286] width 49 height 16
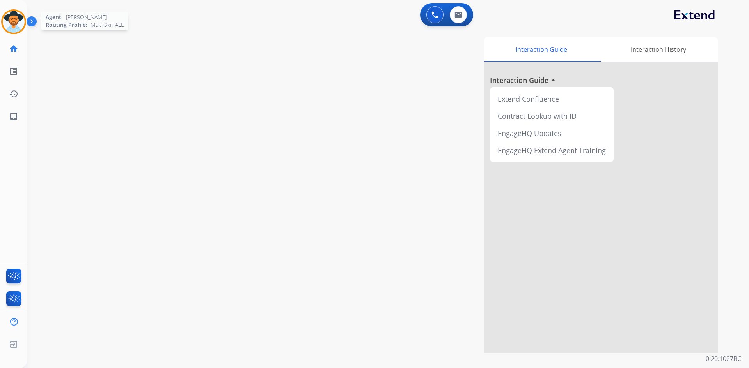
click at [11, 25] on img at bounding box center [14, 22] width 22 height 22
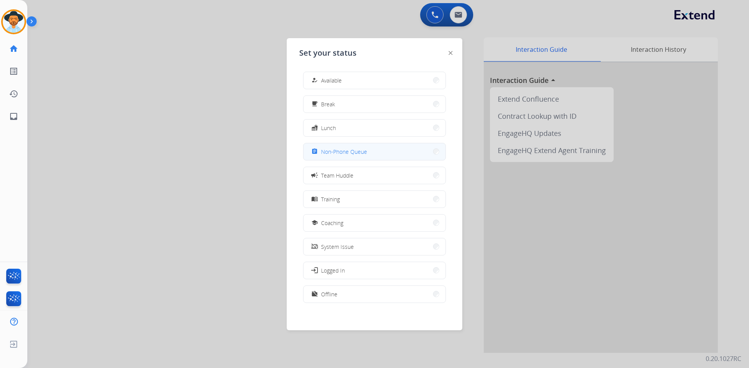
click at [369, 151] on button "assignment Non-Phone Queue" at bounding box center [374, 151] width 142 height 17
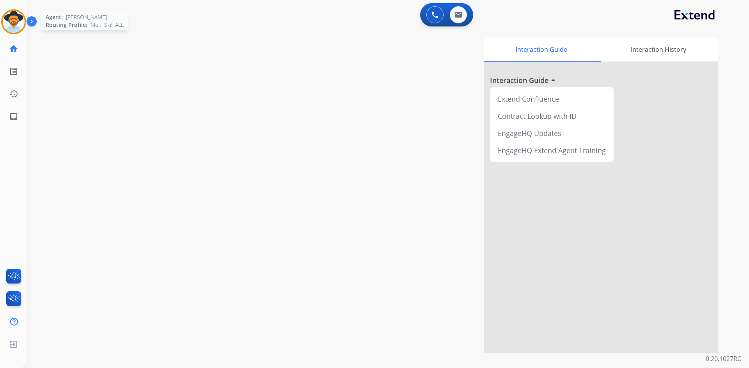
click at [12, 27] on img at bounding box center [14, 22] width 22 height 22
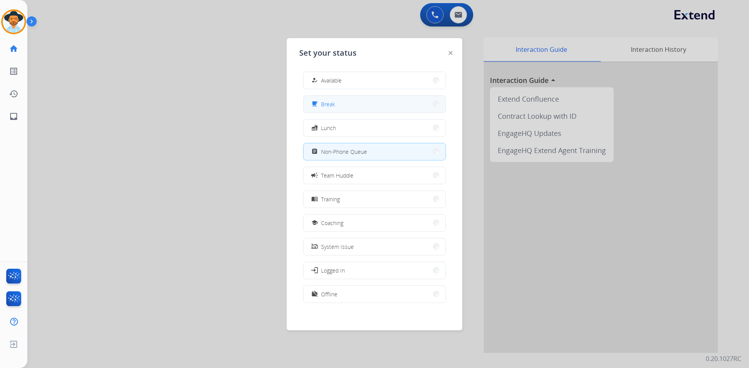
click at [369, 105] on button "free_breakfast Break" at bounding box center [374, 104] width 142 height 17
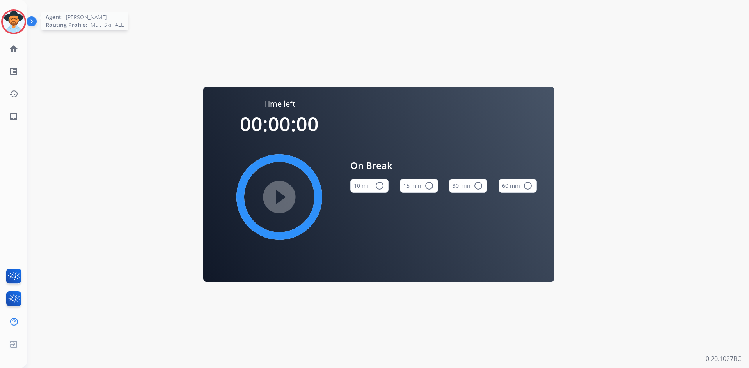
click at [14, 17] on img at bounding box center [14, 22] width 22 height 22
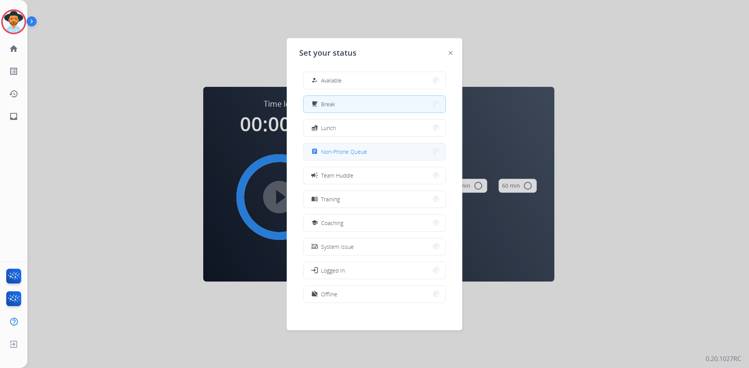
click at [370, 151] on button "assignment Non-Phone Queue" at bounding box center [374, 151] width 142 height 17
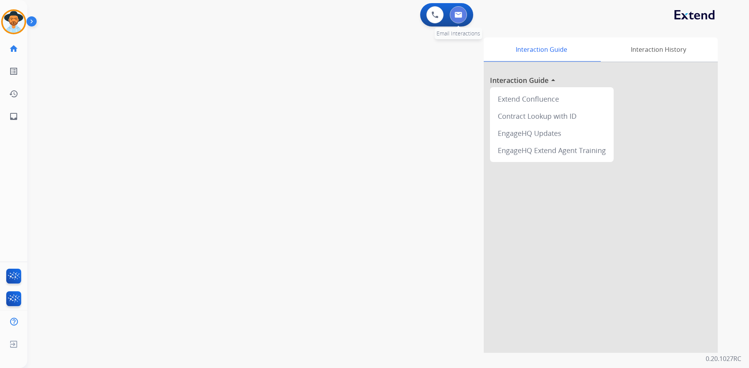
click at [463, 17] on button at bounding box center [458, 14] width 17 height 17
select select "**********"
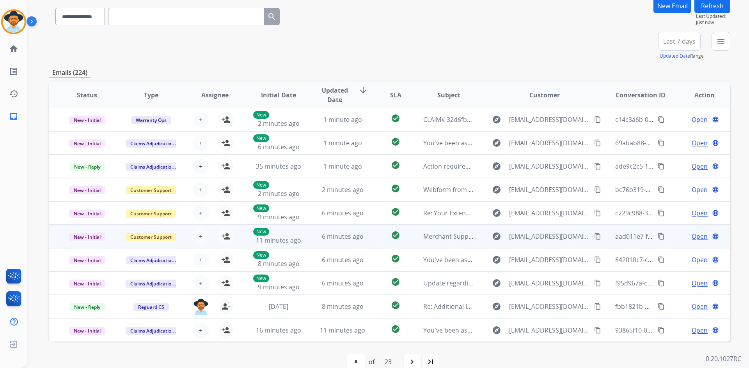
scroll to position [75, 0]
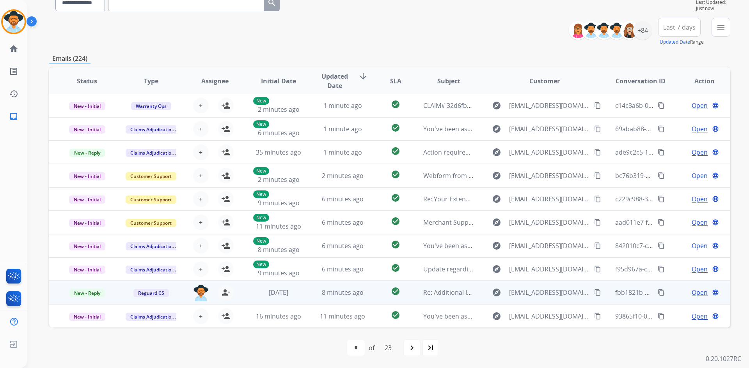
click at [691, 295] on span "Open" at bounding box center [699, 292] width 16 height 9
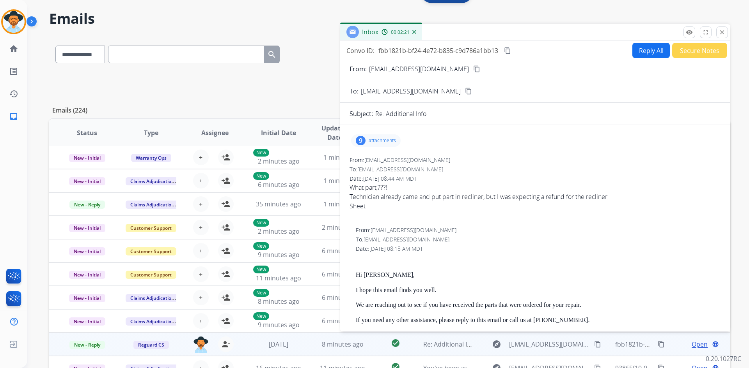
scroll to position [0, 0]
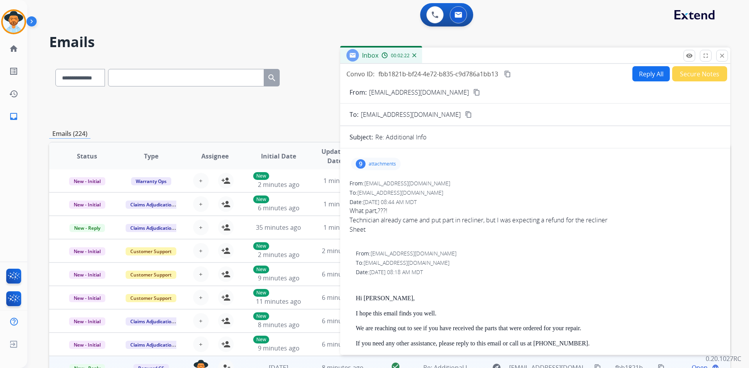
click at [510, 74] on mat-icon "content_copy" at bounding box center [507, 74] width 7 height 7
click at [646, 72] on button "Reply All" at bounding box center [650, 73] width 37 height 15
select select "**********"
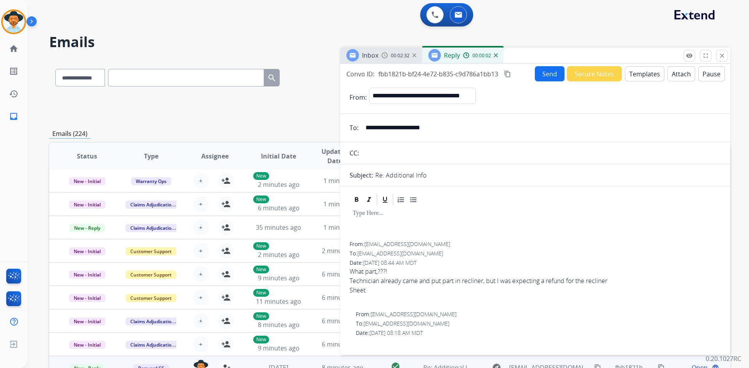
click at [651, 71] on button "Templates" at bounding box center [644, 73] width 39 height 15
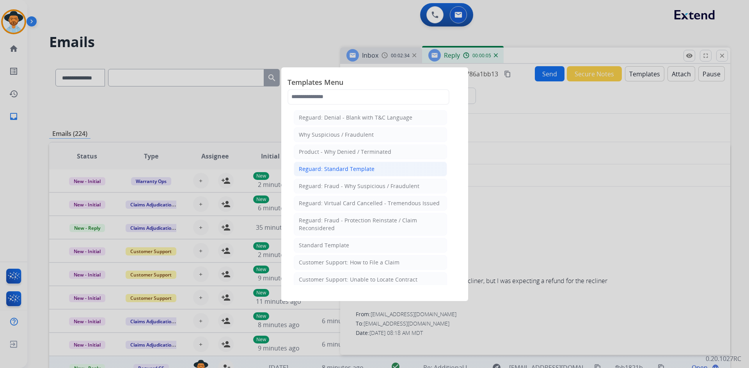
click at [381, 174] on li "Reguard: Standard Template" at bounding box center [370, 169] width 153 height 15
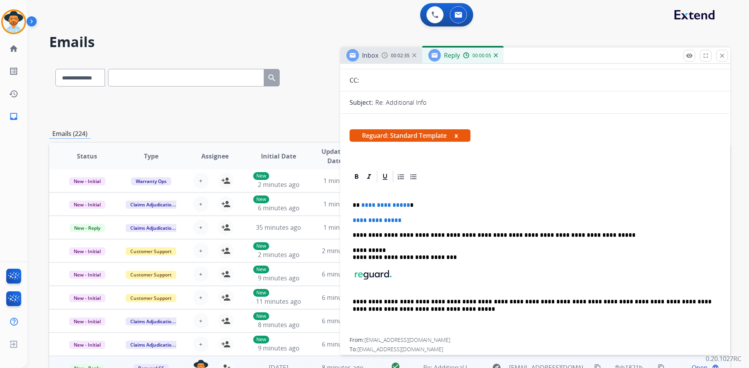
scroll to position [78, 0]
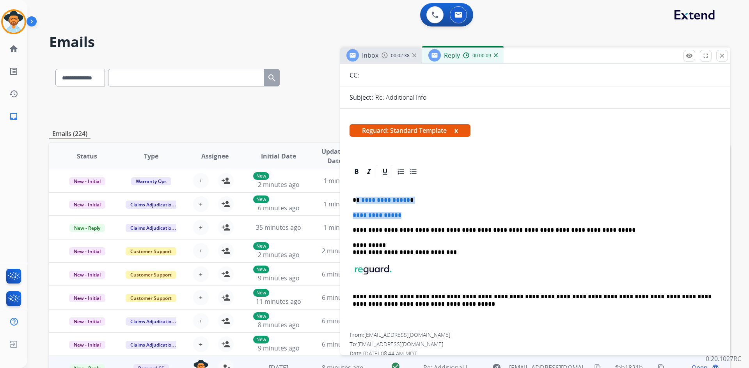
drag, startPoint x: 357, startPoint y: 200, endPoint x: 406, endPoint y: 211, distance: 50.2
click at [406, 211] on div "**********" at bounding box center [534, 256] width 371 height 154
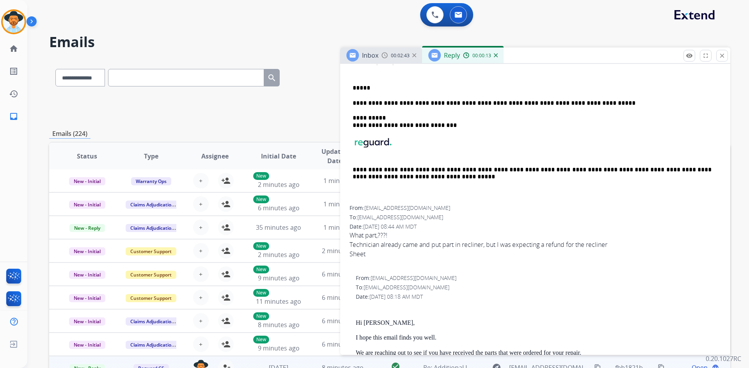
scroll to position [195, 0]
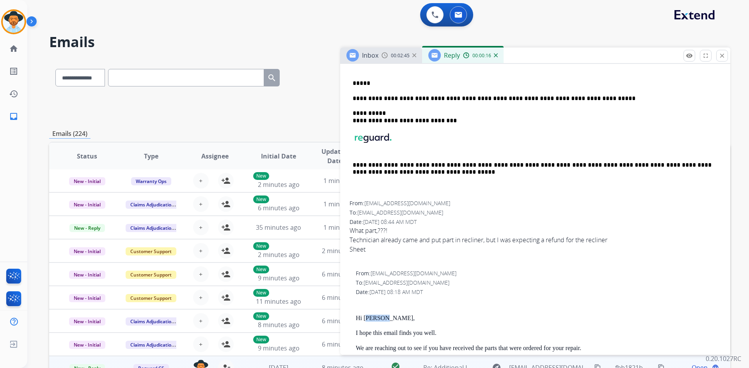
drag, startPoint x: 365, startPoint y: 319, endPoint x: 385, endPoint y: 319, distance: 19.5
click at [385, 319] on p "Hi [PERSON_NAME]," at bounding box center [538, 318] width 365 height 7
click at [364, 317] on p "Hi [PERSON_NAME]," at bounding box center [538, 318] width 365 height 7
drag, startPoint x: 364, startPoint y: 317, endPoint x: 377, endPoint y: 318, distance: 12.9
click at [377, 318] on p "Hi [PERSON_NAME]," at bounding box center [538, 318] width 365 height 7
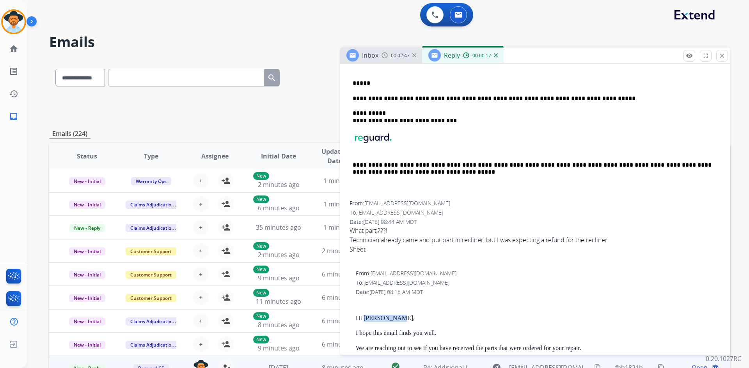
copy p "Shahidkarim"
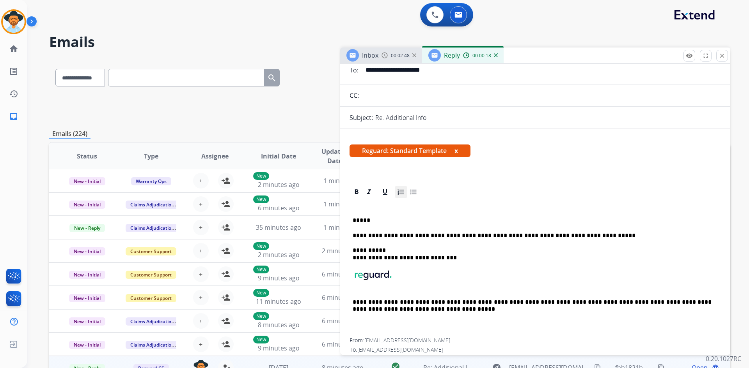
scroll to position [39, 0]
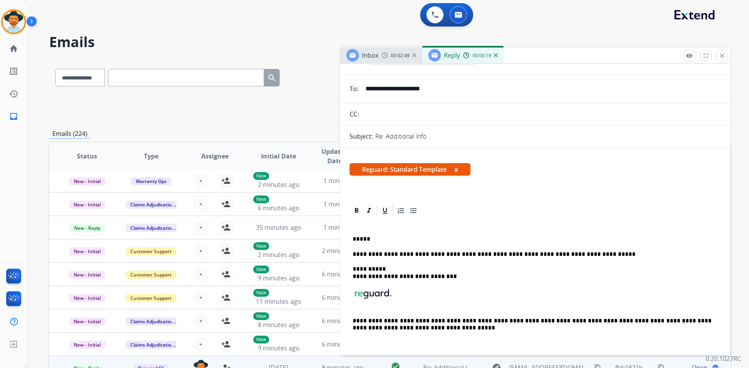
click at [382, 239] on p "*****" at bounding box center [531, 239] width 359 height 7
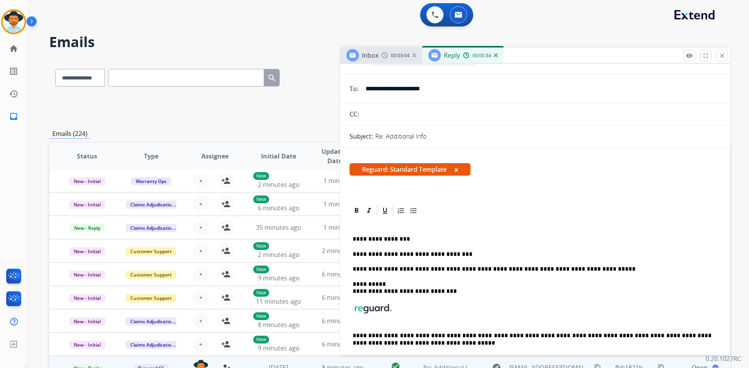
click at [468, 252] on p "**********" at bounding box center [531, 254] width 359 height 7
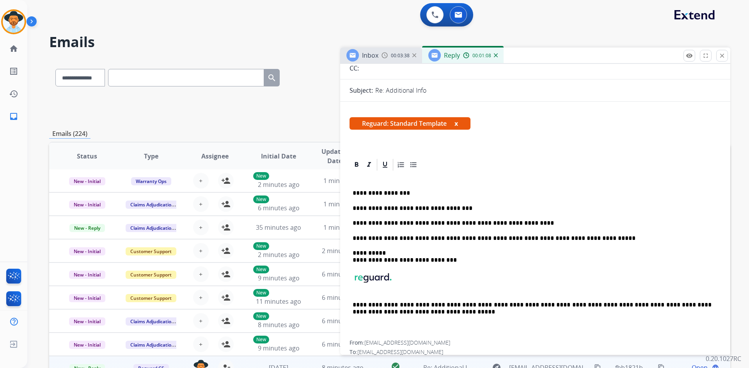
scroll to position [78, 0]
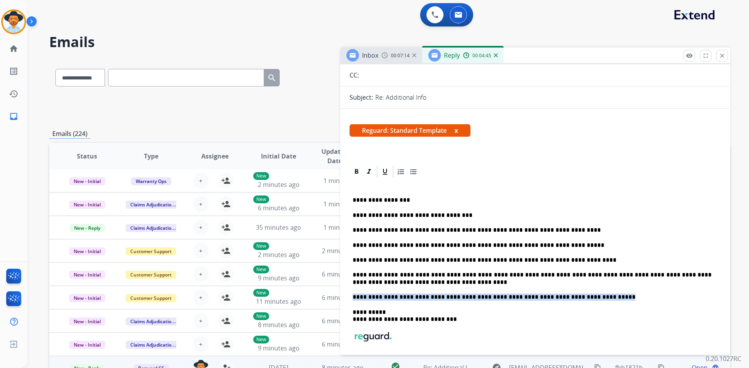
drag, startPoint x: 581, startPoint y: 298, endPoint x: 347, endPoint y: 294, distance: 233.6
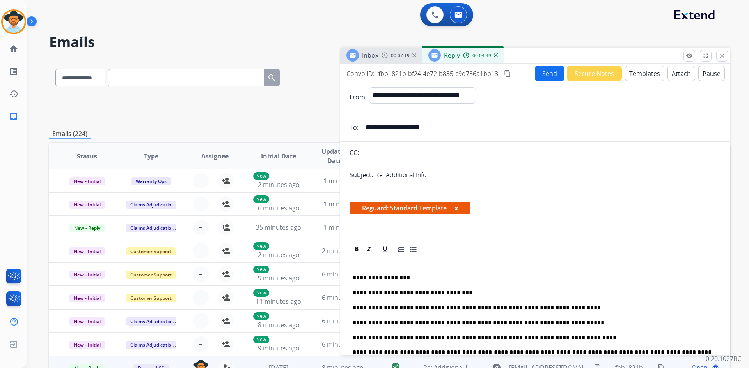
scroll to position [0, 0]
click at [551, 78] on button "Send" at bounding box center [550, 73] width 30 height 15
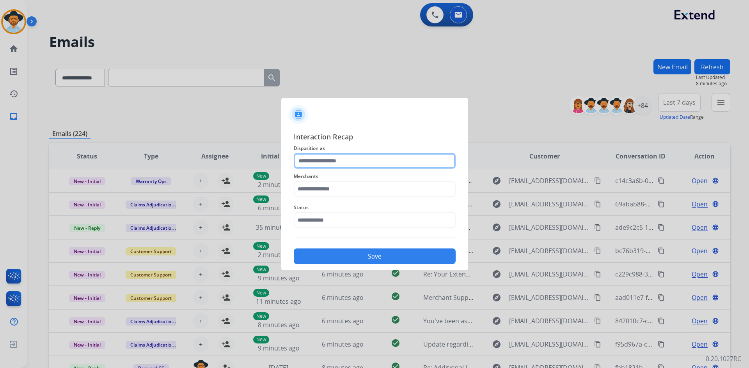
click at [346, 164] on input "text" at bounding box center [375, 161] width 162 height 16
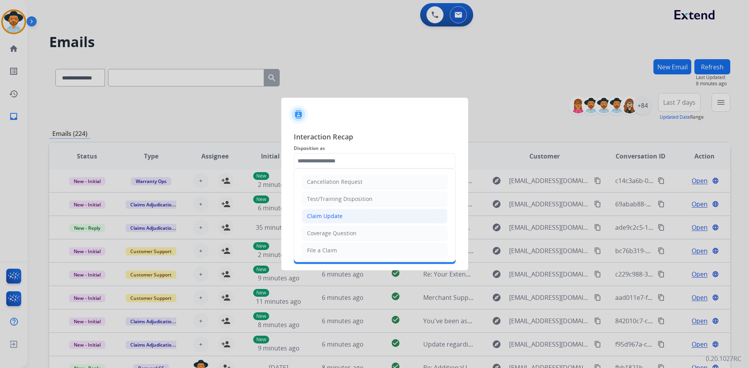
click at [350, 218] on li "Claim Update" at bounding box center [374, 216] width 145 height 15
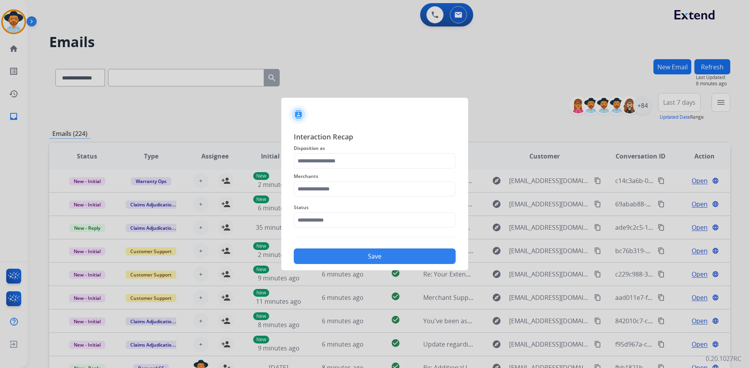
type input "**********"
click at [338, 190] on input "text" at bounding box center [375, 189] width 162 height 16
click at [353, 209] on li "[PERSON_NAME]" at bounding box center [376, 211] width 149 height 15
type input "**********"
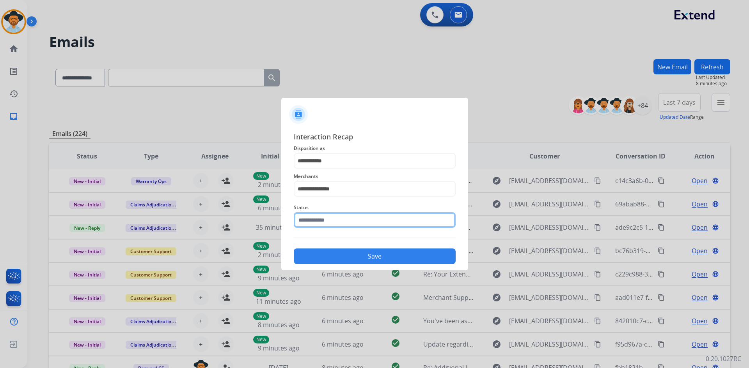
click at [348, 223] on input "text" at bounding box center [375, 221] width 162 height 16
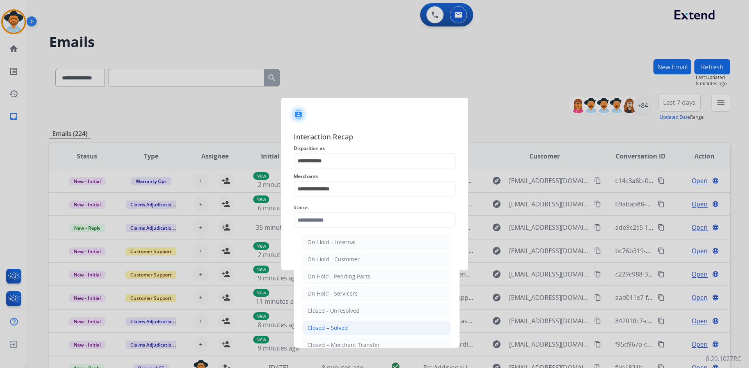
click at [344, 331] on div "Closed – Solved" at bounding box center [327, 328] width 41 height 8
type input "**********"
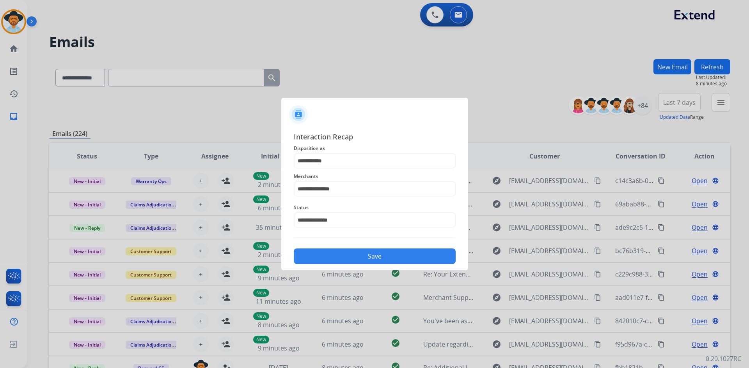
click at [376, 252] on button "Save" at bounding box center [375, 257] width 162 height 16
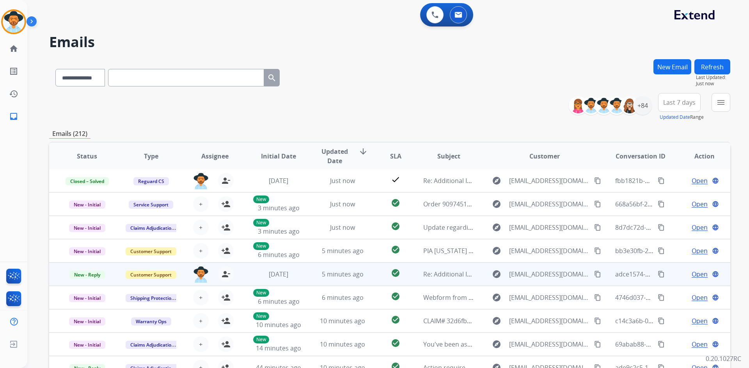
click at [693, 273] on span "Open" at bounding box center [699, 274] width 16 height 9
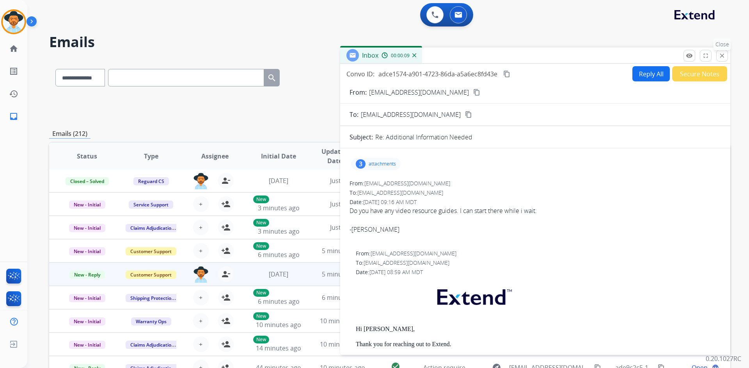
click at [719, 52] on button "close Close" at bounding box center [722, 56] width 12 height 12
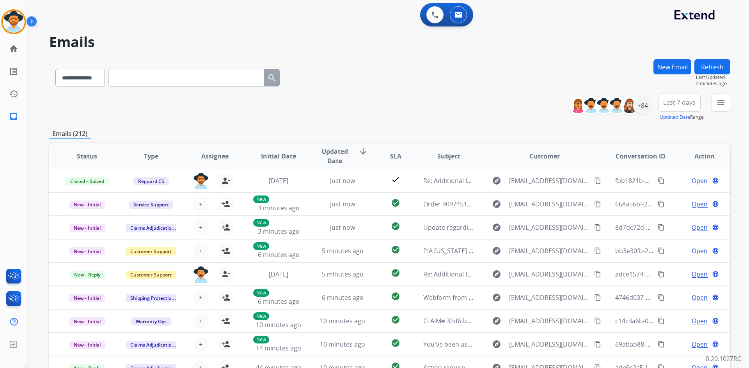
drag, startPoint x: 12, startPoint y: 26, endPoint x: 36, endPoint y: 27, distance: 24.6
click at [12, 26] on img at bounding box center [14, 22] width 22 height 22
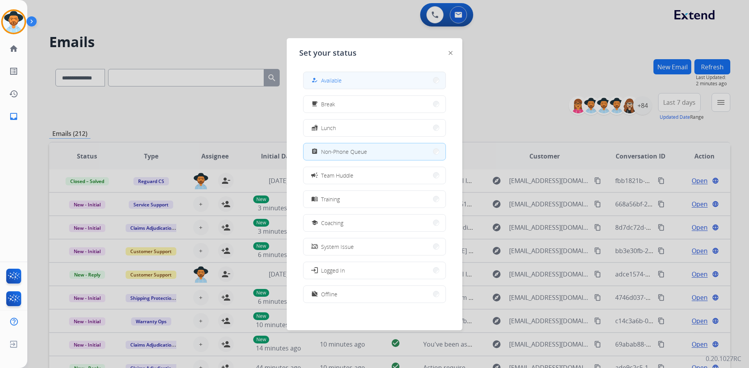
click at [332, 81] on span "Available" at bounding box center [331, 80] width 21 height 8
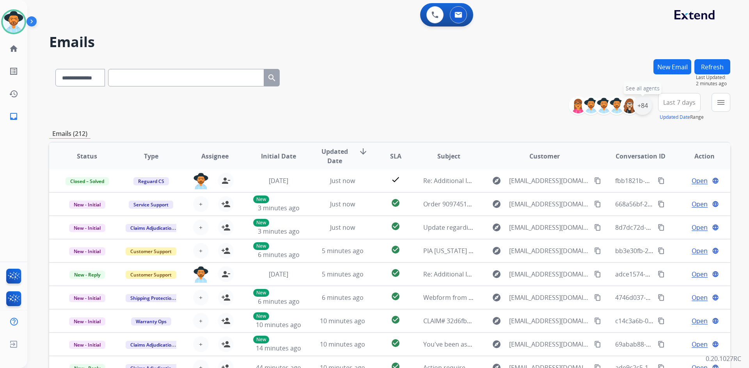
click at [644, 107] on div "+84" at bounding box center [642, 105] width 19 height 19
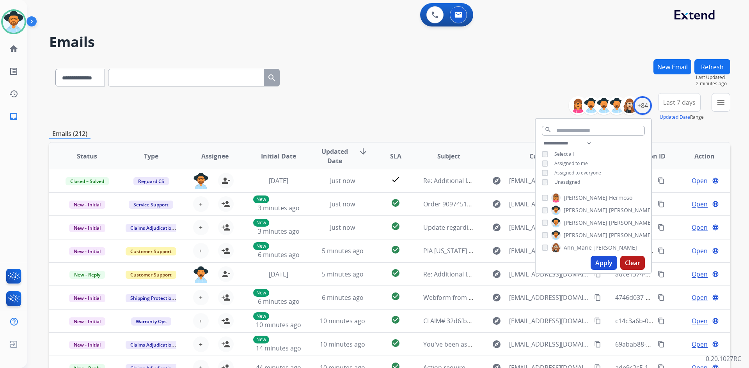
click at [576, 181] on span "Unassigned" at bounding box center [567, 182] width 26 height 7
click at [600, 266] on button "Apply" at bounding box center [603, 263] width 27 height 14
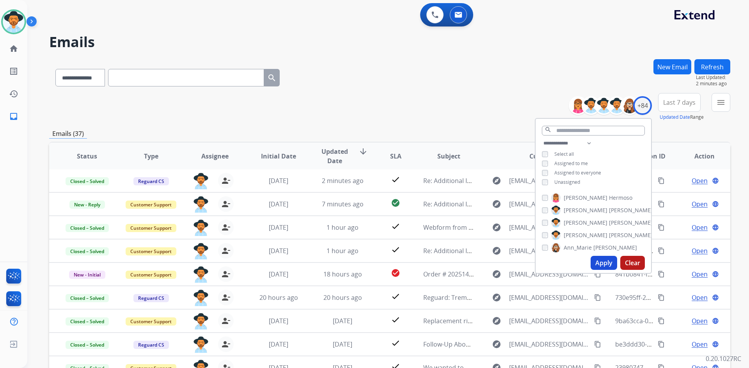
click at [381, 103] on div "**********" at bounding box center [389, 107] width 681 height 28
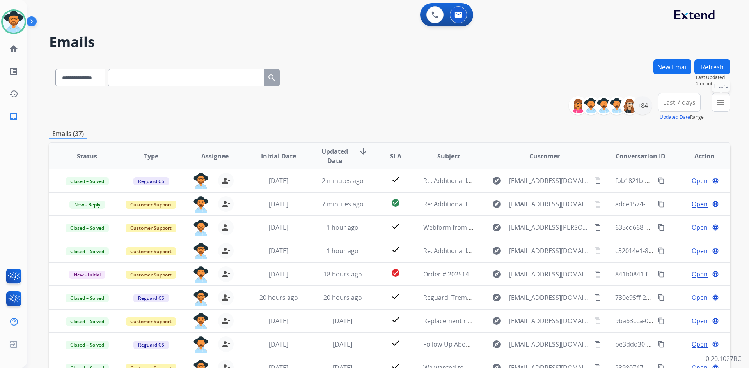
click at [716, 98] on button "menu Filters" at bounding box center [720, 102] width 19 height 19
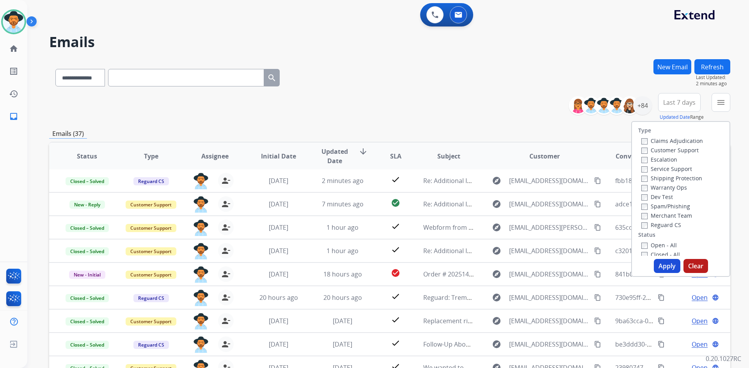
click at [657, 242] on label "Open - All" at bounding box center [658, 245] width 35 height 7
click at [661, 266] on button "Apply" at bounding box center [667, 266] width 27 height 14
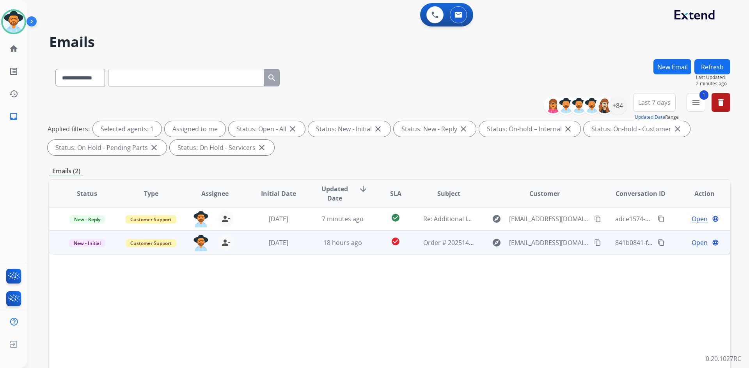
click at [691, 243] on span "Open" at bounding box center [699, 242] width 16 height 9
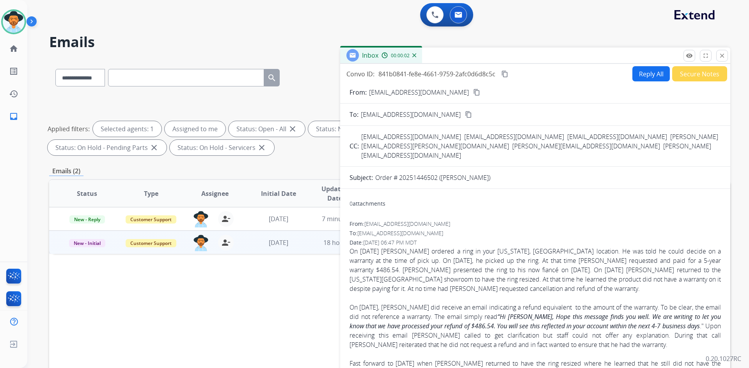
click at [697, 70] on button "Secure Notes" at bounding box center [699, 73] width 55 height 15
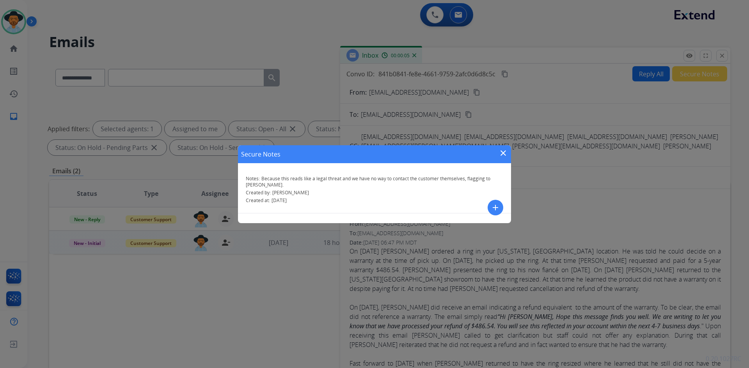
click at [500, 154] on mat-icon "close" at bounding box center [502, 153] width 9 height 9
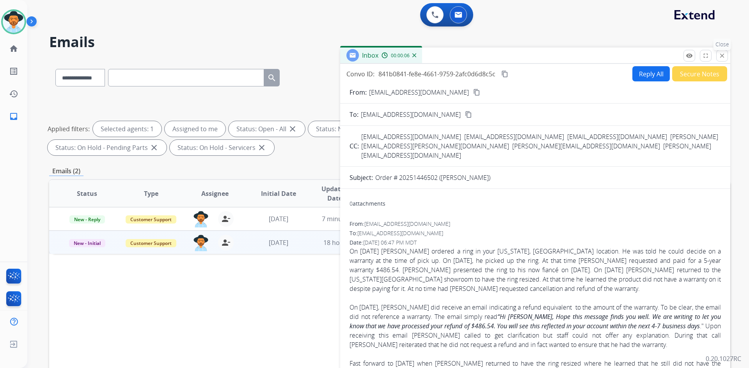
click at [724, 56] on mat-icon "close" at bounding box center [721, 55] width 7 height 7
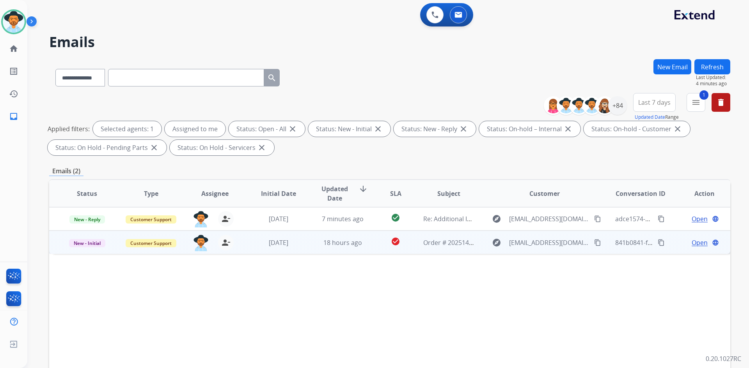
click at [691, 244] on span "Open" at bounding box center [699, 242] width 16 height 9
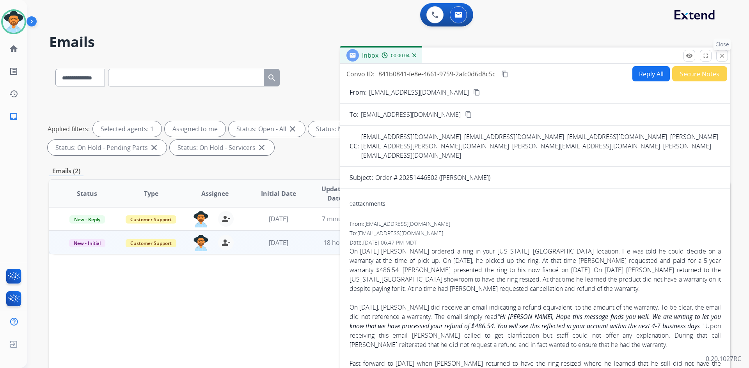
click at [722, 59] on button "close Close" at bounding box center [722, 56] width 12 height 12
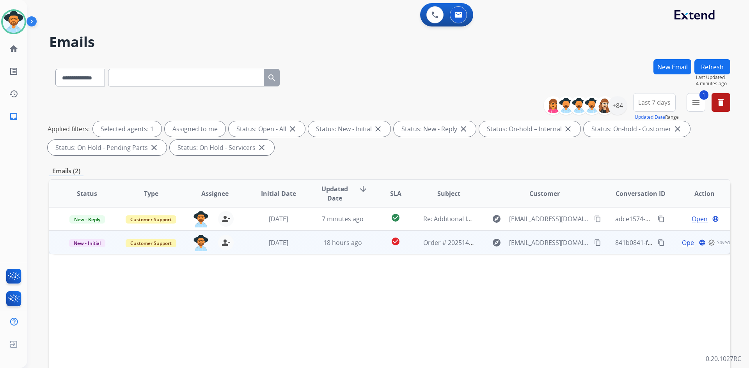
click at [688, 243] on div "Open language check_circle_outline Saved" at bounding box center [703, 242] width 51 height 9
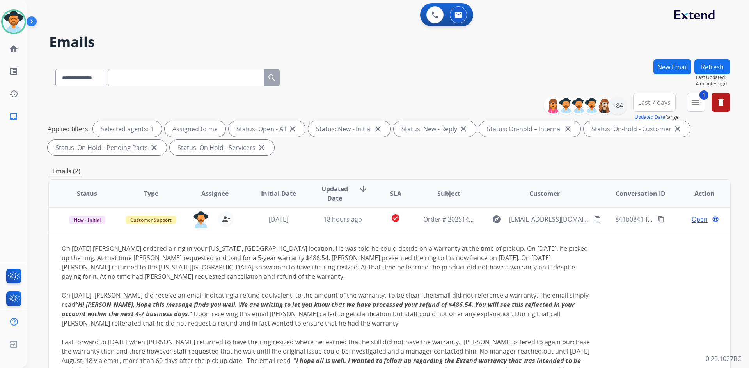
scroll to position [23, 0]
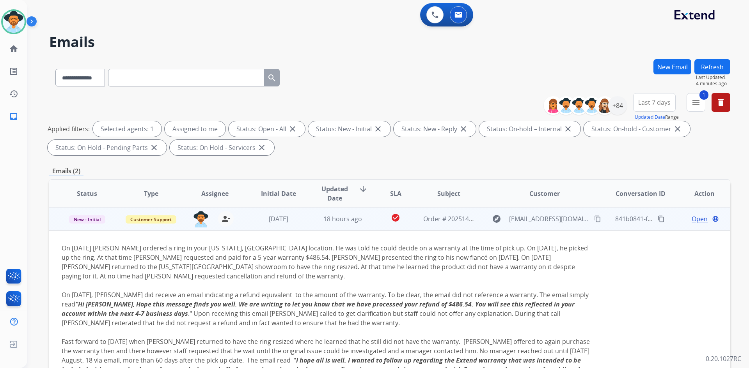
click at [696, 221] on span "Open" at bounding box center [699, 218] width 16 height 9
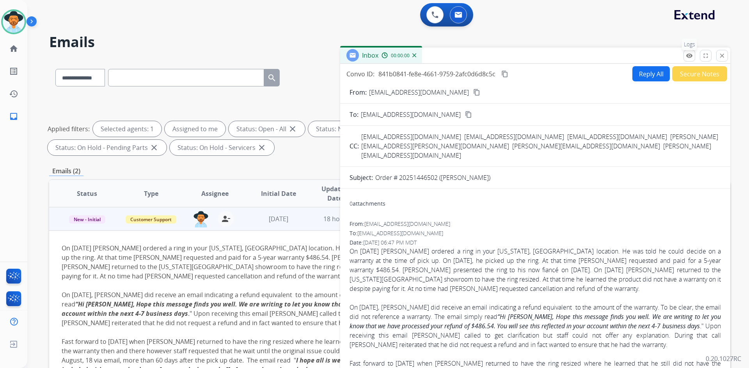
click at [688, 57] on mat-icon "remove_red_eye" at bounding box center [688, 55] width 7 height 7
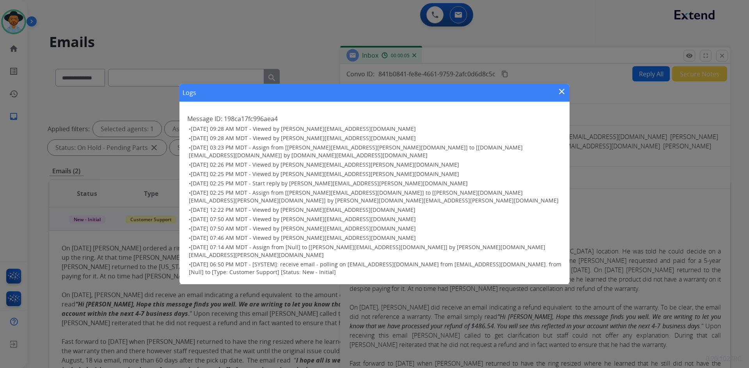
click at [559, 96] on mat-icon "close" at bounding box center [561, 91] width 9 height 9
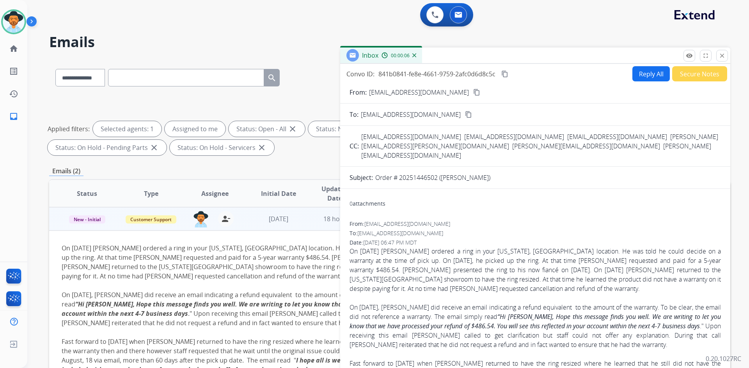
click at [728, 59] on div "Inbox 00:00:06" at bounding box center [535, 56] width 390 height 16
click at [725, 58] on mat-icon "close" at bounding box center [721, 55] width 7 height 7
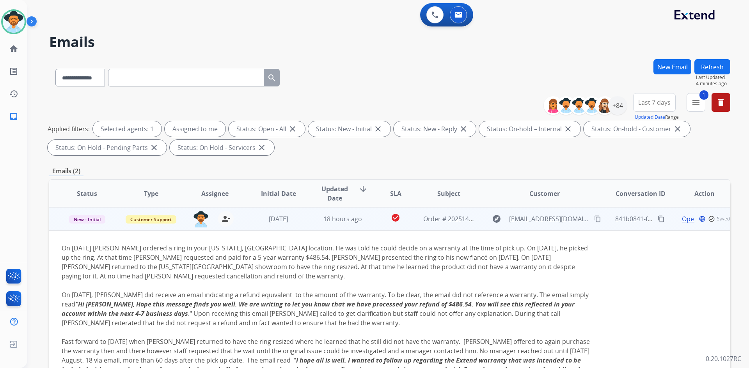
click at [411, 222] on td "Order # 20251446502 ([PERSON_NAME])" at bounding box center [443, 218] width 64 height 23
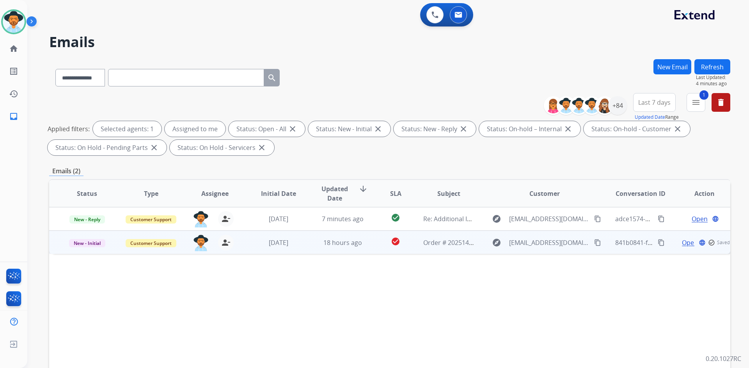
scroll to position [0, 0]
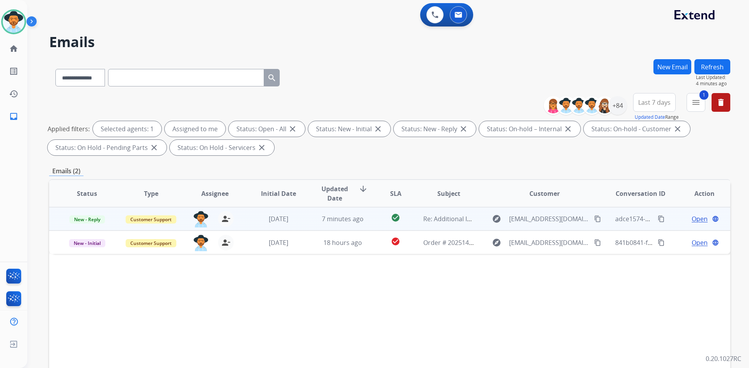
click at [691, 217] on span "Open" at bounding box center [699, 218] width 16 height 9
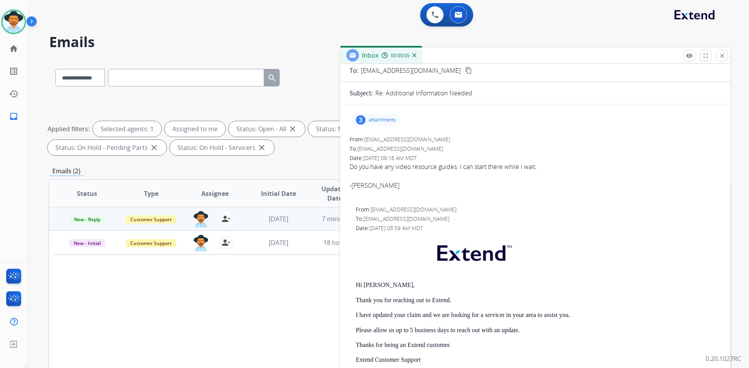
scroll to position [78, 0]
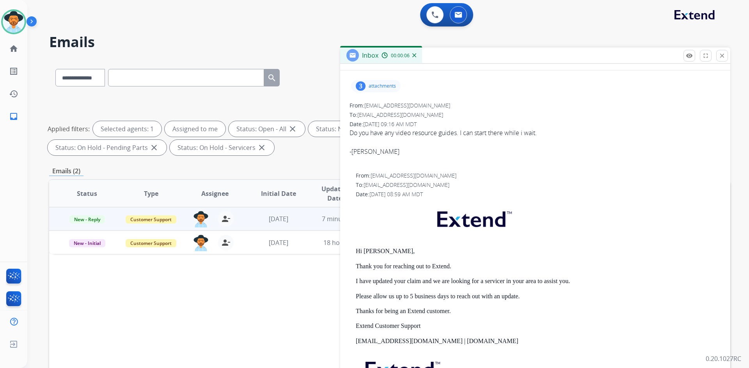
click at [377, 87] on p "attachments" at bounding box center [381, 86] width 27 height 6
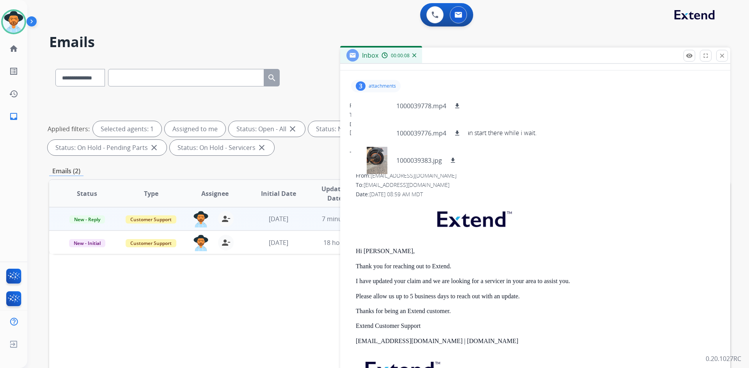
click at [377, 87] on p "attachments" at bounding box center [381, 86] width 27 height 6
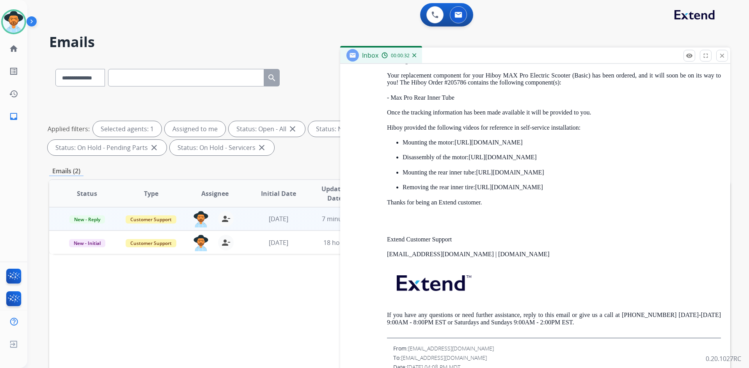
scroll to position [1209, 0]
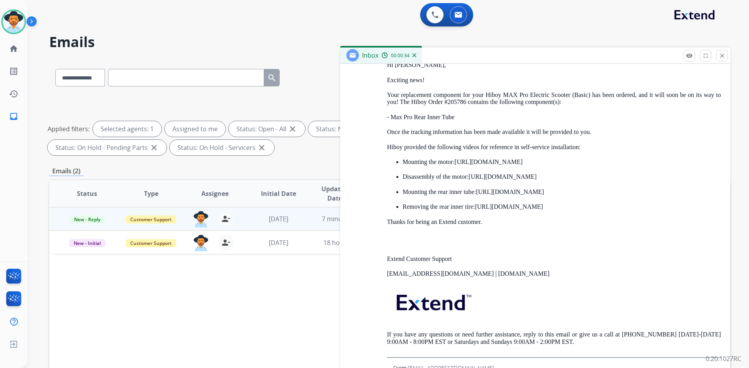
drag, startPoint x: 377, startPoint y: 148, endPoint x: 579, endPoint y: 206, distance: 209.8
click at [579, 206] on div "From: [EMAIL_ADDRESS][DOMAIN_NAME] To: [EMAIL_ADDRESS][DOMAIN_NAME] Date: [DATE…" at bounding box center [534, 172] width 371 height 373
copy div "Hiboy provided the following videos for reference in self-service installation:…"
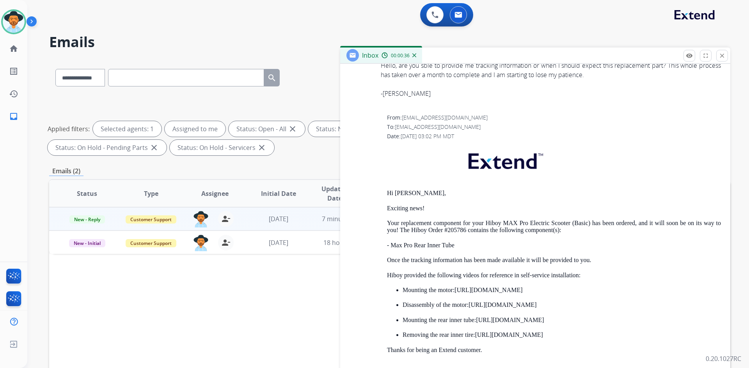
scroll to position [1053, 0]
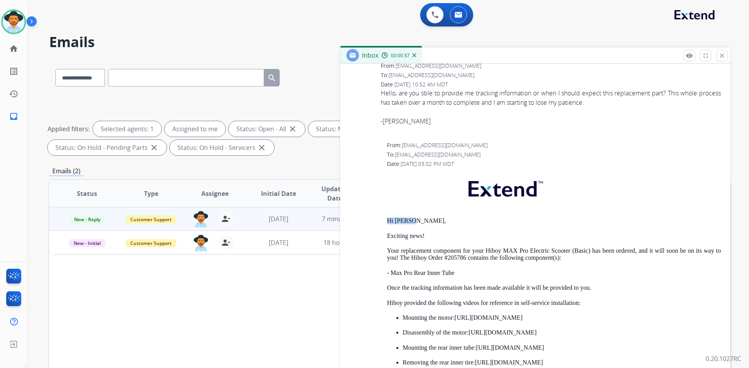
drag, startPoint x: 385, startPoint y: 217, endPoint x: 437, endPoint y: 220, distance: 52.3
click at [437, 220] on div "From: [EMAIL_ADDRESS][DOMAIN_NAME] To: [EMAIL_ADDRESS][DOMAIN_NAME] Date: [DATE…" at bounding box center [534, 328] width 371 height 373
copy p "Hi [PERSON_NAME],"
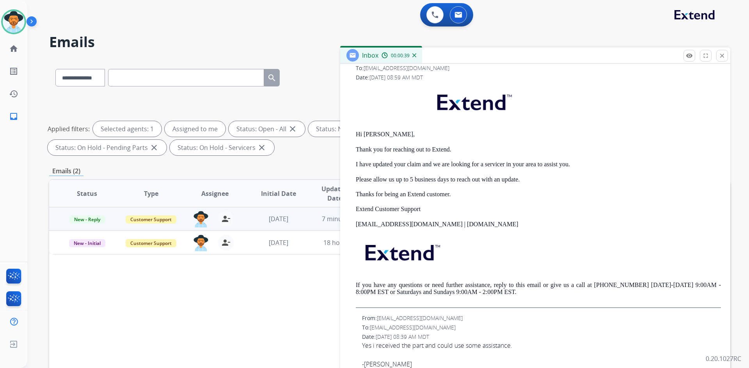
scroll to position [0, 0]
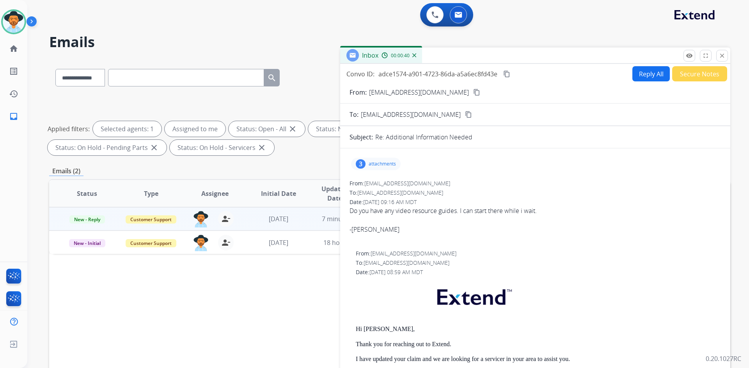
click at [639, 77] on button "Reply All" at bounding box center [650, 73] width 37 height 15
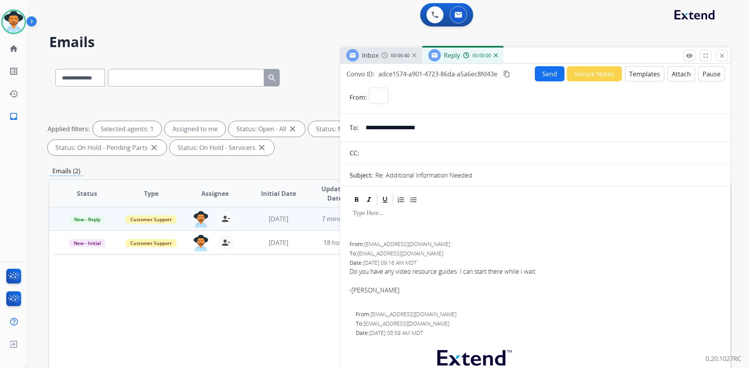
select select "**********"
click at [634, 78] on button "Templates" at bounding box center [644, 73] width 39 height 15
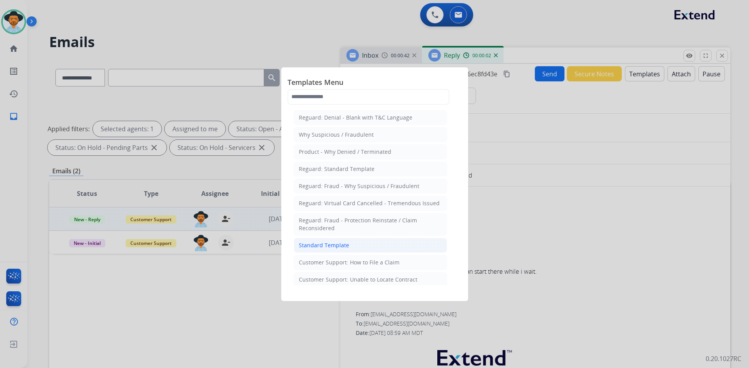
click at [369, 244] on li "Standard Template" at bounding box center [370, 245] width 153 height 15
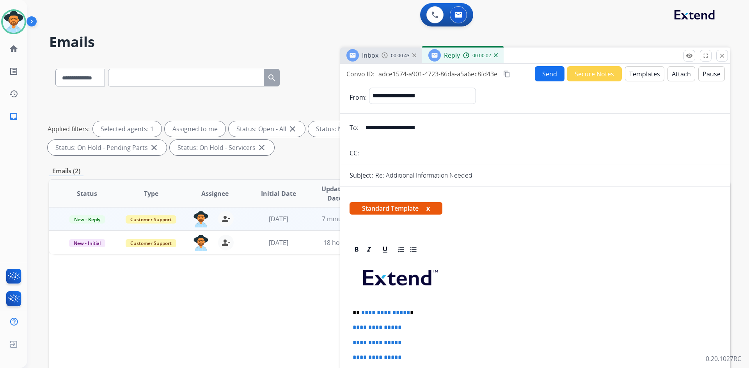
scroll to position [156, 0]
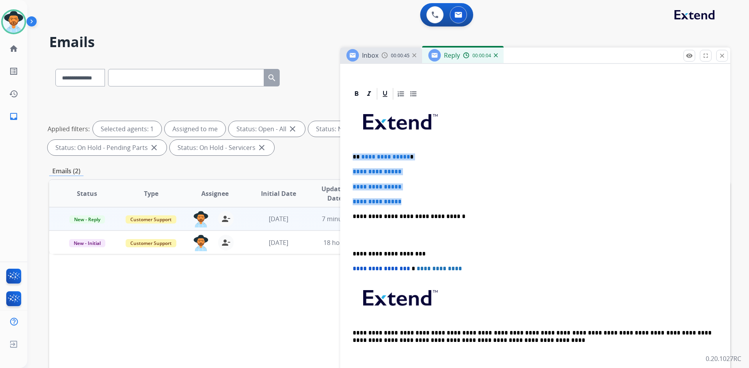
drag, startPoint x: 374, startPoint y: 168, endPoint x: 427, endPoint y: 203, distance: 63.5
click at [427, 203] on div "**********" at bounding box center [534, 235] width 371 height 268
paste div
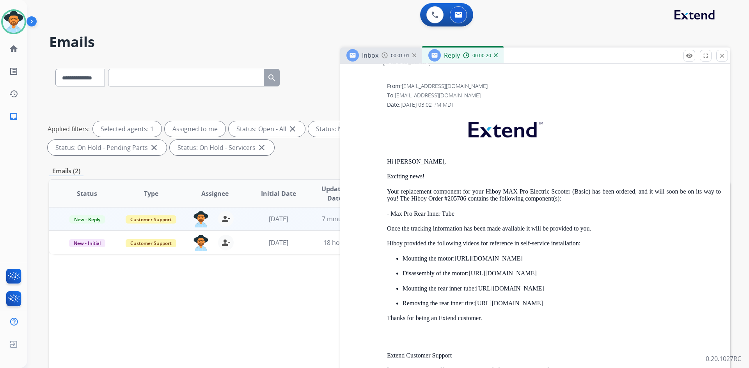
scroll to position [1443, 0]
drag, startPoint x: 531, startPoint y: 262, endPoint x: 574, endPoint y: 299, distance: 56.6
click at [574, 299] on div "Hi [PERSON_NAME], Exciting news! Your replacement component for your Hiboy MAX …" at bounding box center [554, 282] width 334 height 342
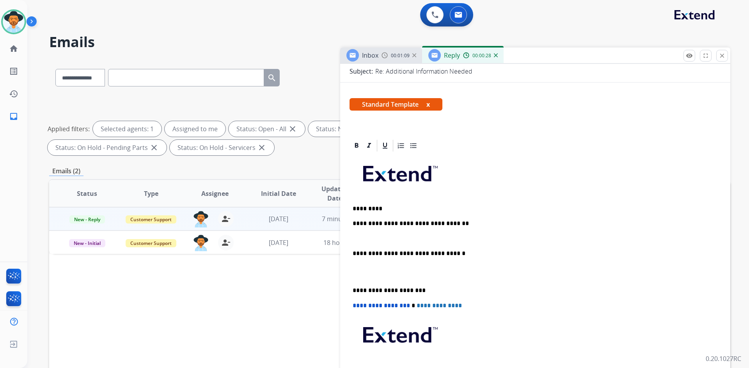
scroll to position [156, 0]
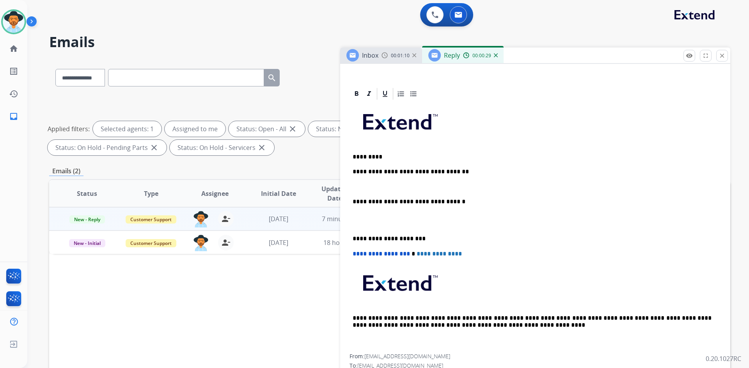
drag, startPoint x: 358, startPoint y: 186, endPoint x: 403, endPoint y: 186, distance: 44.8
click at [358, 186] on p at bounding box center [534, 187] width 365 height 7
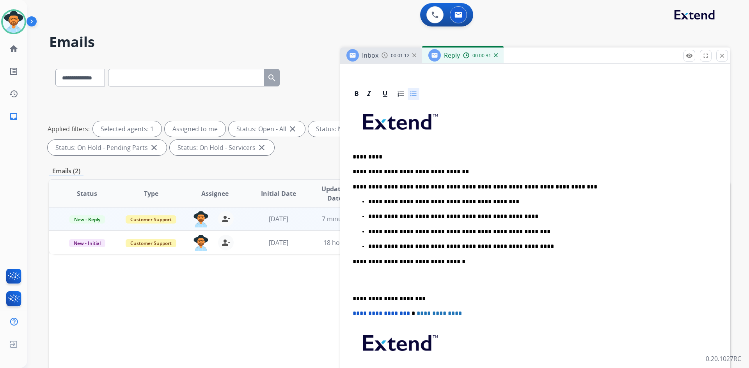
click at [352, 186] on div "**********" at bounding box center [534, 257] width 371 height 313
click at [540, 243] on p "**********" at bounding box center [539, 246] width 343 height 7
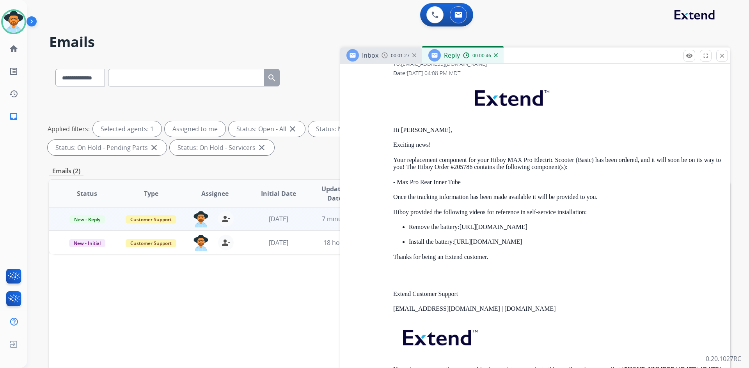
scroll to position [1950, 0]
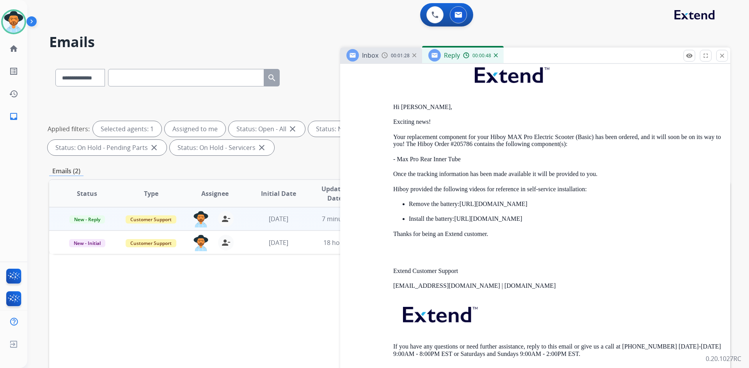
drag, startPoint x: 399, startPoint y: 203, endPoint x: 545, endPoint y: 218, distance: 147.0
click at [545, 218] on ul "Remove the battery: [URL][DOMAIN_NAME] Install the battery: [URL][DOMAIN_NAME]" at bounding box center [557, 212] width 328 height 22
copy ul "Remove the battery: [URL][DOMAIN_NAME] Install the battery: [URL][DOMAIN_NAME]"
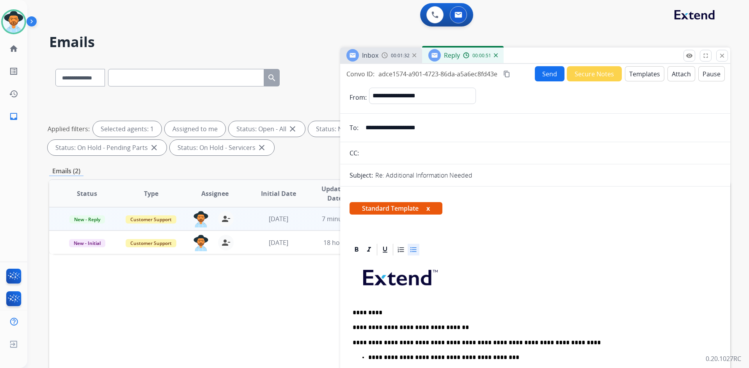
scroll to position [195, 0]
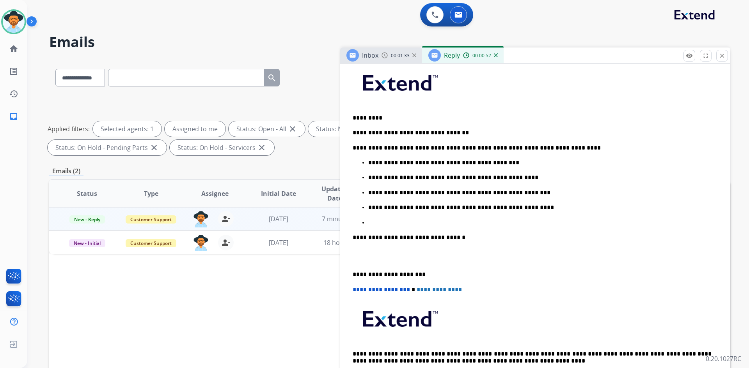
click at [386, 220] on p at bounding box center [542, 223] width 349 height 7
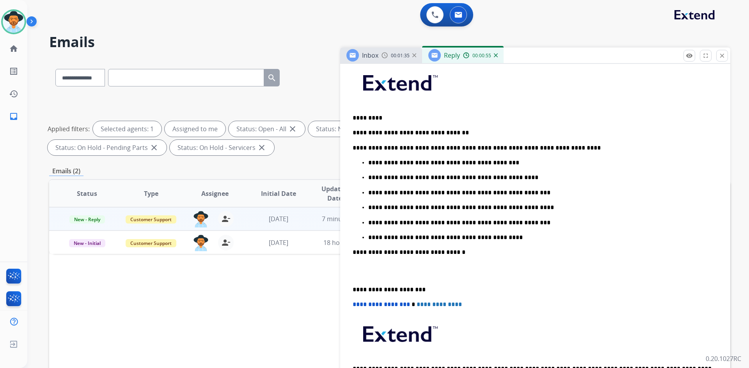
click at [366, 276] on p at bounding box center [534, 271] width 365 height 14
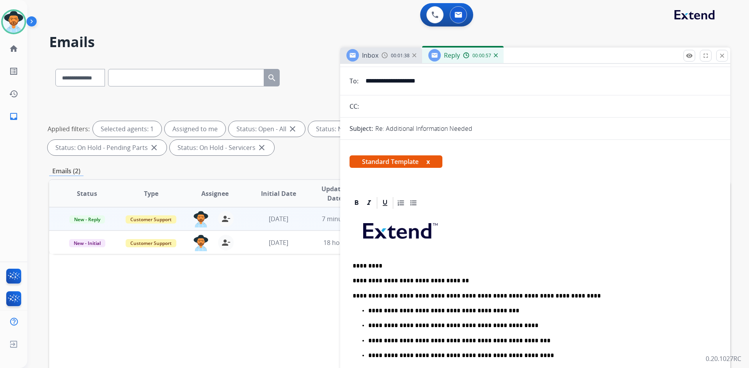
scroll to position [0, 0]
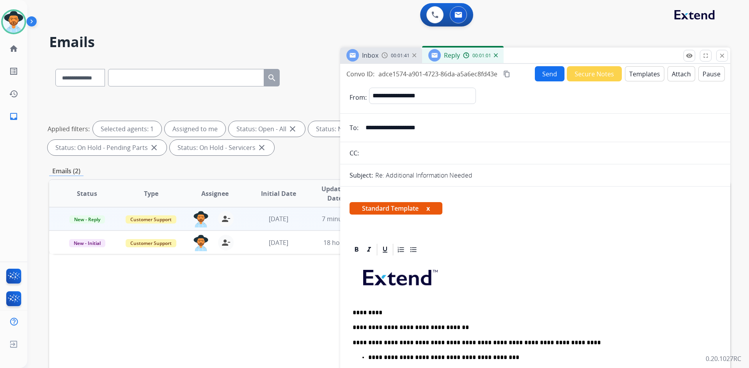
click at [507, 76] on mat-icon "content_copy" at bounding box center [506, 74] width 7 height 7
click at [542, 73] on button "Send" at bounding box center [550, 73] width 30 height 15
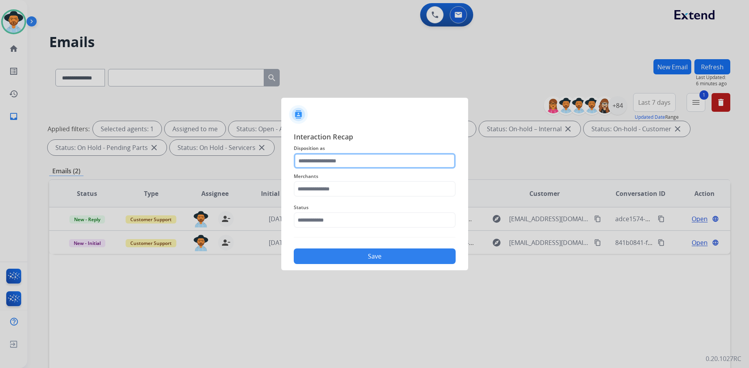
click at [322, 162] on input "text" at bounding box center [375, 161] width 162 height 16
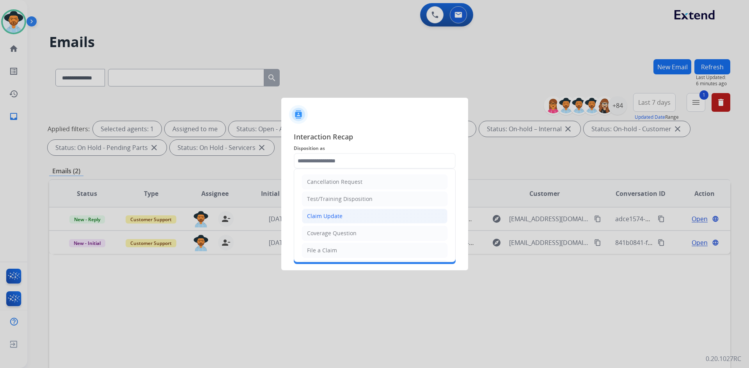
click at [351, 213] on li "Claim Update" at bounding box center [374, 216] width 145 height 15
type input "**********"
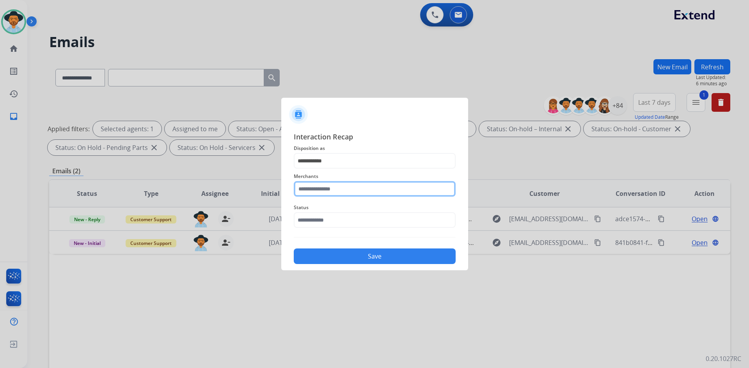
click at [340, 184] on input "text" at bounding box center [375, 189] width 162 height 16
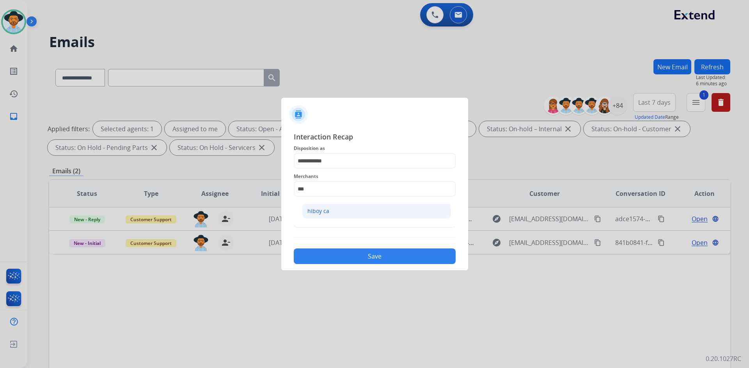
click at [336, 212] on li "hiboy ca" at bounding box center [376, 211] width 149 height 15
type input "********"
click at [336, 220] on input "text" at bounding box center [375, 221] width 162 height 16
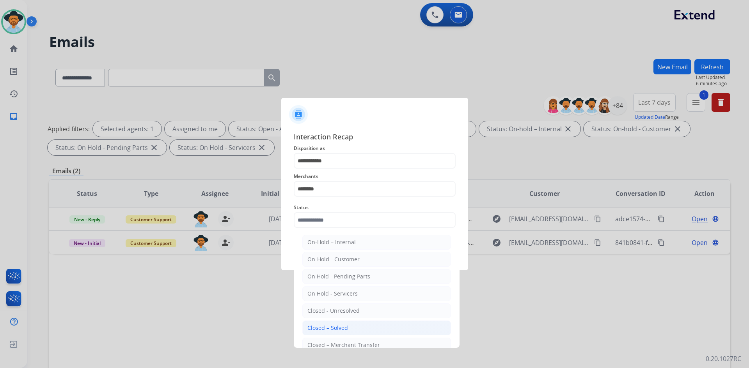
click at [341, 324] on li "Closed – Solved" at bounding box center [376, 328] width 149 height 15
type input "**********"
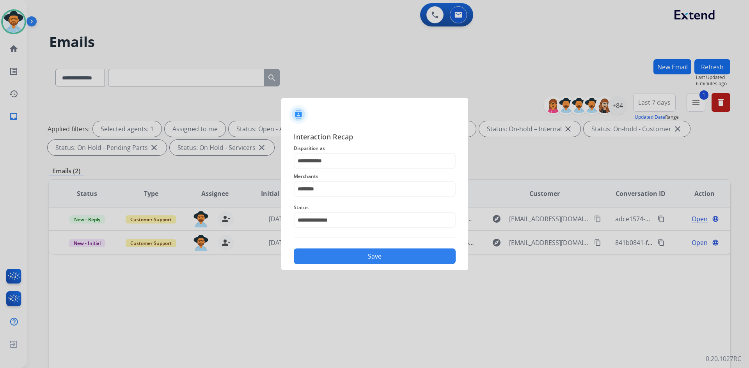
click at [381, 259] on button "Save" at bounding box center [375, 257] width 162 height 16
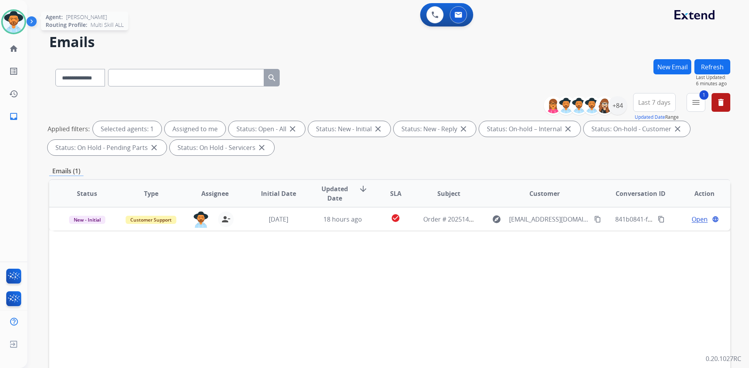
click at [17, 30] on img at bounding box center [14, 22] width 22 height 22
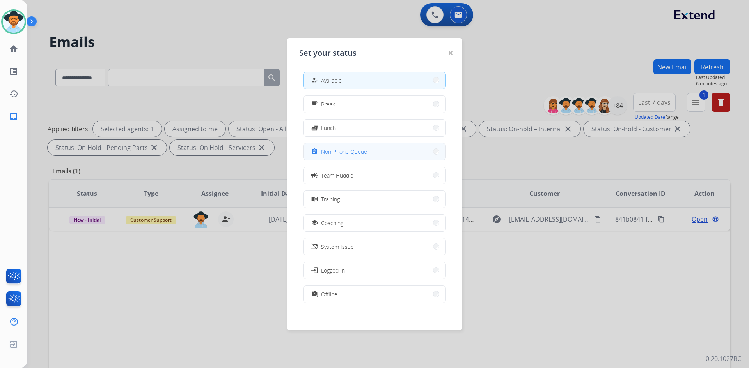
click at [382, 157] on button "assignment Non-Phone Queue" at bounding box center [374, 151] width 142 height 17
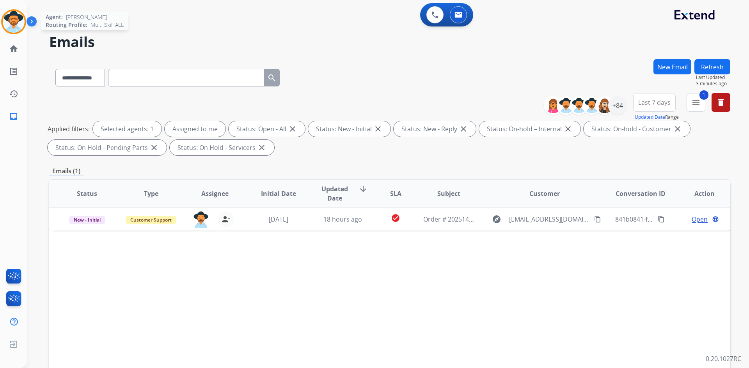
drag, startPoint x: 10, startPoint y: 25, endPoint x: 21, endPoint y: 30, distance: 11.7
click at [10, 25] on img at bounding box center [14, 22] width 22 height 22
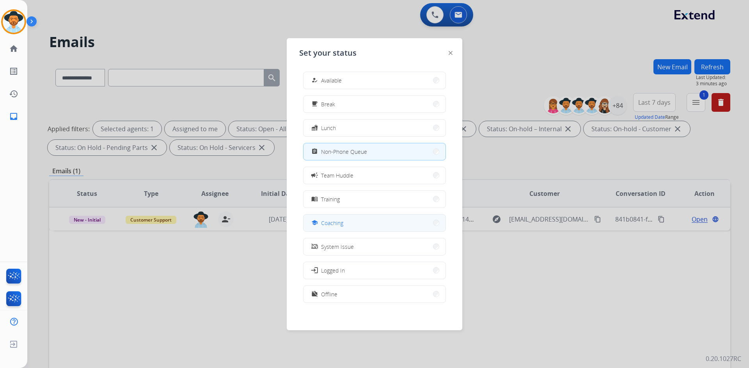
scroll to position [2, 0]
click at [343, 295] on button "work_off Offline" at bounding box center [374, 292] width 142 height 17
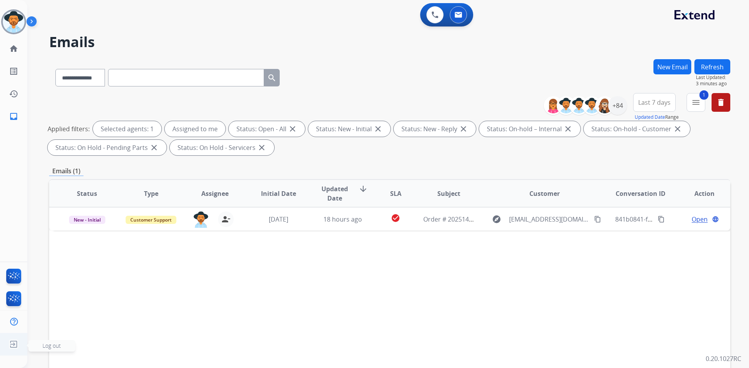
click at [50, 346] on span "Log out" at bounding box center [52, 345] width 18 height 7
